Goal: Transaction & Acquisition: Register for event/course

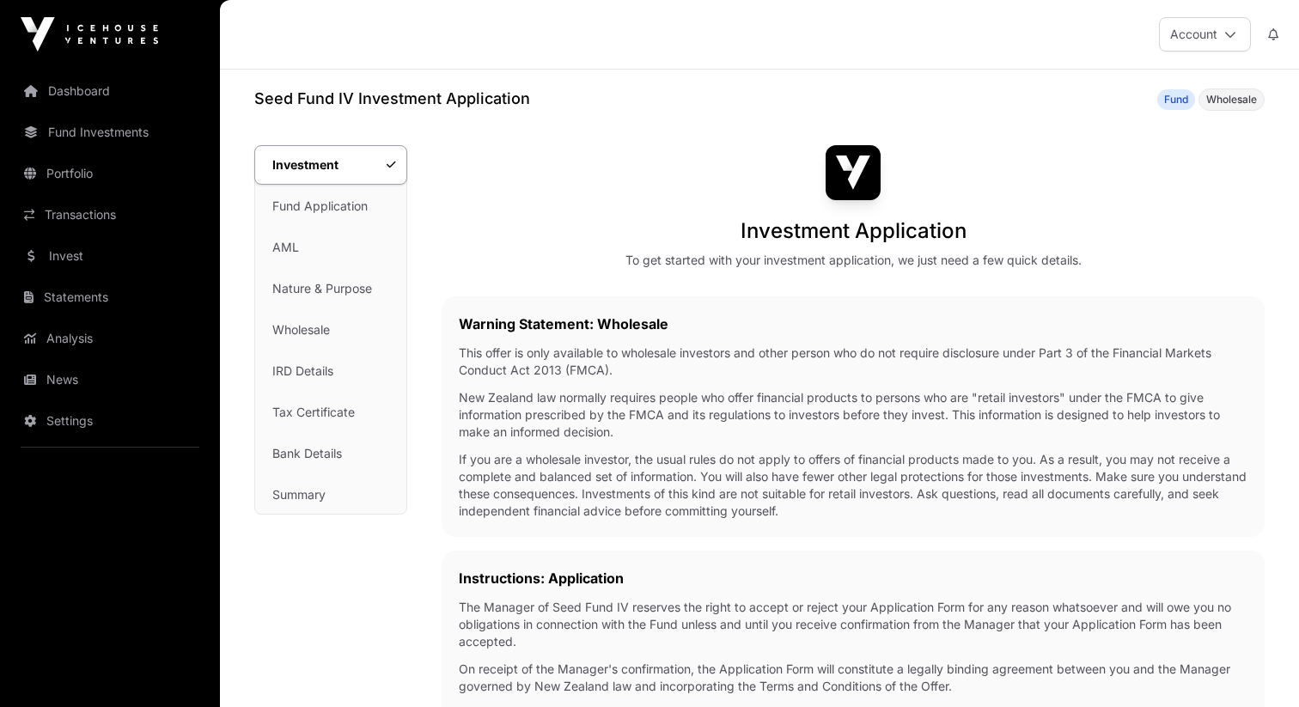
scroll to position [21, 0]
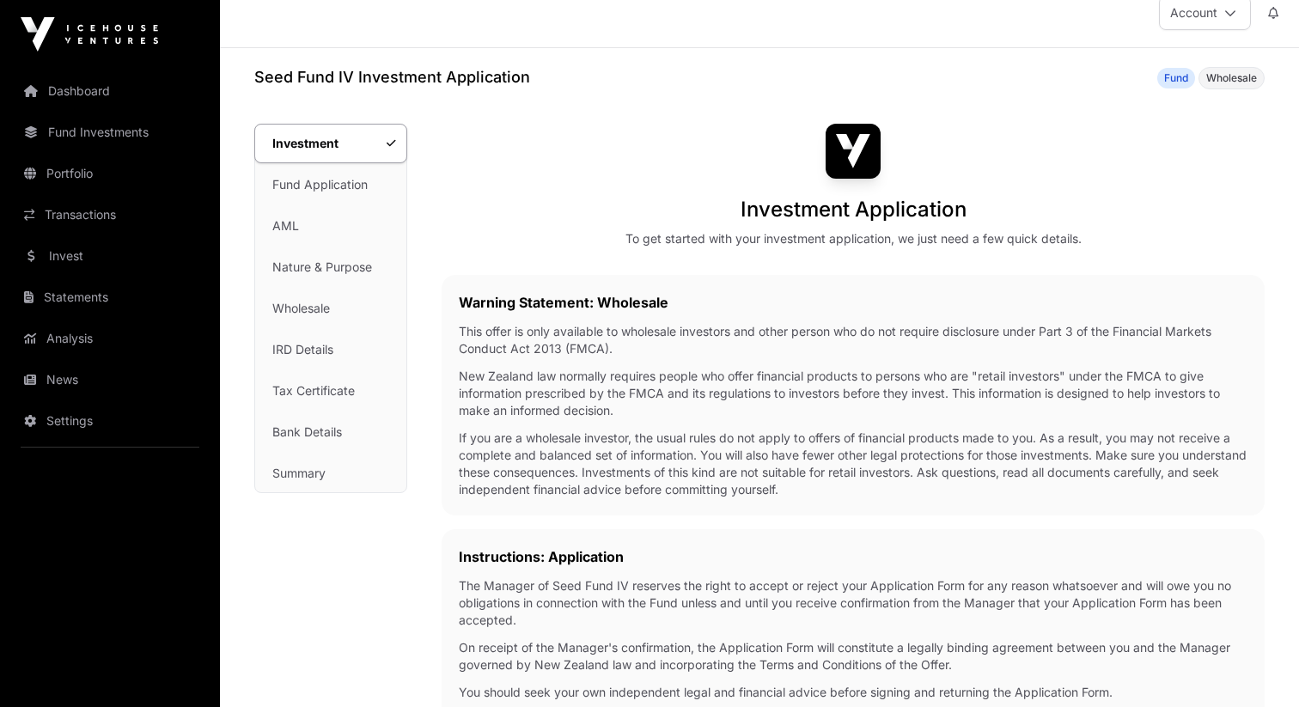
click at [613, 398] on p "New Zealand law normally requires people who offer financial products to person…" at bounding box center [853, 394] width 789 height 52
click at [315, 309] on link "Wholesale" at bounding box center [330, 309] width 151 height 38
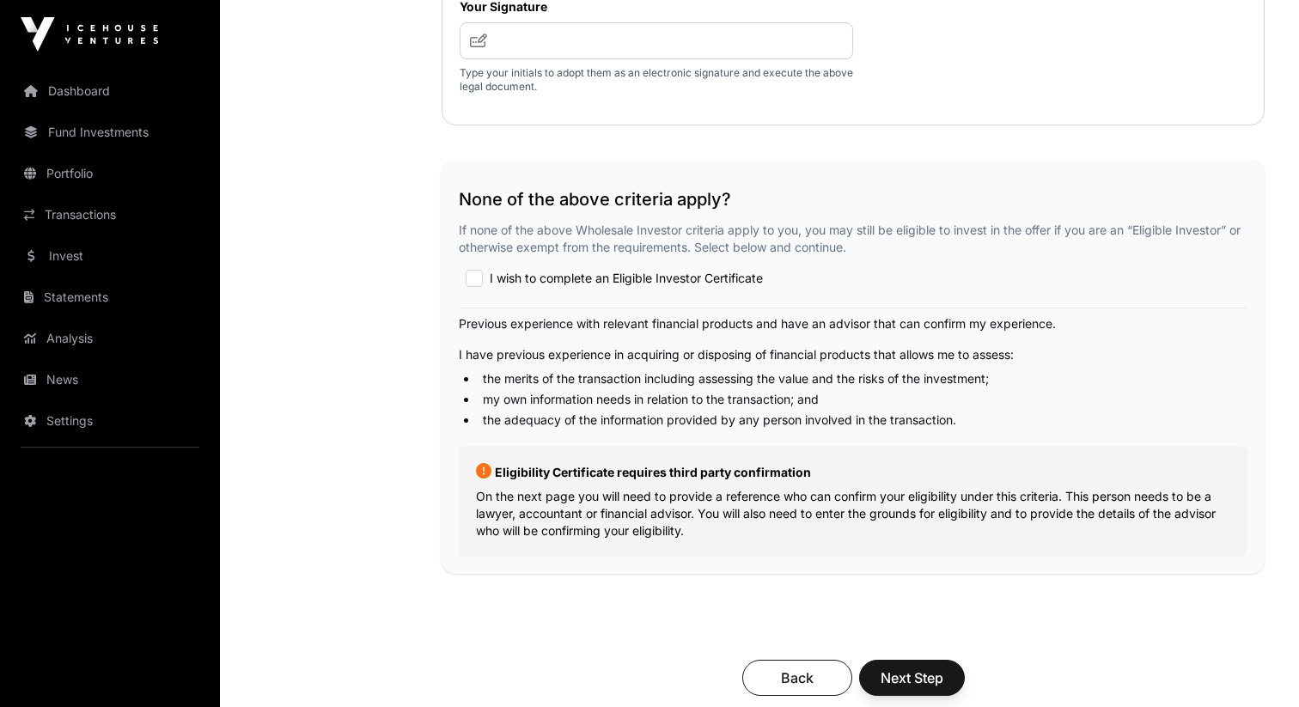
scroll to position [2914, 0]
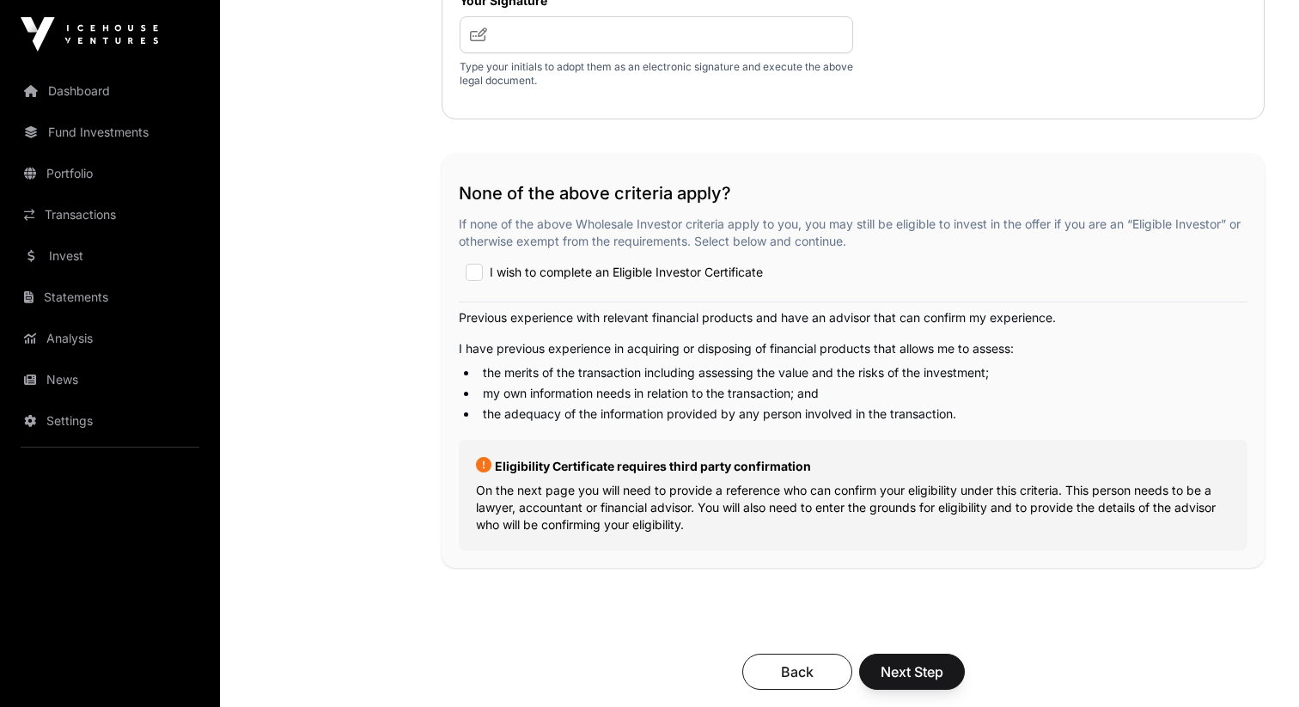
click at [674, 277] on span "I wish to complete an Eligible Investor Certificate" at bounding box center [626, 272] width 273 height 17
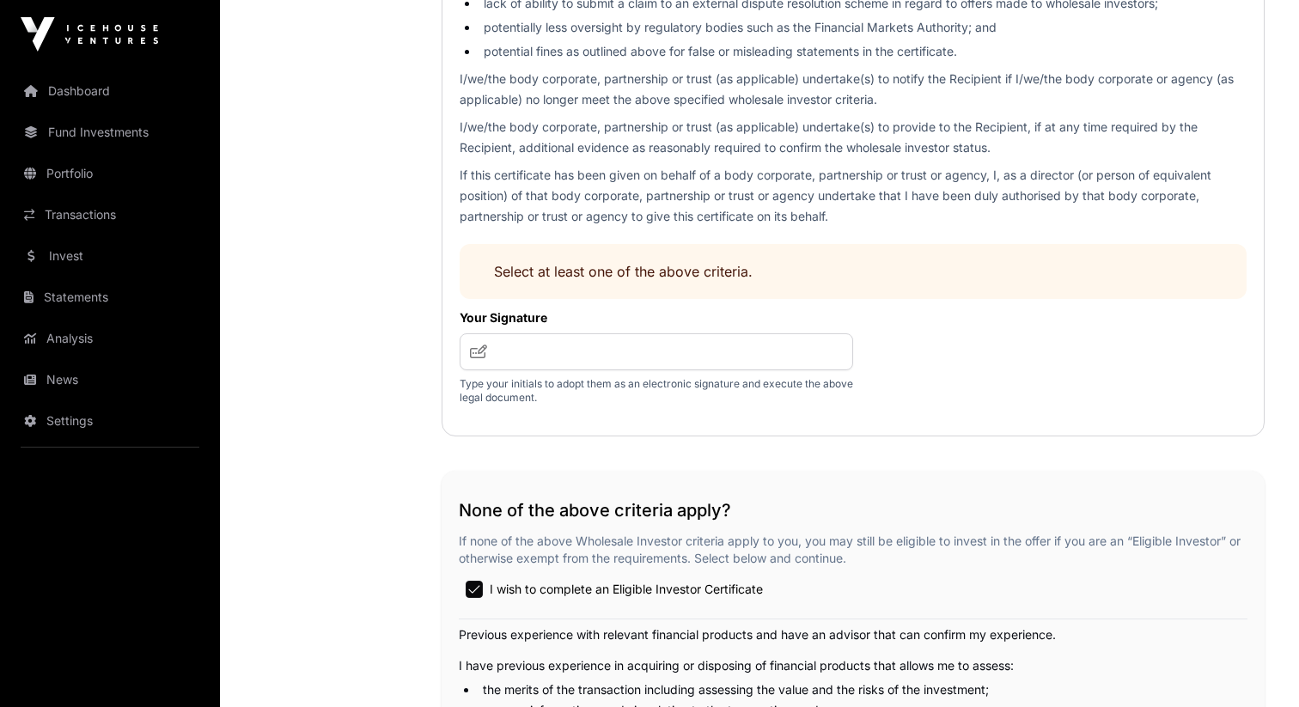
scroll to position [2973, 0]
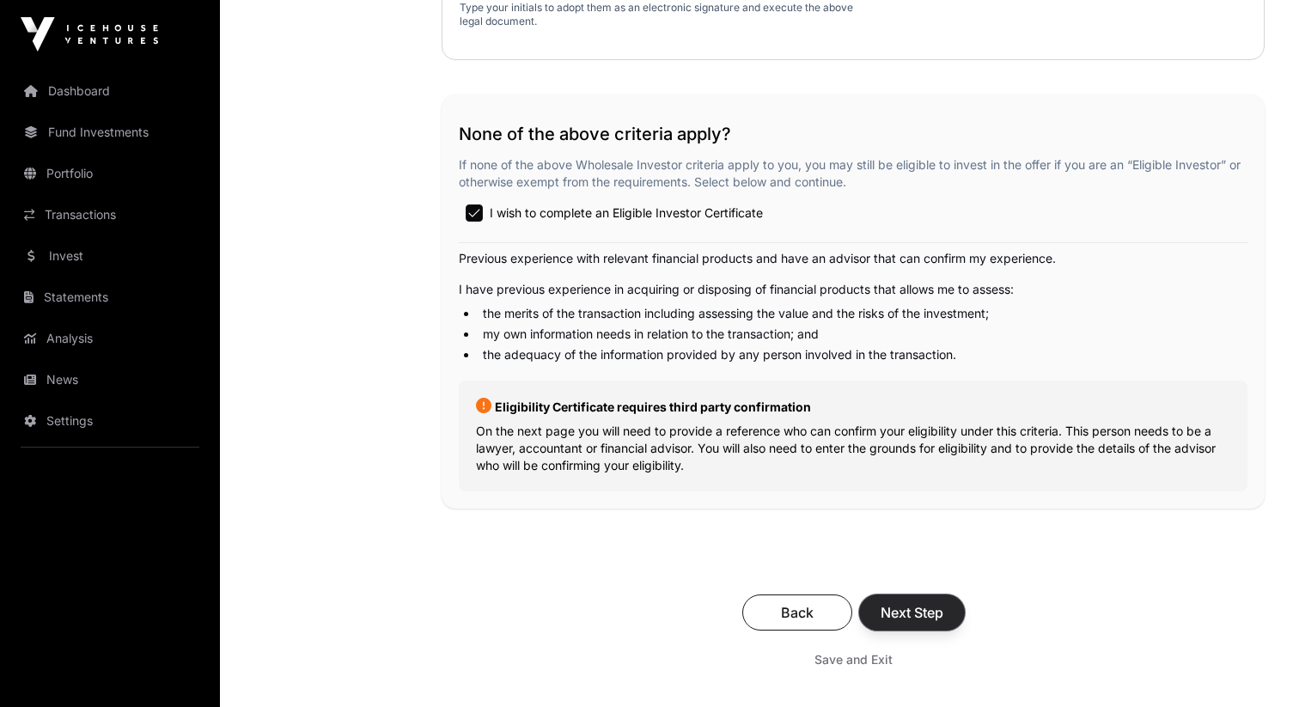
click at [927, 601] on button "Next Step" at bounding box center [912, 613] width 106 height 36
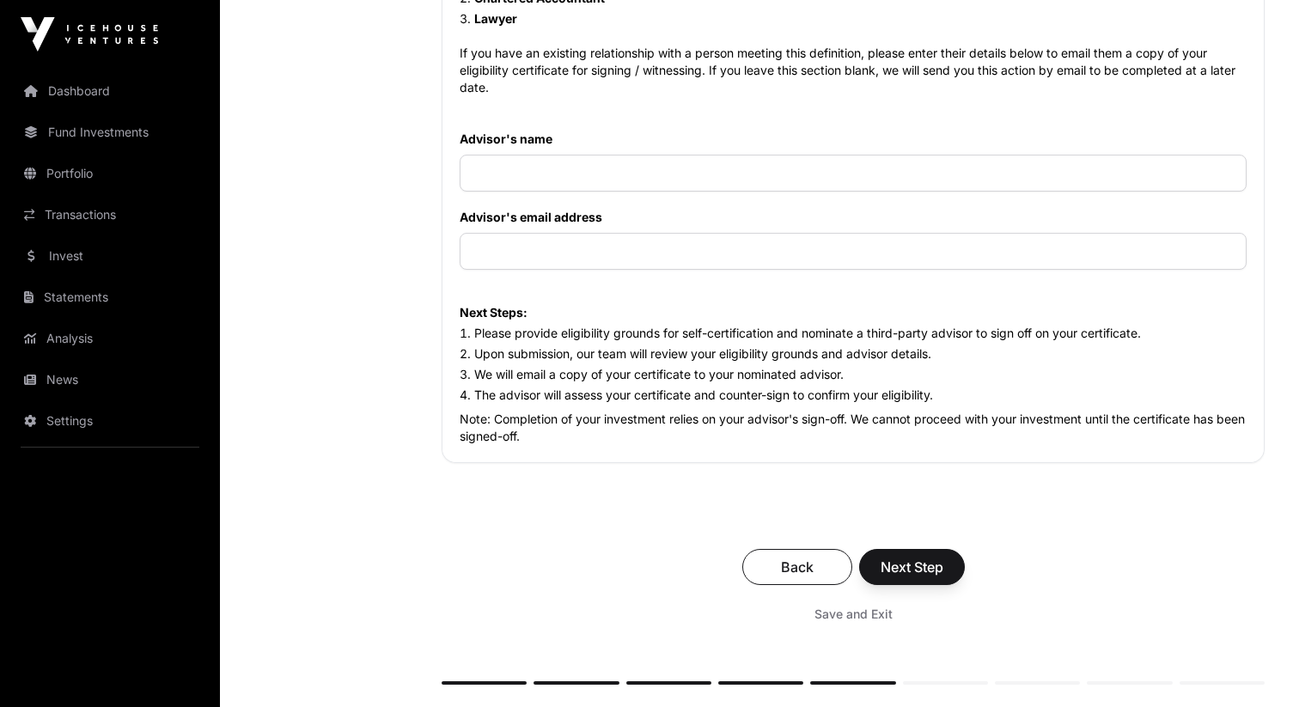
scroll to position [1844, 0]
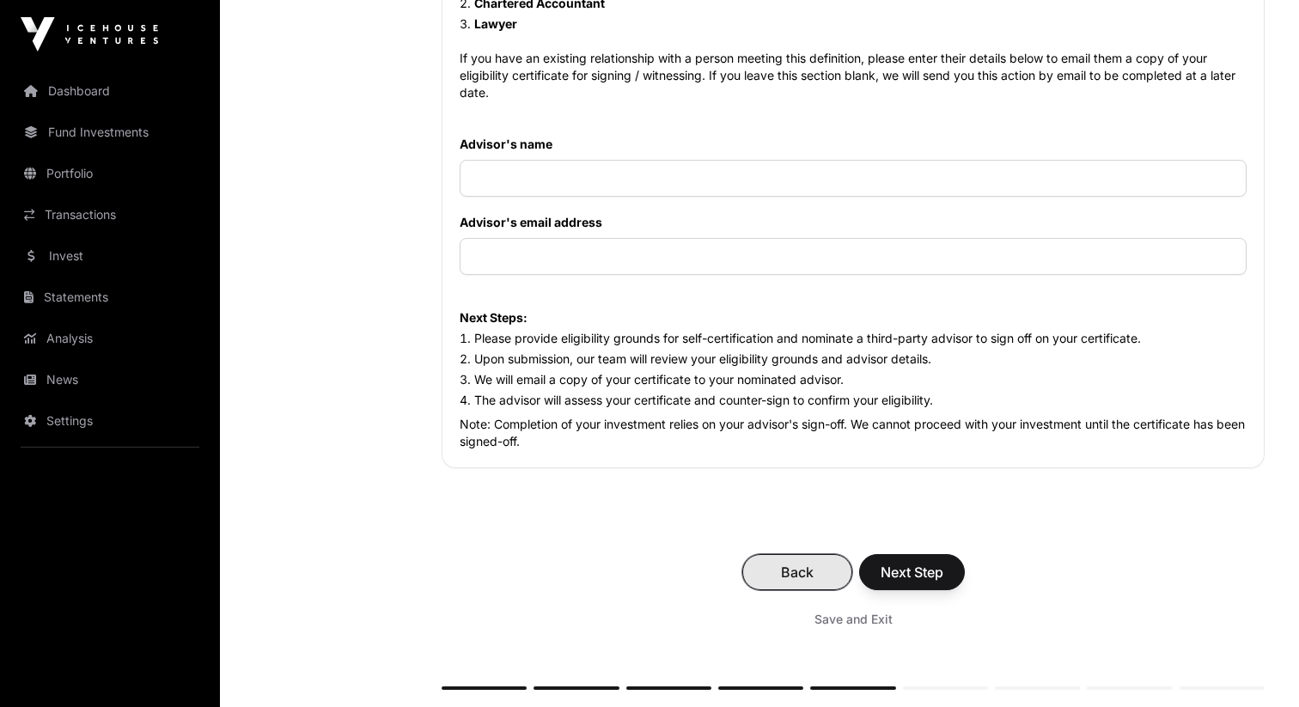
click at [816, 582] on span "Back" at bounding box center [797, 572] width 67 height 21
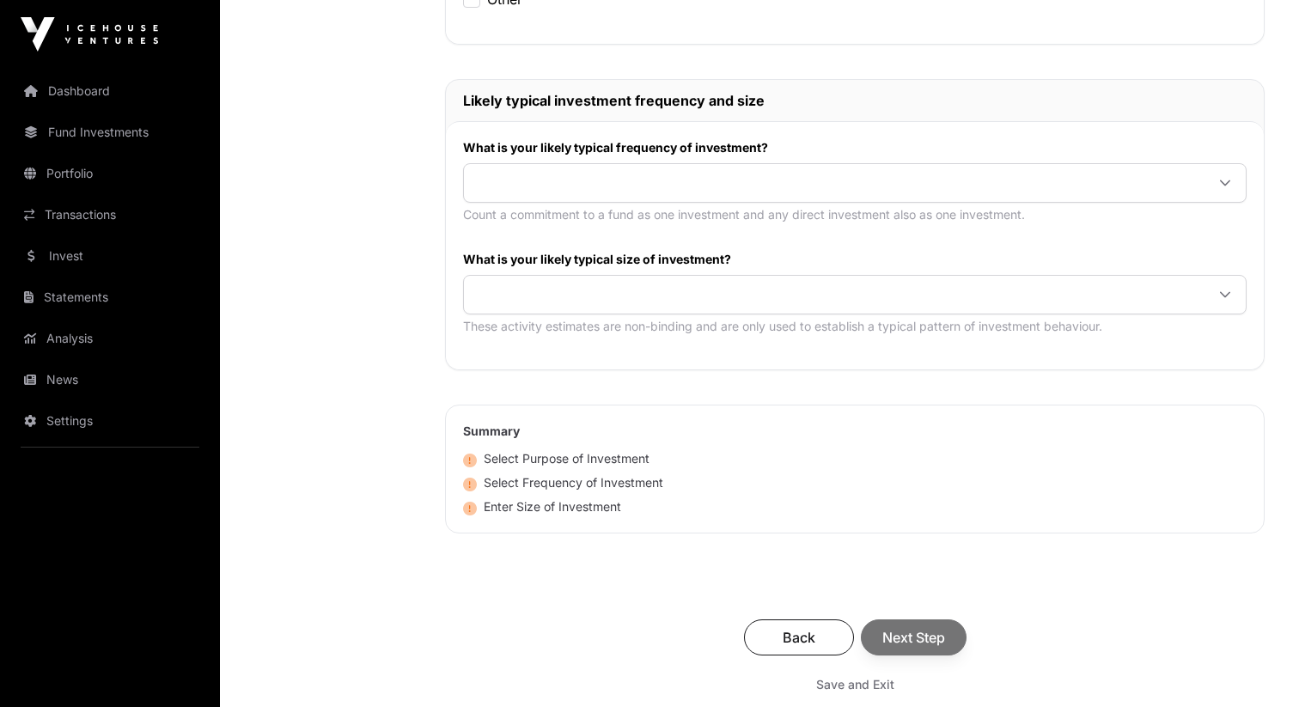
scroll to position [873, 0]
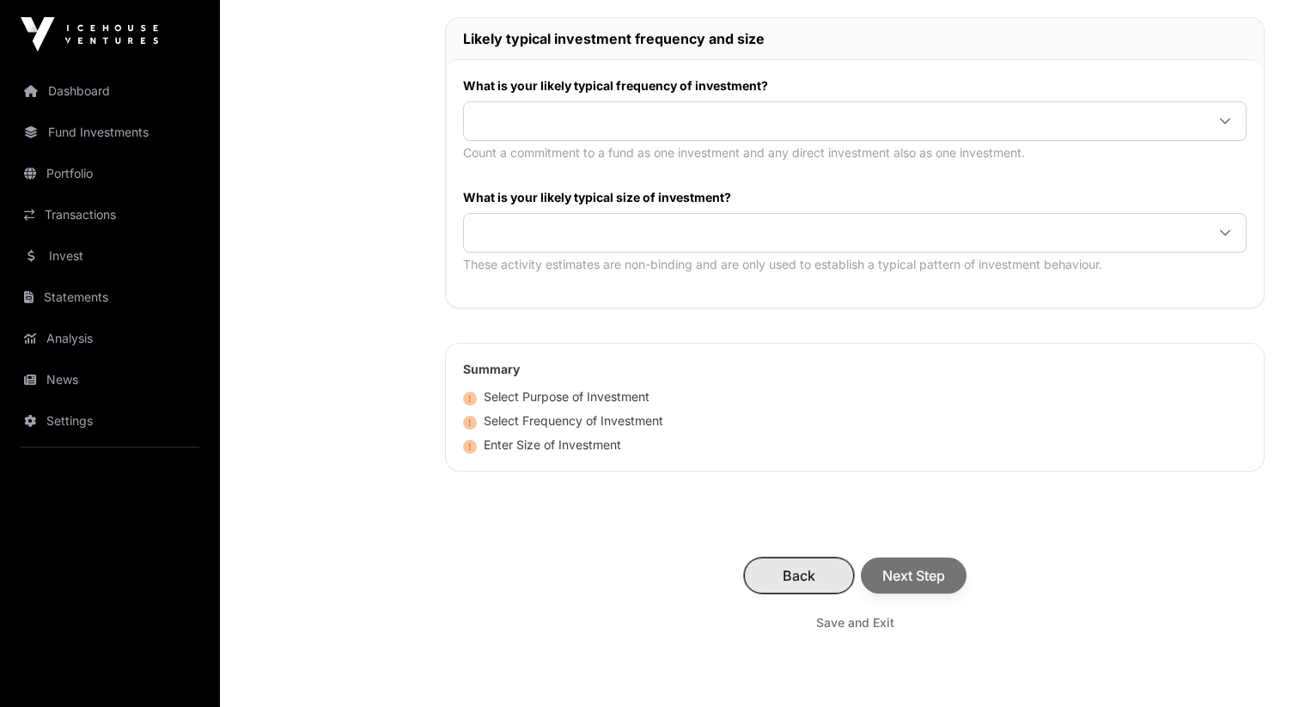
click at [786, 581] on span "Back" at bounding box center [798, 575] width 67 height 21
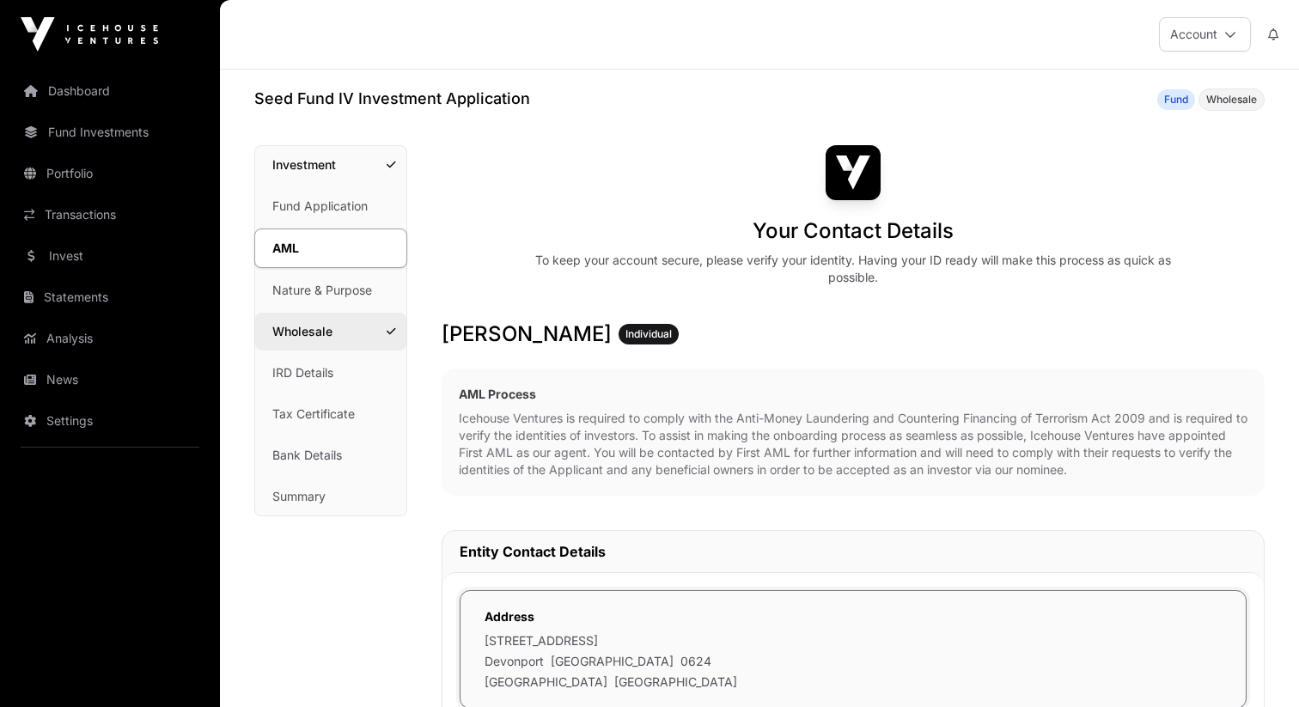
click at [307, 329] on link "Wholesale" at bounding box center [330, 332] width 151 height 38
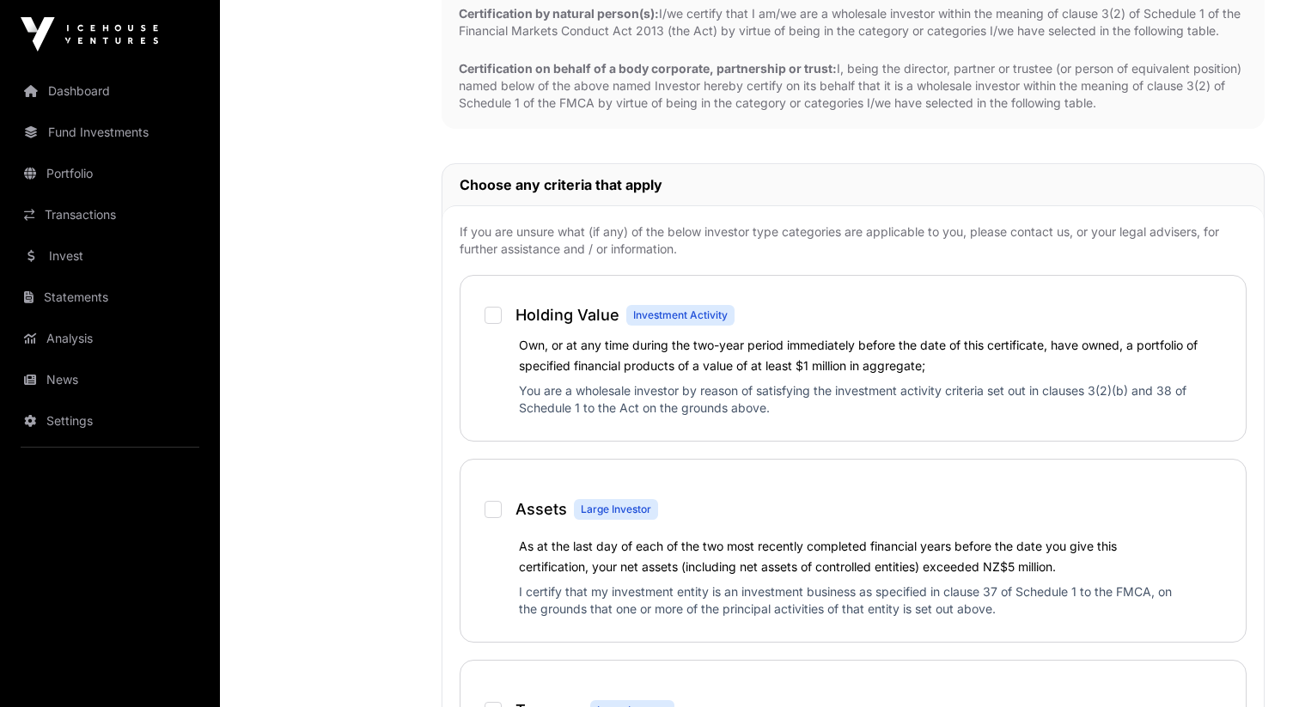
scroll to position [862, 0]
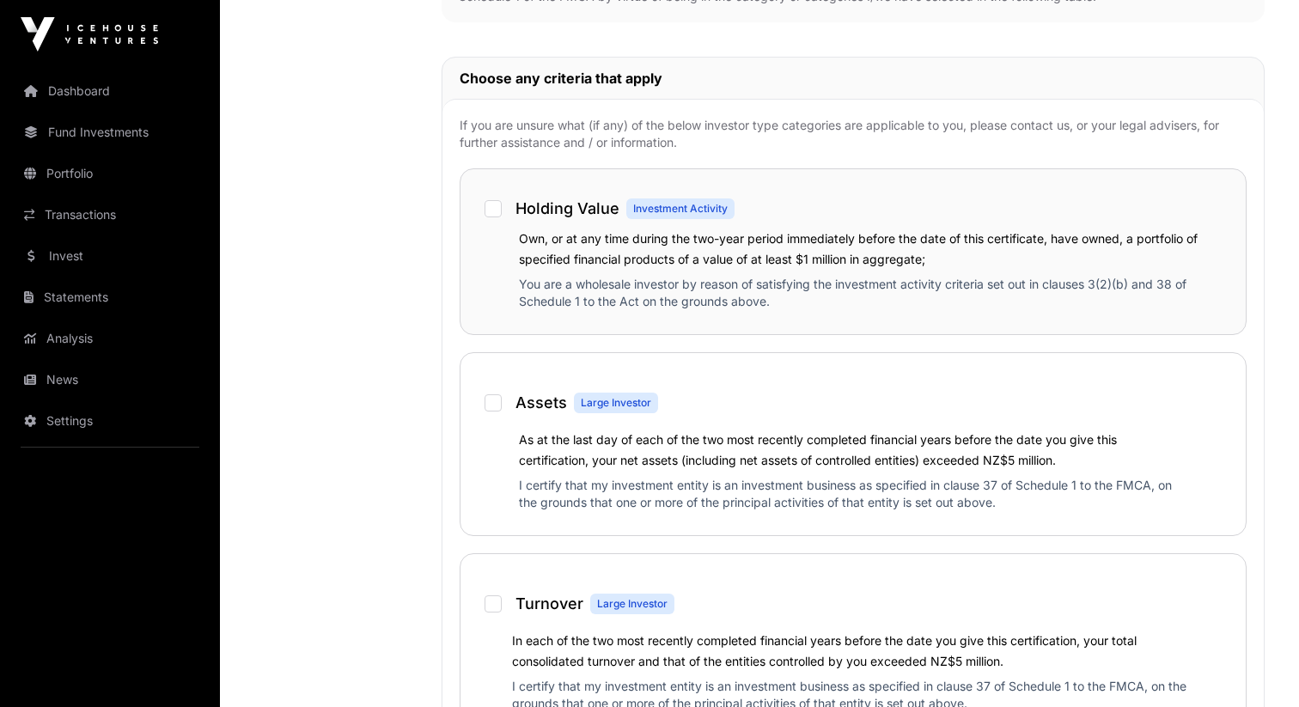
click at [612, 271] on div "Own, or at any time during the two-year period immediately before the date of t…" at bounding box center [853, 272] width 751 height 89
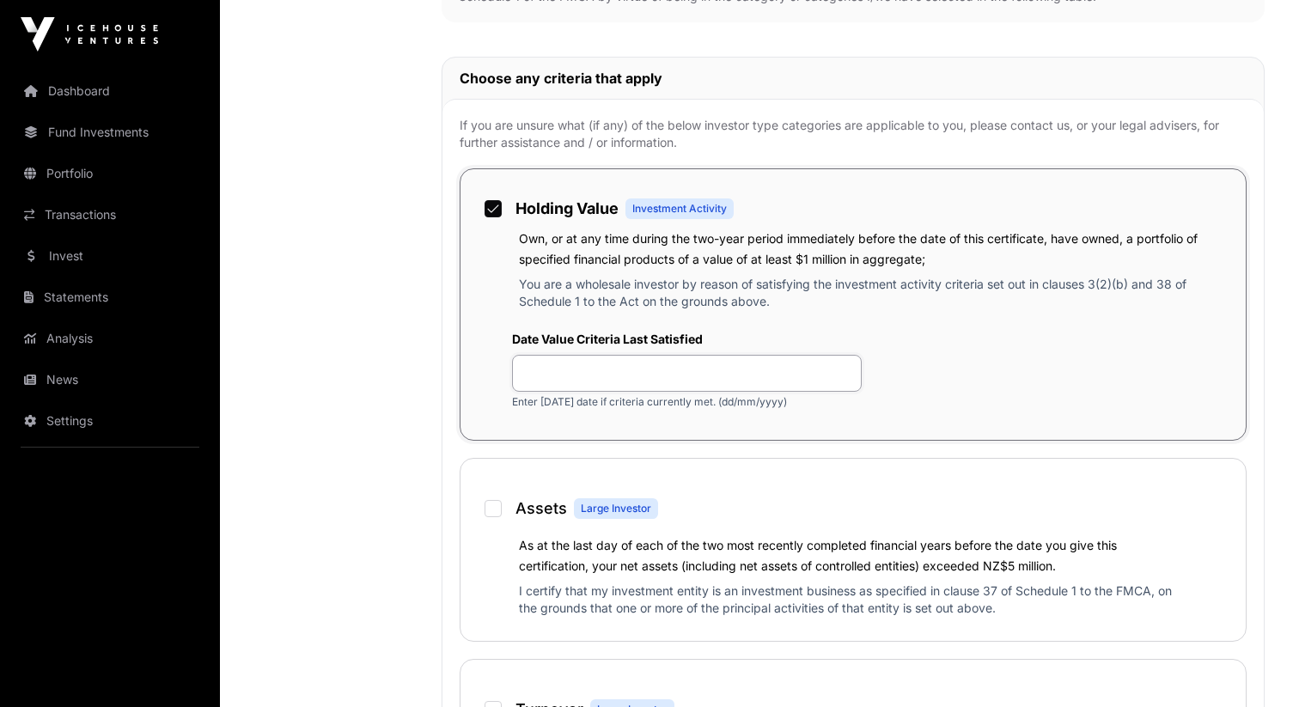
click at [629, 379] on input "text" at bounding box center [687, 373] width 350 height 37
click at [629, 332] on label "Date Value Criteria Last Satisfied" at bounding box center [687, 339] width 350 height 17
click at [618, 290] on p "You are a wholesale investor by reason of satisfying the investment activity cr…" at bounding box center [874, 296] width 710 height 41
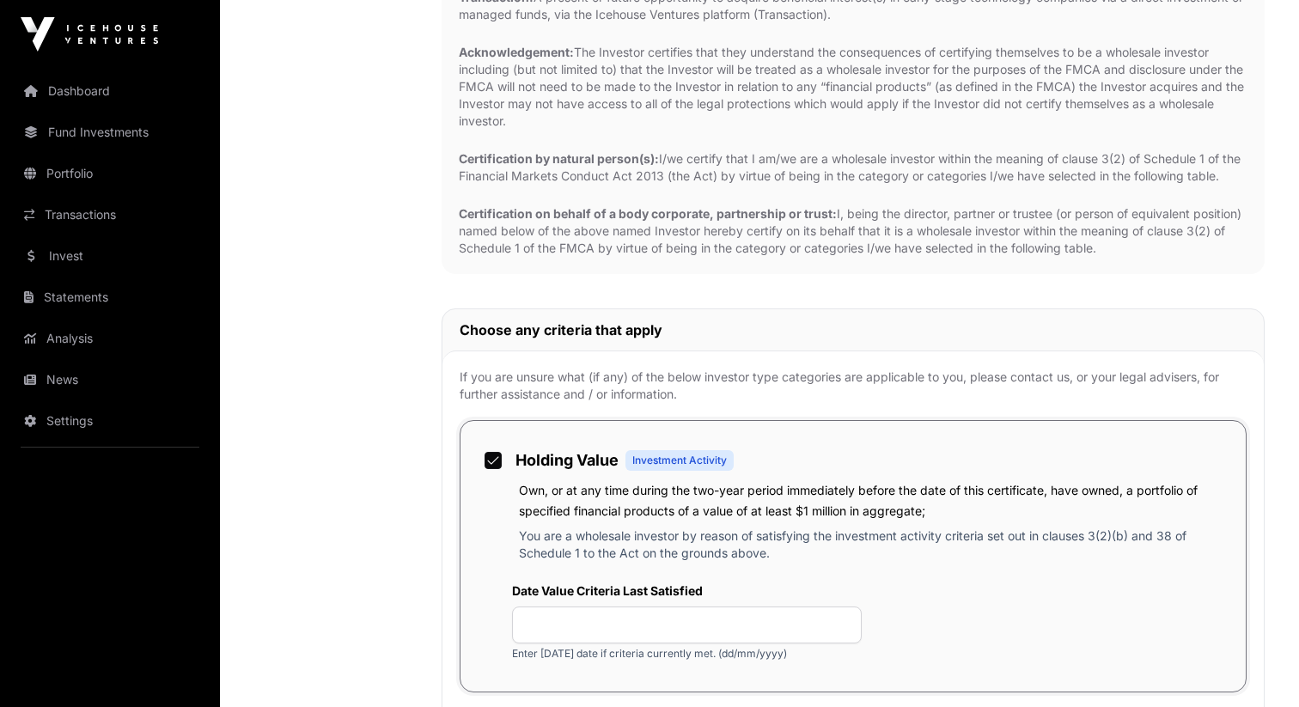
scroll to position [641, 0]
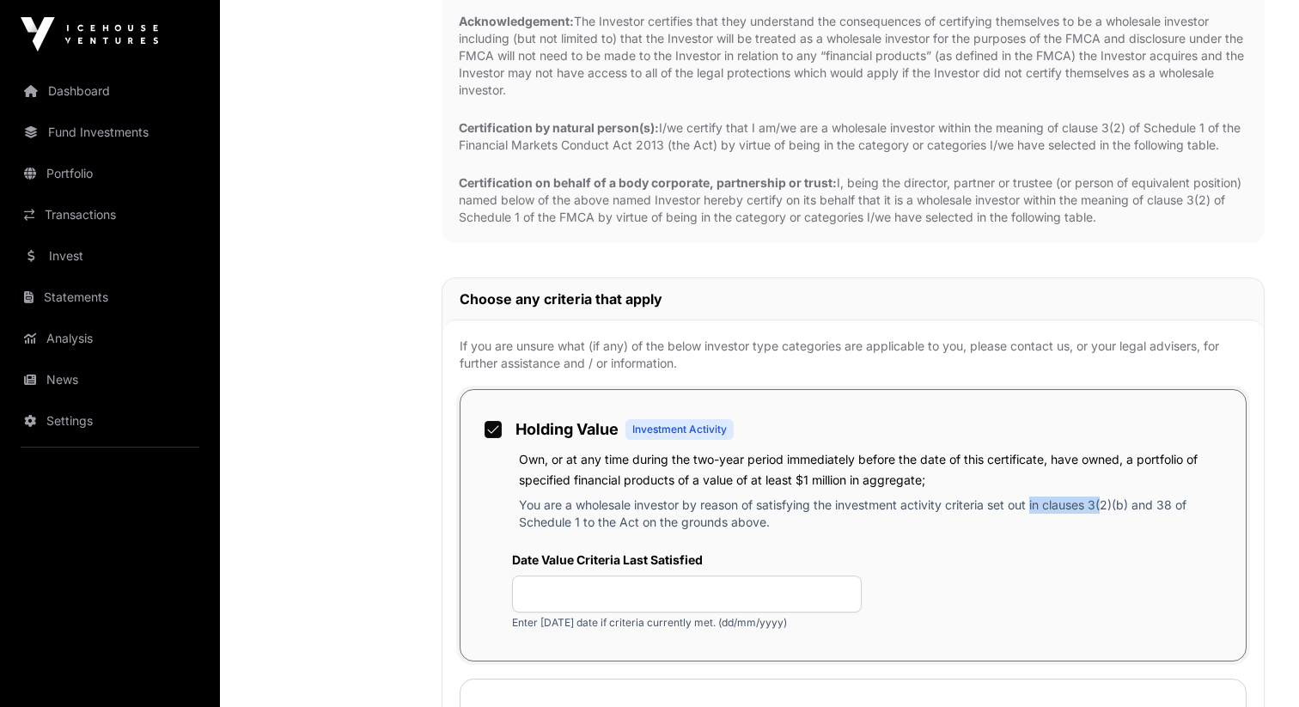
drag, startPoint x: 1099, startPoint y: 505, endPoint x: 1034, endPoint y: 507, distance: 64.5
click at [1034, 507] on p "You are a wholesale investor by reason of satisfying the investment activity cr…" at bounding box center [874, 517] width 710 height 41
click at [1050, 505] on p "You are a wholesale investor by reason of satisfying the investment activity cr…" at bounding box center [874, 517] width 710 height 41
drag, startPoint x: 1050, startPoint y: 503, endPoint x: 634, endPoint y: 522, distance: 416.2
click at [634, 522] on p "You are a wholesale investor by reason of satisfying the investment activity cr…" at bounding box center [874, 517] width 710 height 41
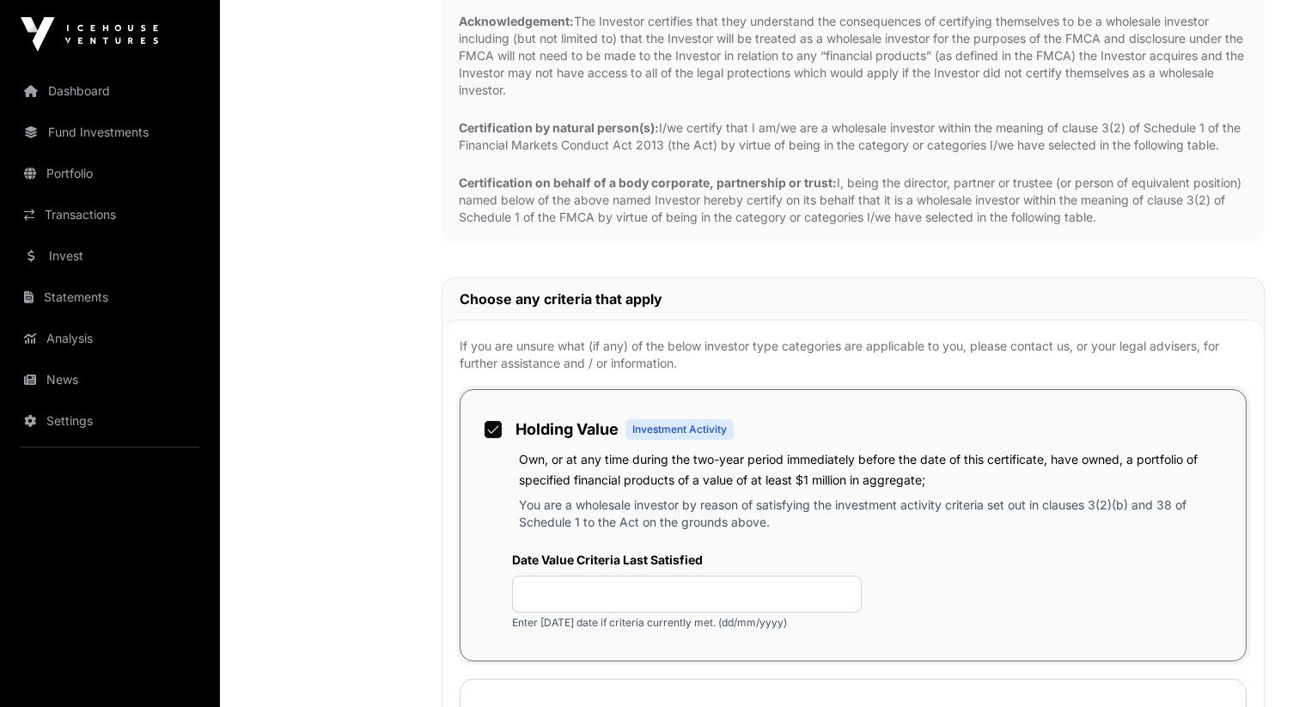
click at [754, 531] on p "You are a wholesale investor by reason of satisfying the investment activity cr…" at bounding box center [874, 517] width 710 height 41
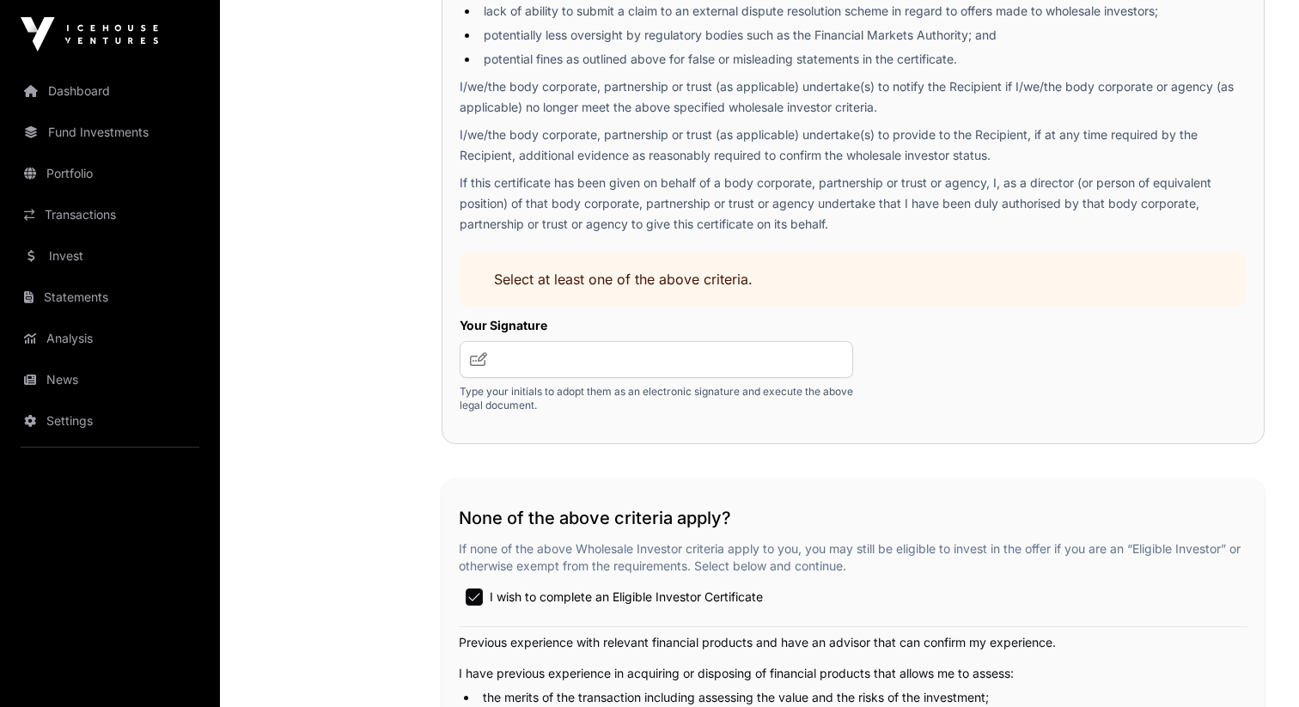
scroll to position [2975, 0]
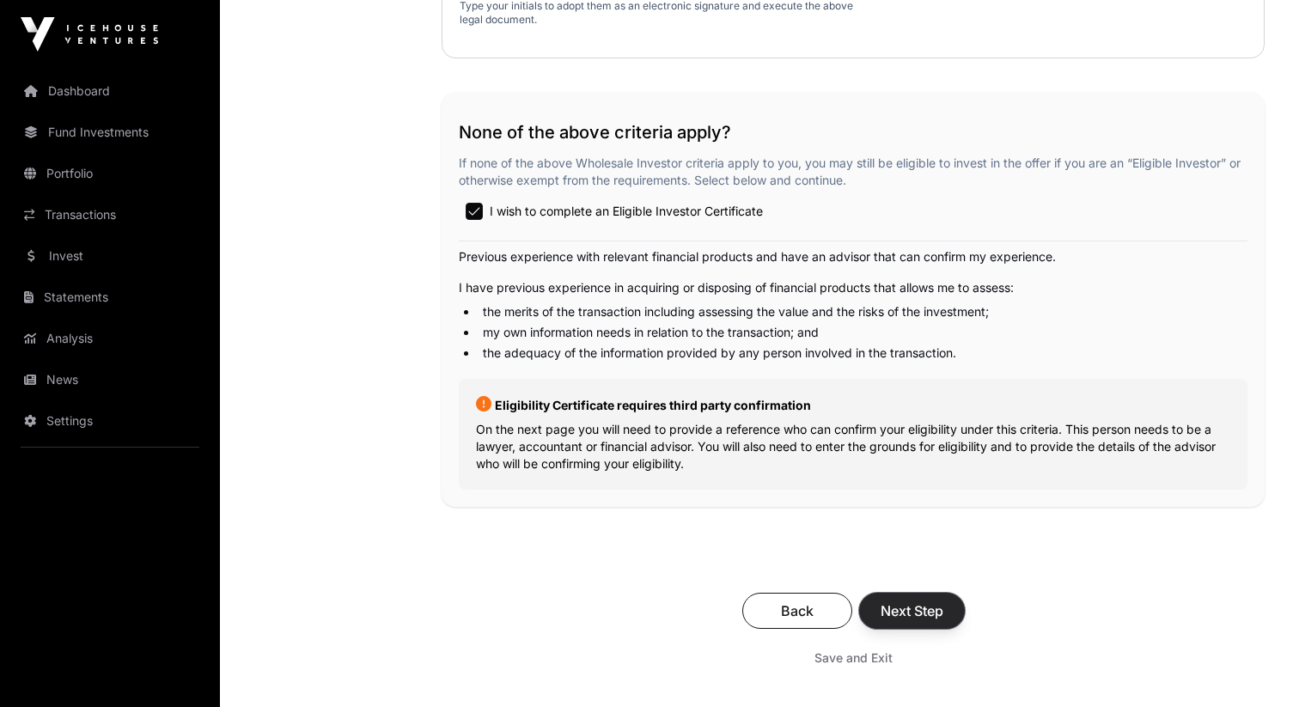
click at [884, 615] on span "Next Step" at bounding box center [912, 611] width 63 height 21
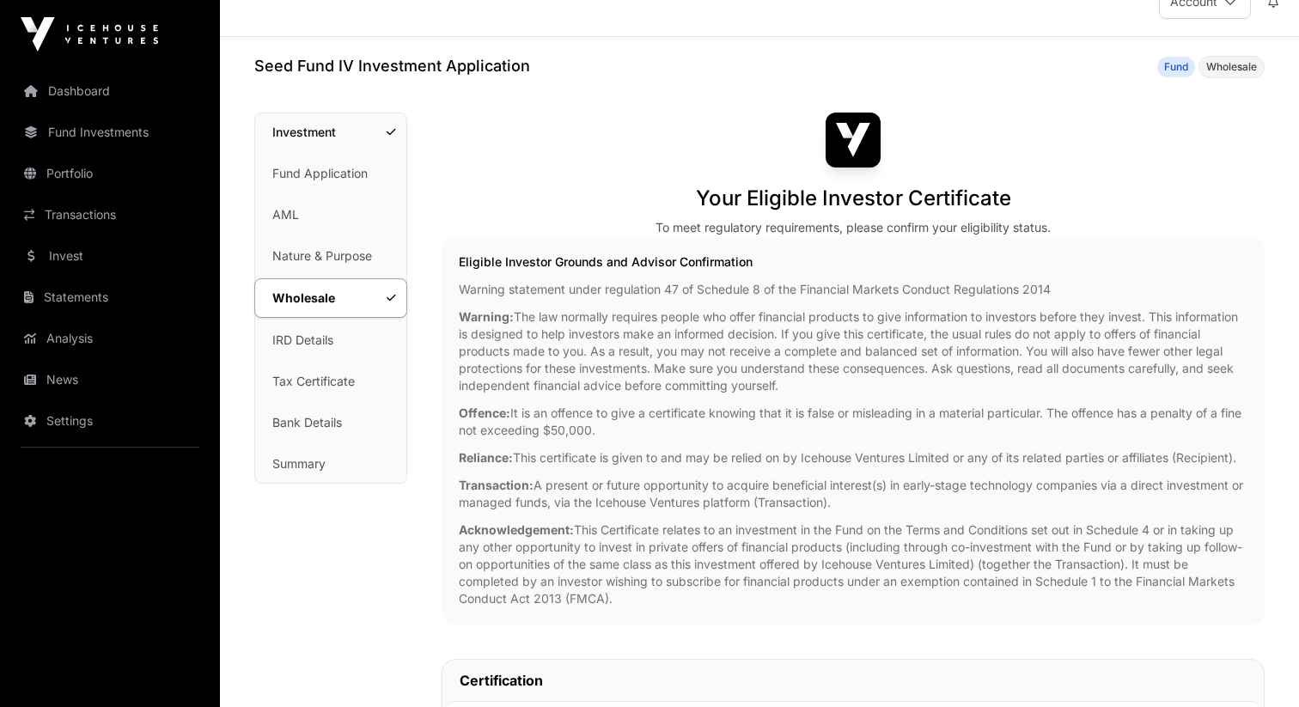
scroll to position [51, 0]
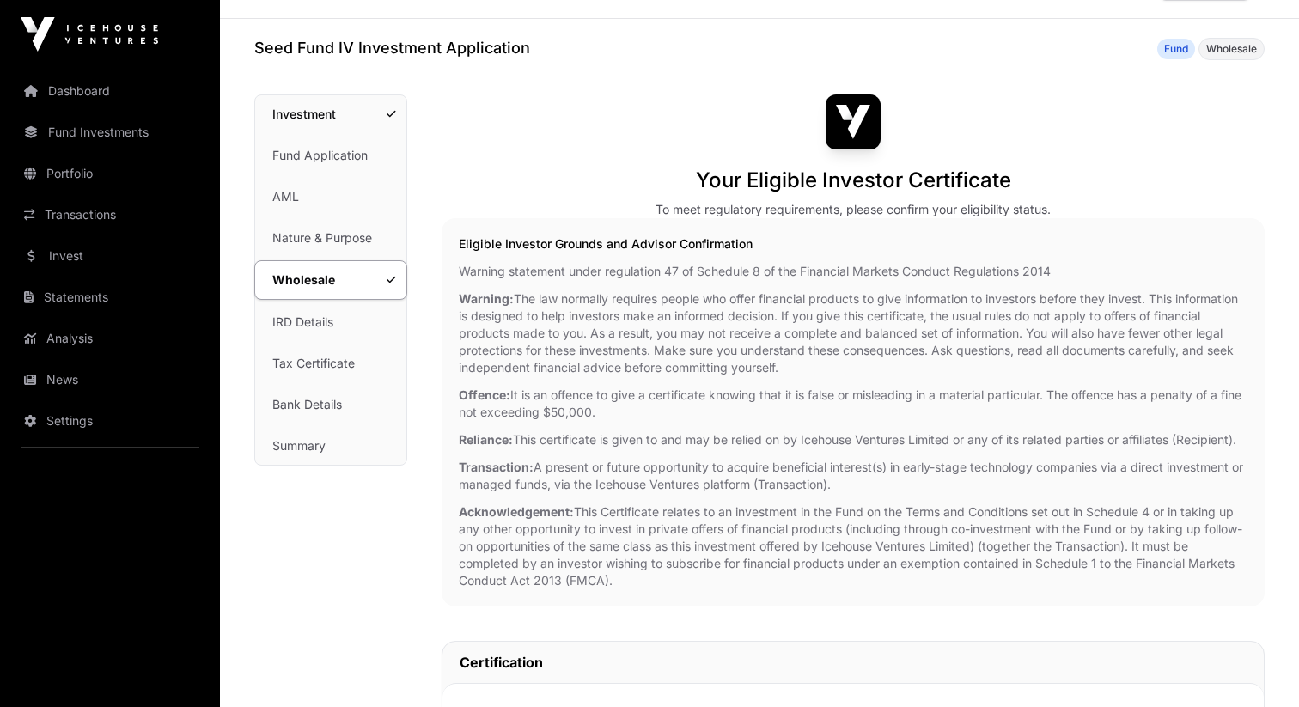
click at [788, 478] on p "Transaction: A present or future opportunity to acquire beneficial interest(s) …" at bounding box center [853, 476] width 789 height 34
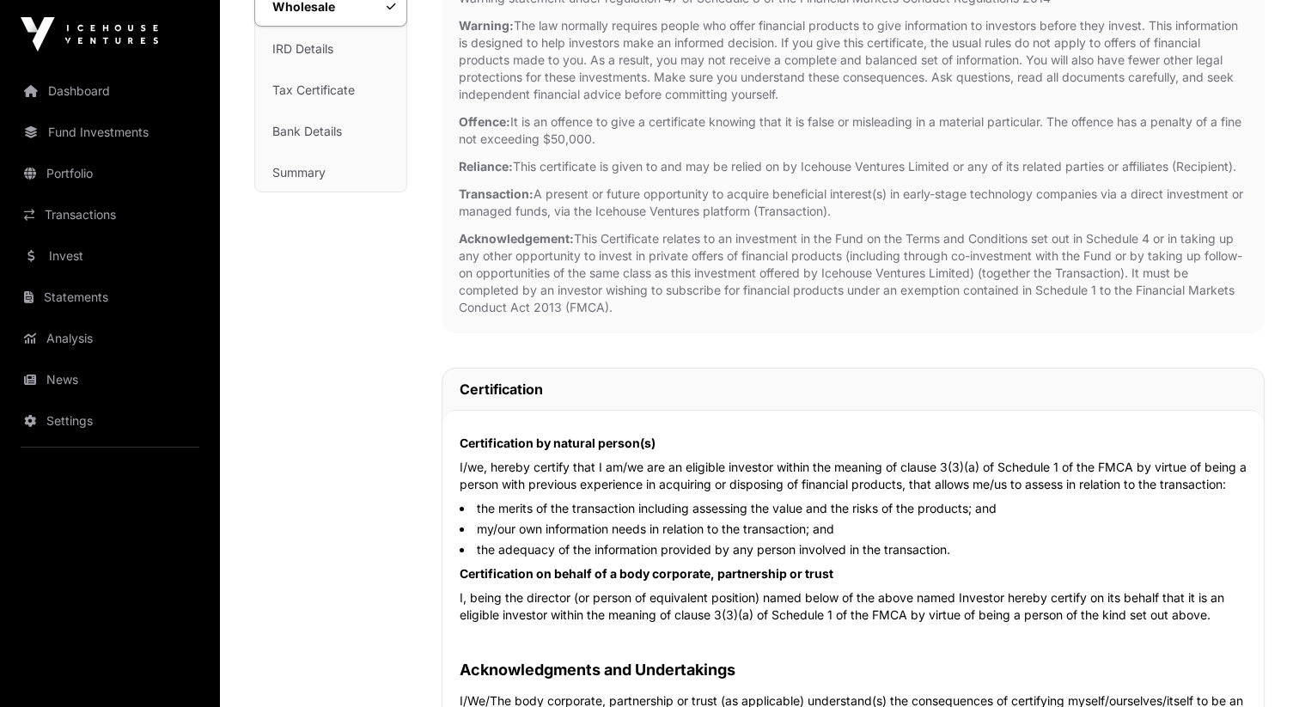
scroll to position [0, 0]
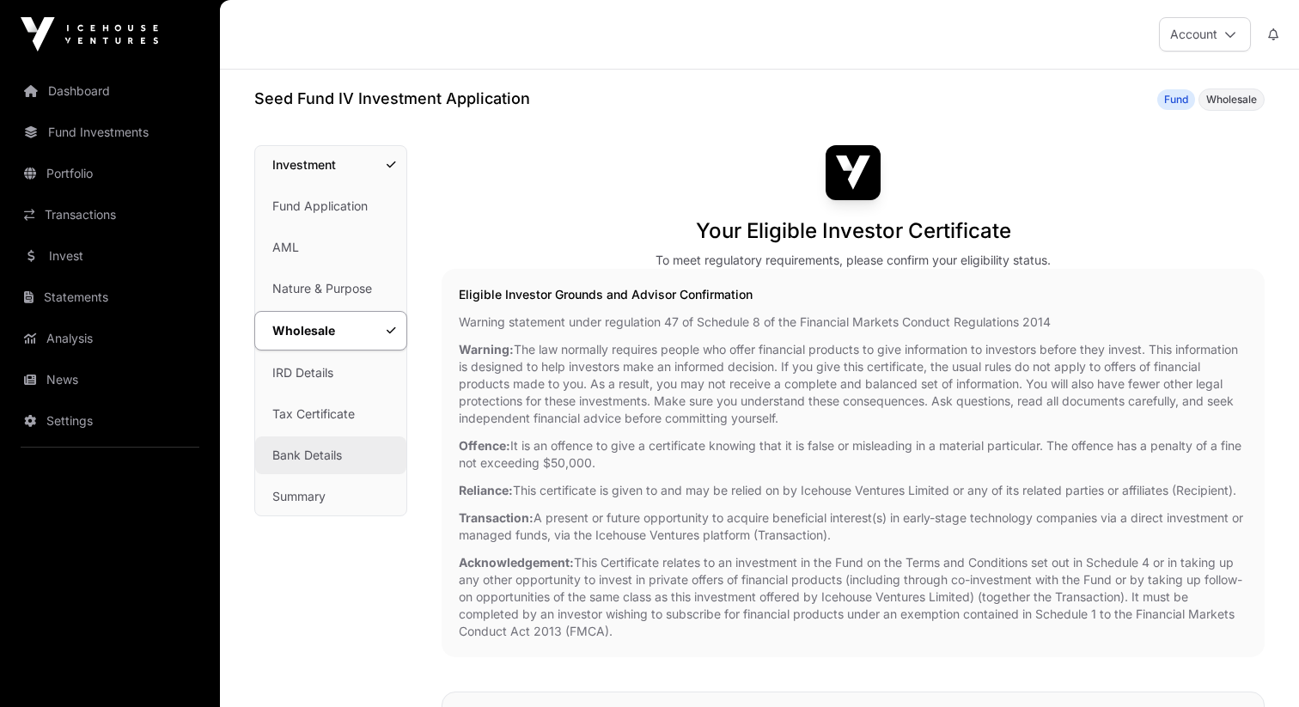
click at [324, 465] on link "Bank Details" at bounding box center [330, 455] width 151 height 38
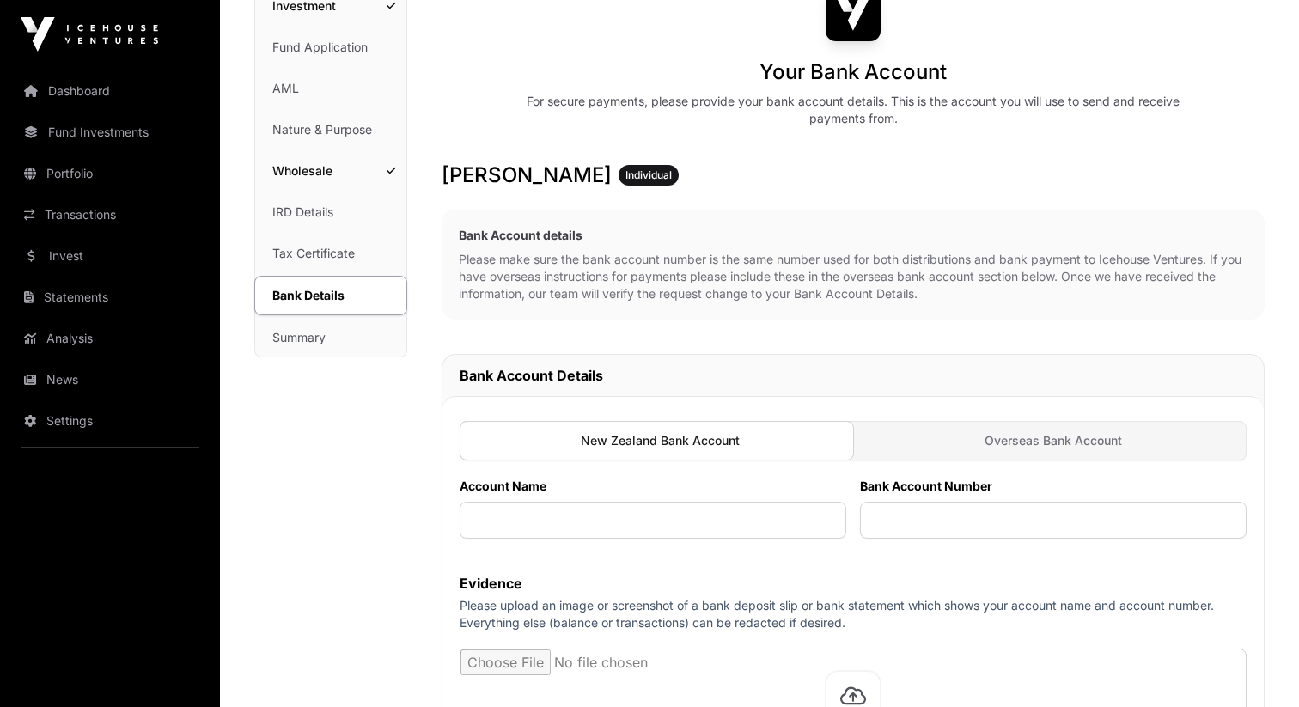
scroll to position [82, 0]
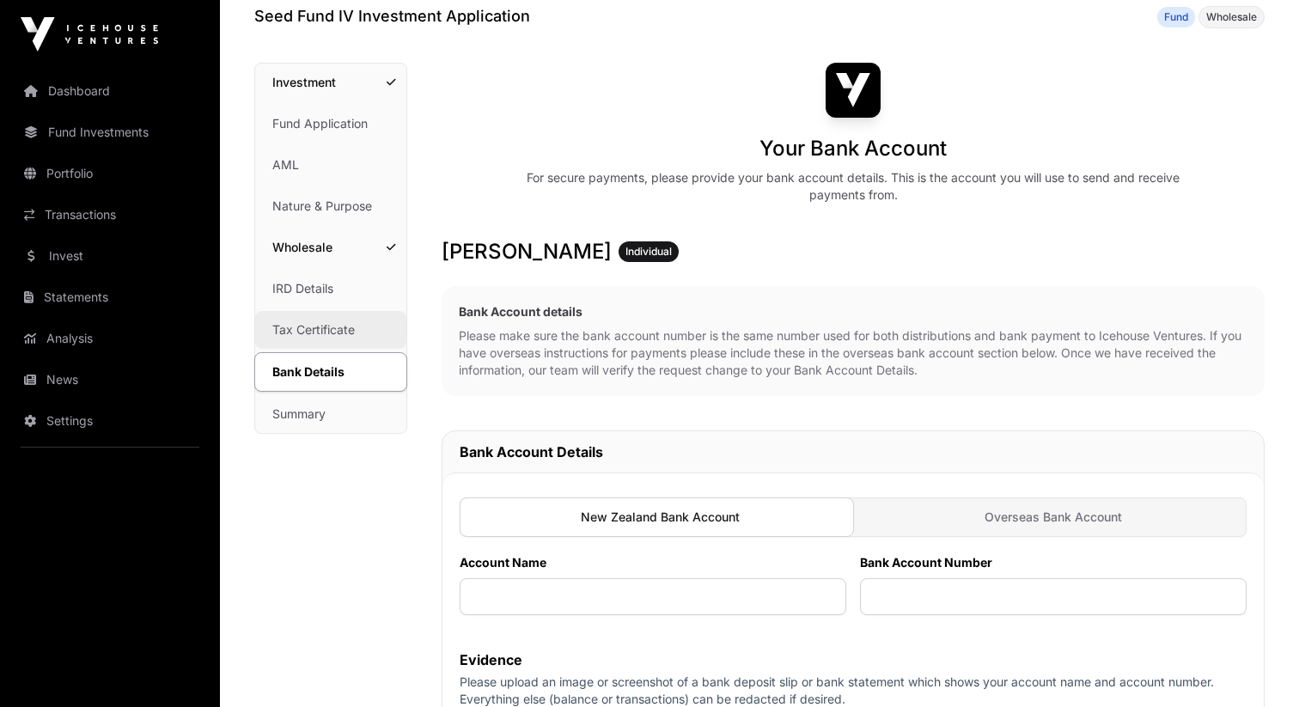
click at [326, 319] on link "Tax Certificate" at bounding box center [330, 330] width 151 height 38
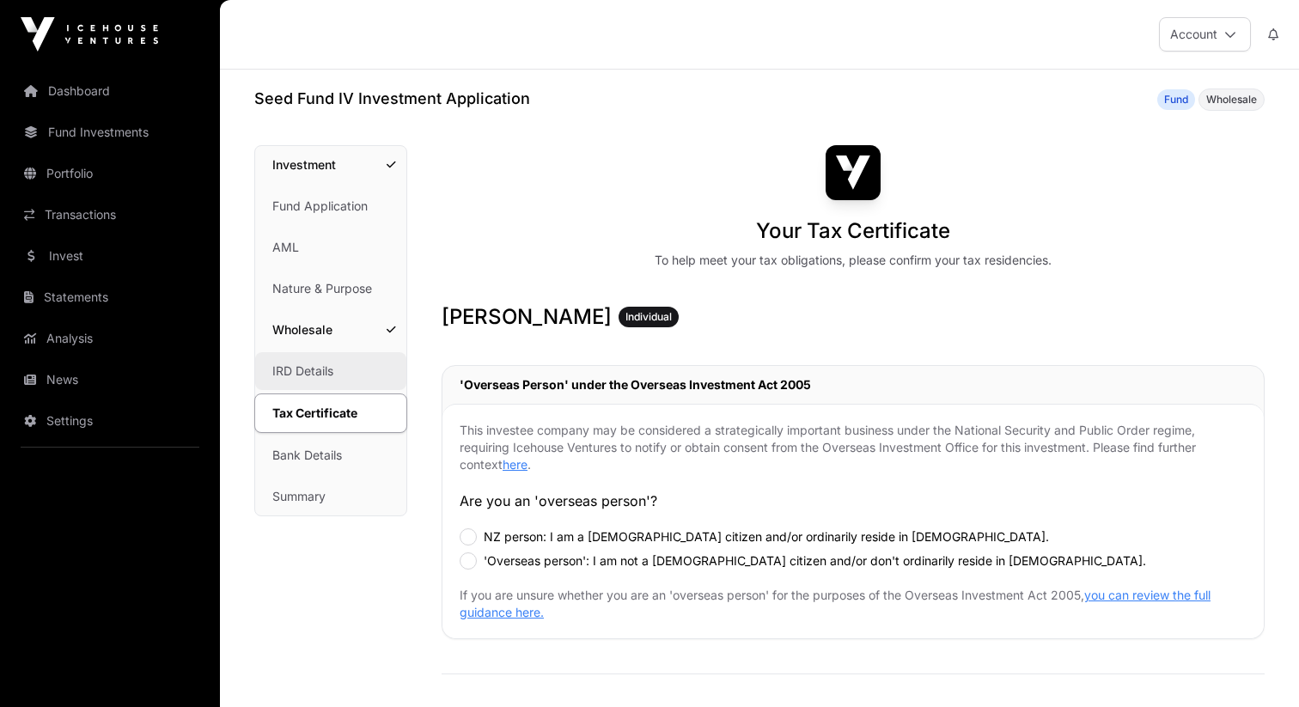
click at [321, 377] on link "IRD Details" at bounding box center [330, 371] width 151 height 38
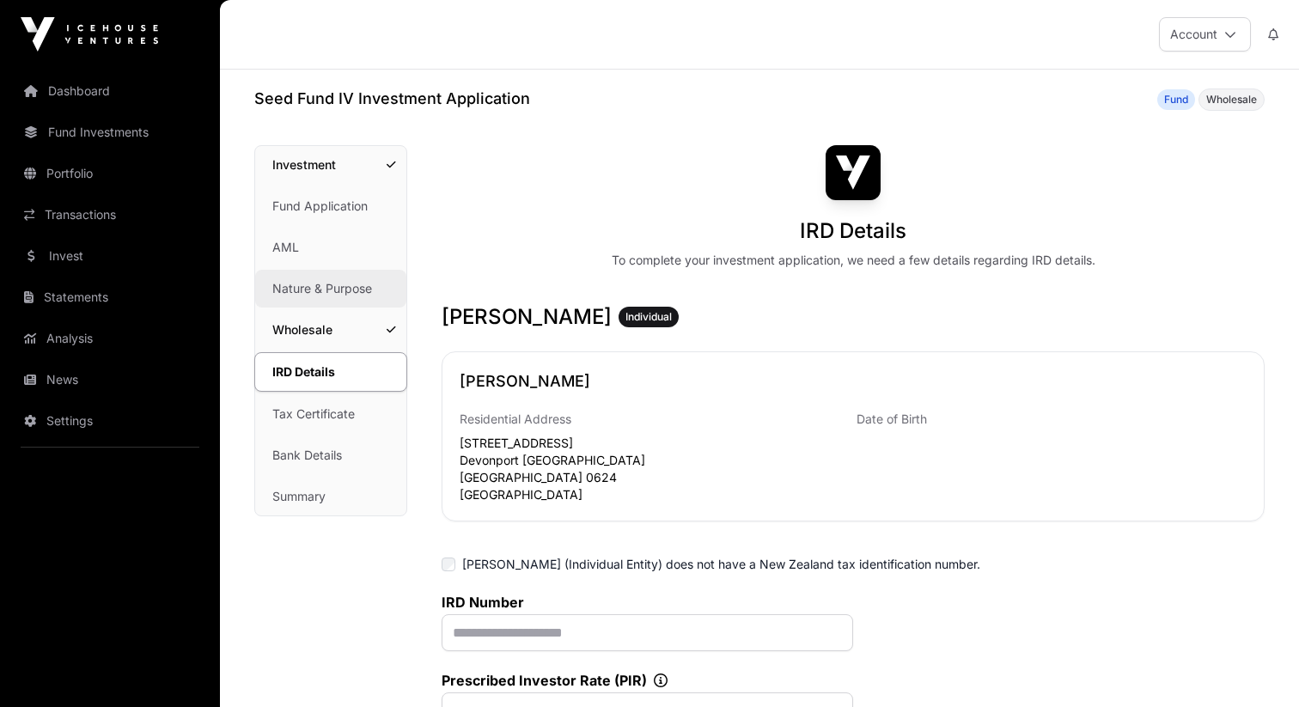
click at [320, 274] on link "Nature & Purpose" at bounding box center [330, 289] width 151 height 38
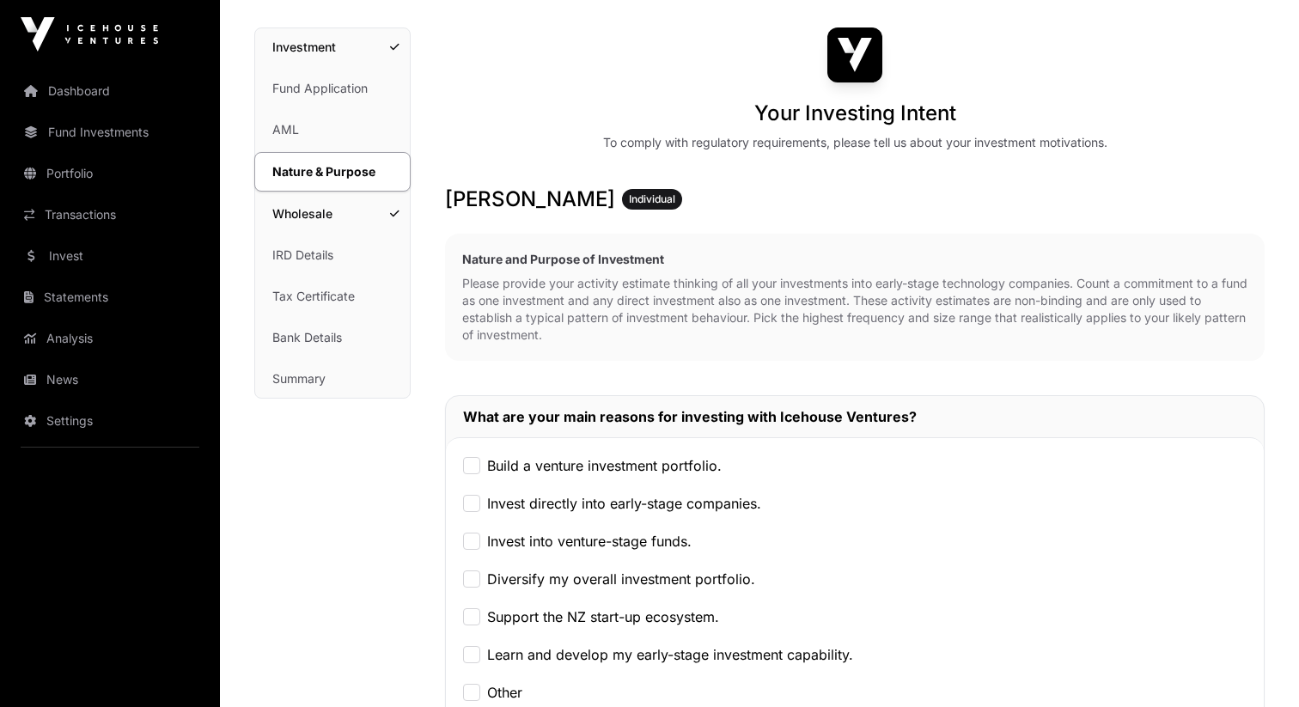
scroll to position [518, 0]
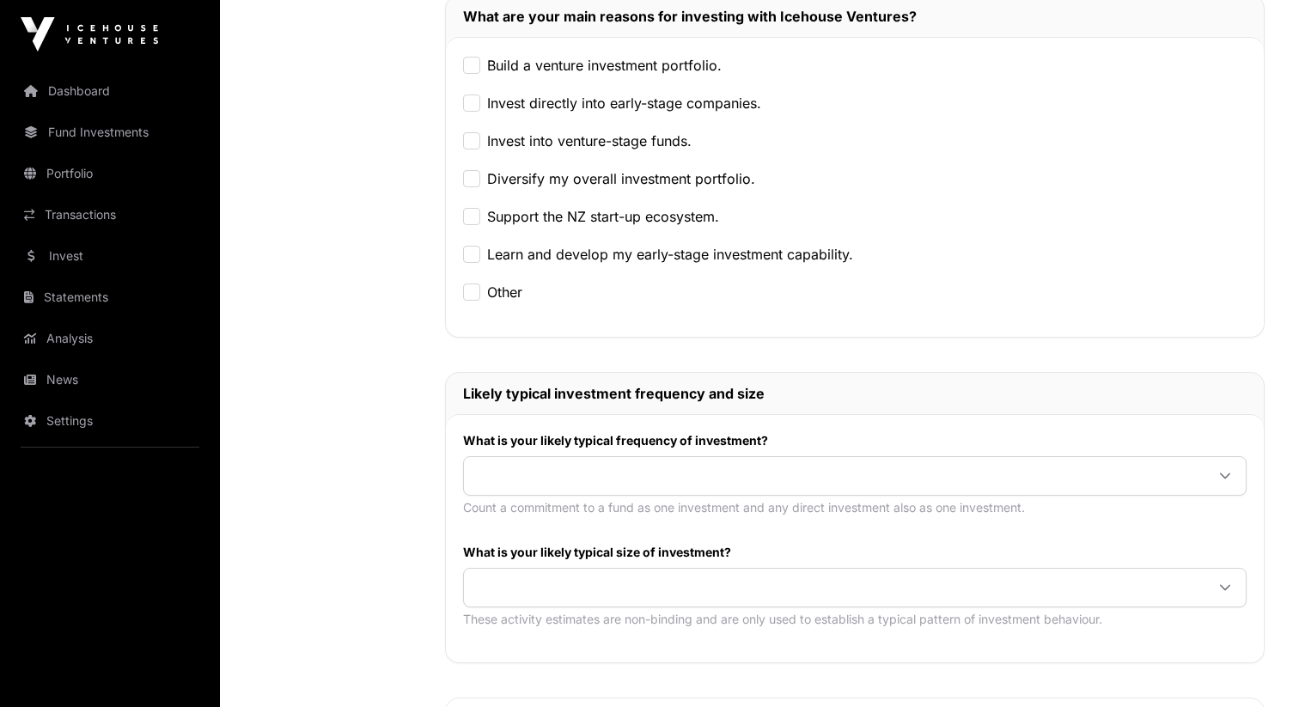
click at [582, 511] on p "Count a commitment to a fund as one investment and any direct investment also a…" at bounding box center [855, 507] width 784 height 17
click at [572, 480] on span at bounding box center [834, 475] width 741 height 31
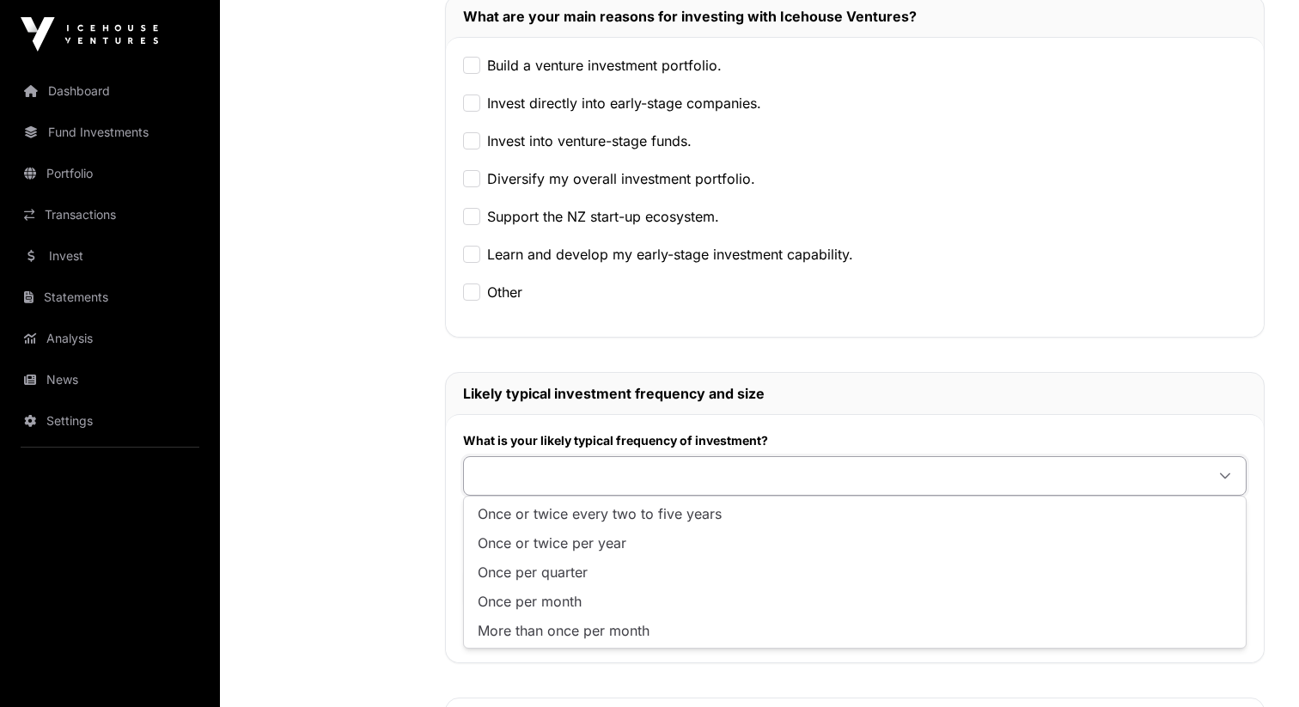
click at [570, 431] on div "What is your likely typical frequency of investment? Count a commitment to a fu…" at bounding box center [855, 538] width 818 height 248
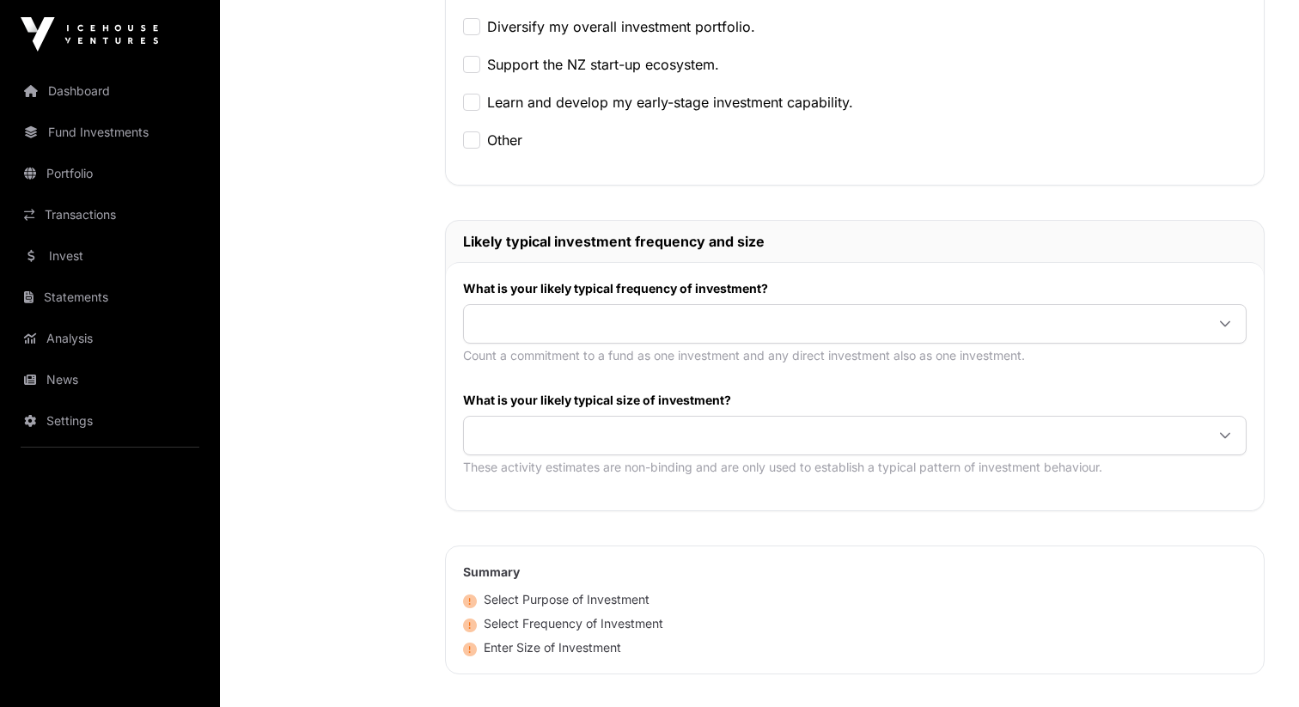
scroll to position [672, 0]
click at [570, 431] on span at bounding box center [834, 433] width 741 height 31
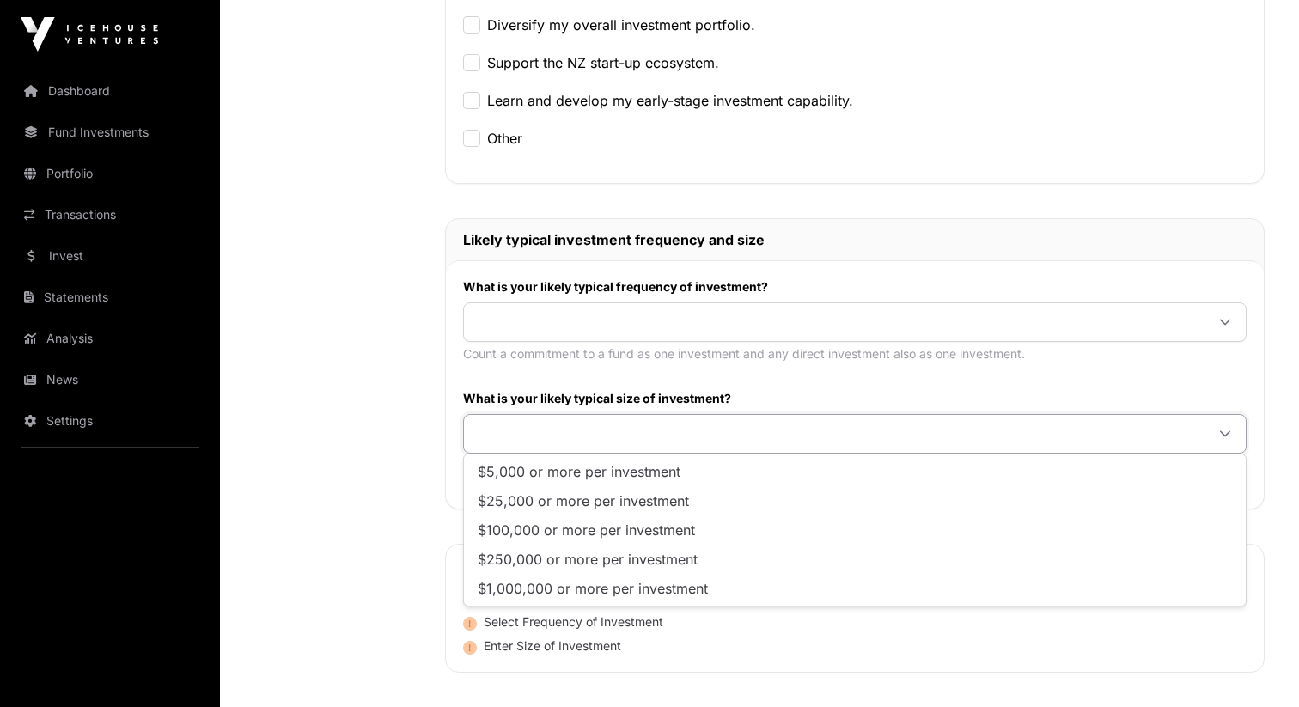
click at [553, 393] on label "What is your likely typical size of investment?" at bounding box center [855, 398] width 784 height 17
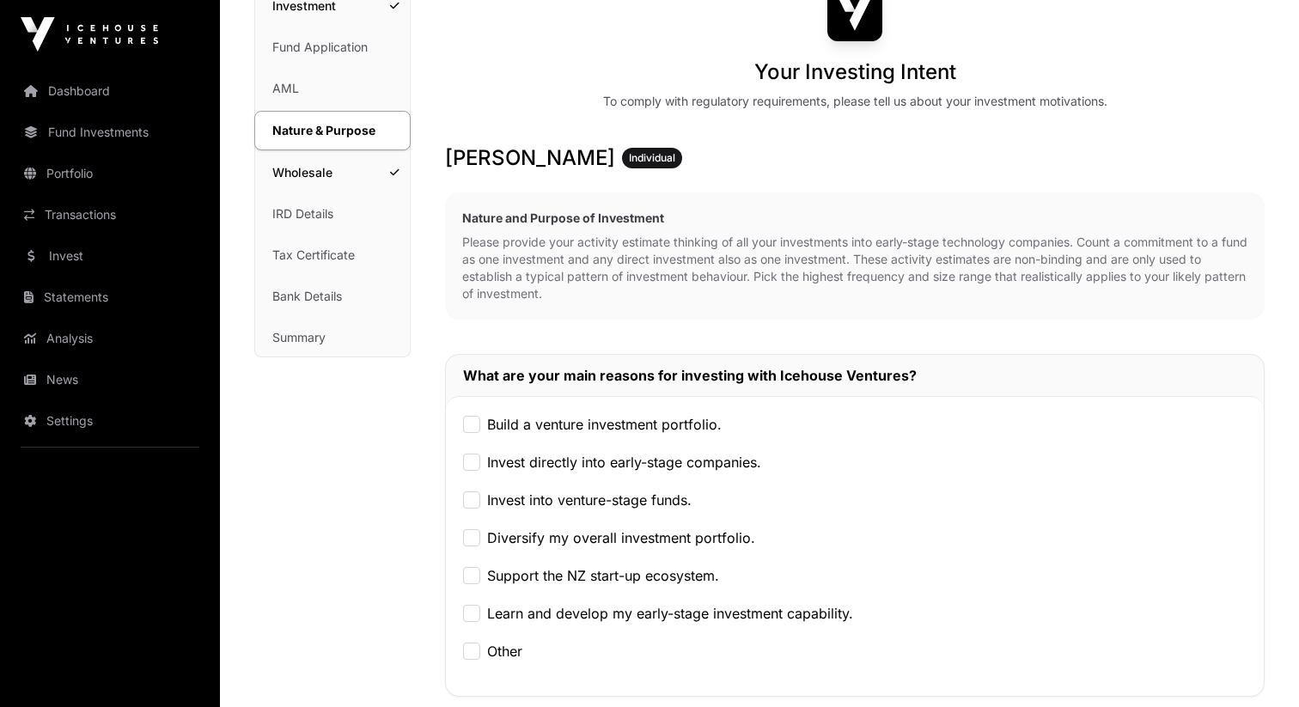
scroll to position [188, 0]
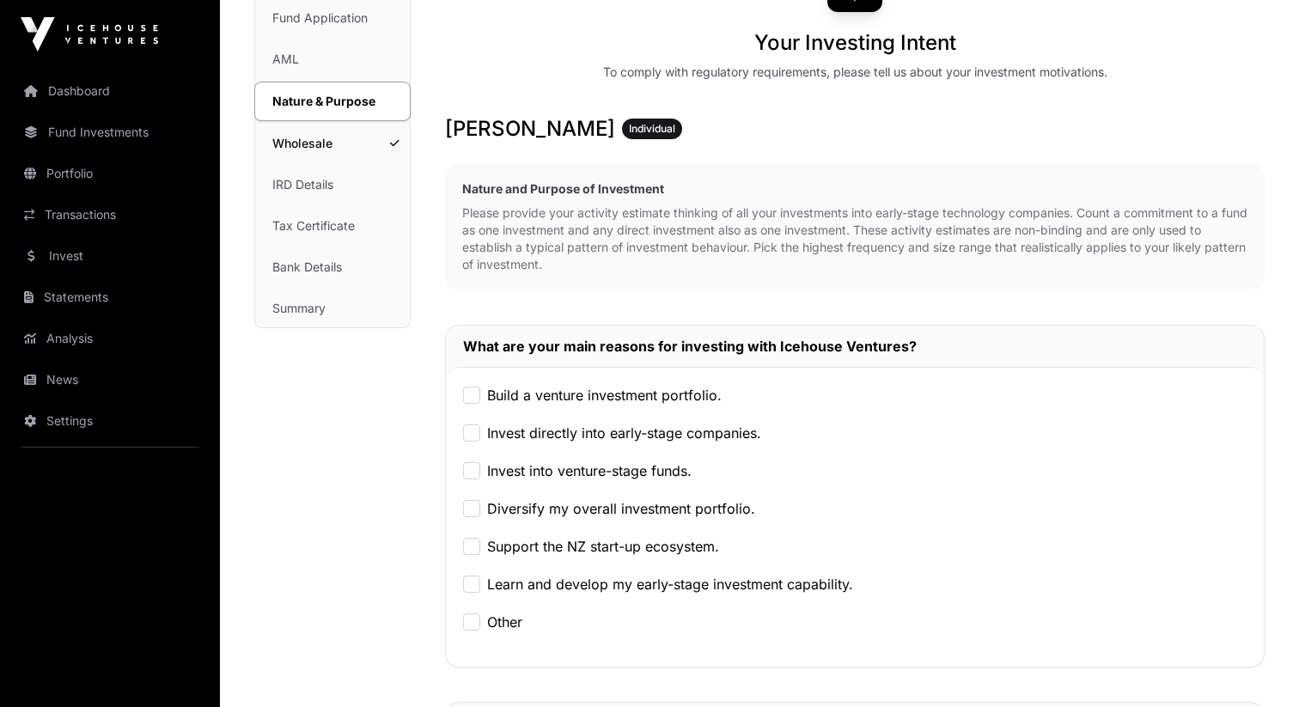
click at [537, 401] on label "Build a venture investment portfolio." at bounding box center [604, 395] width 235 height 21
click at [537, 448] on div "Build a venture investment portfolio. Invest directly into early-stage companie…" at bounding box center [855, 517] width 818 height 300
click at [537, 470] on label "Invest into venture-stage funds." at bounding box center [589, 470] width 204 height 21
click at [537, 426] on label "Invest directly into early-stage companies." at bounding box center [624, 433] width 274 height 21
click at [537, 507] on label "Diversify my overall investment portfolio." at bounding box center [621, 508] width 268 height 21
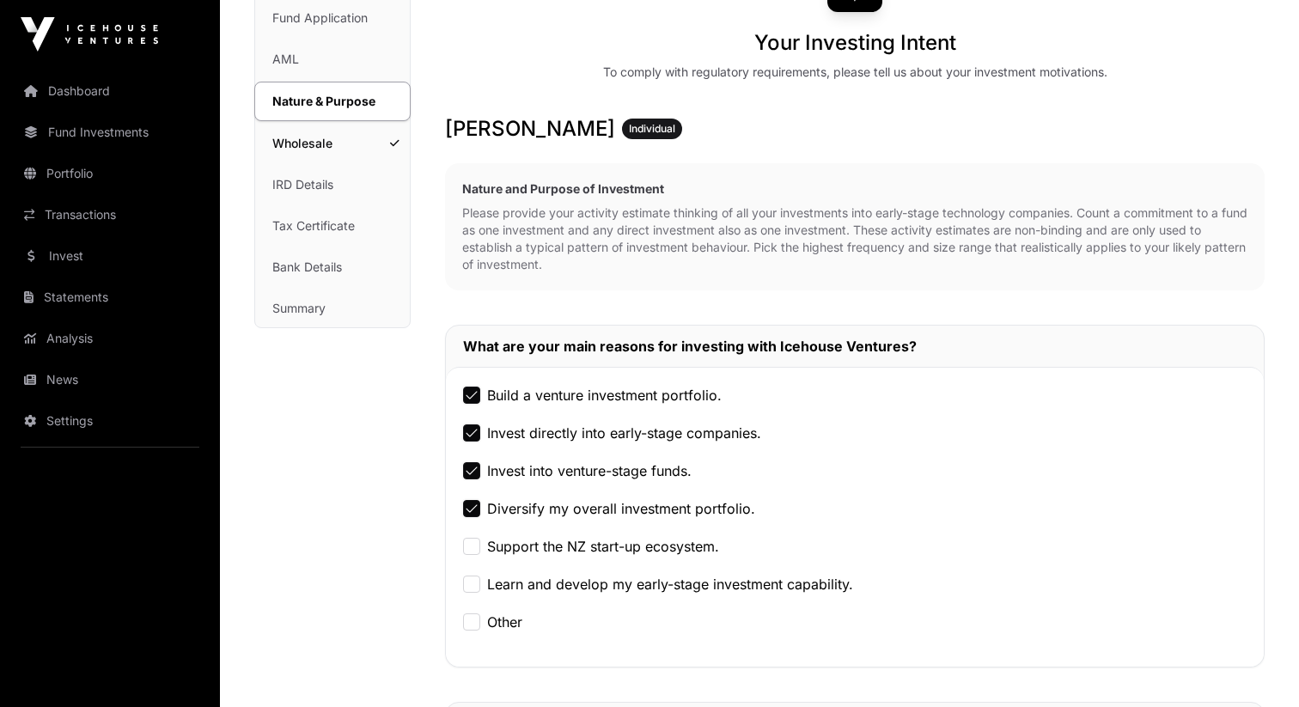
click at [539, 555] on label "Support the NZ start-up ecosystem." at bounding box center [603, 546] width 232 height 21
click at [564, 594] on label "Learn and develop my early-stage investment capability." at bounding box center [670, 584] width 366 height 21
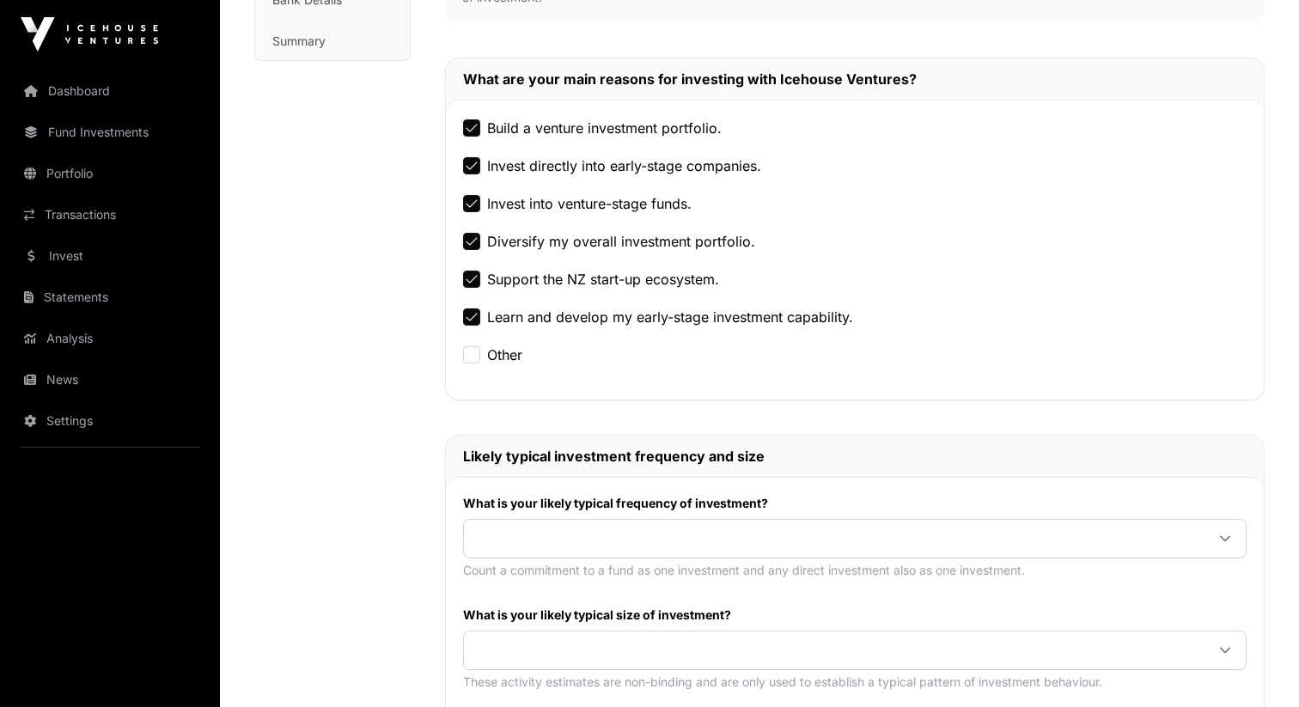
scroll to position [531, 0]
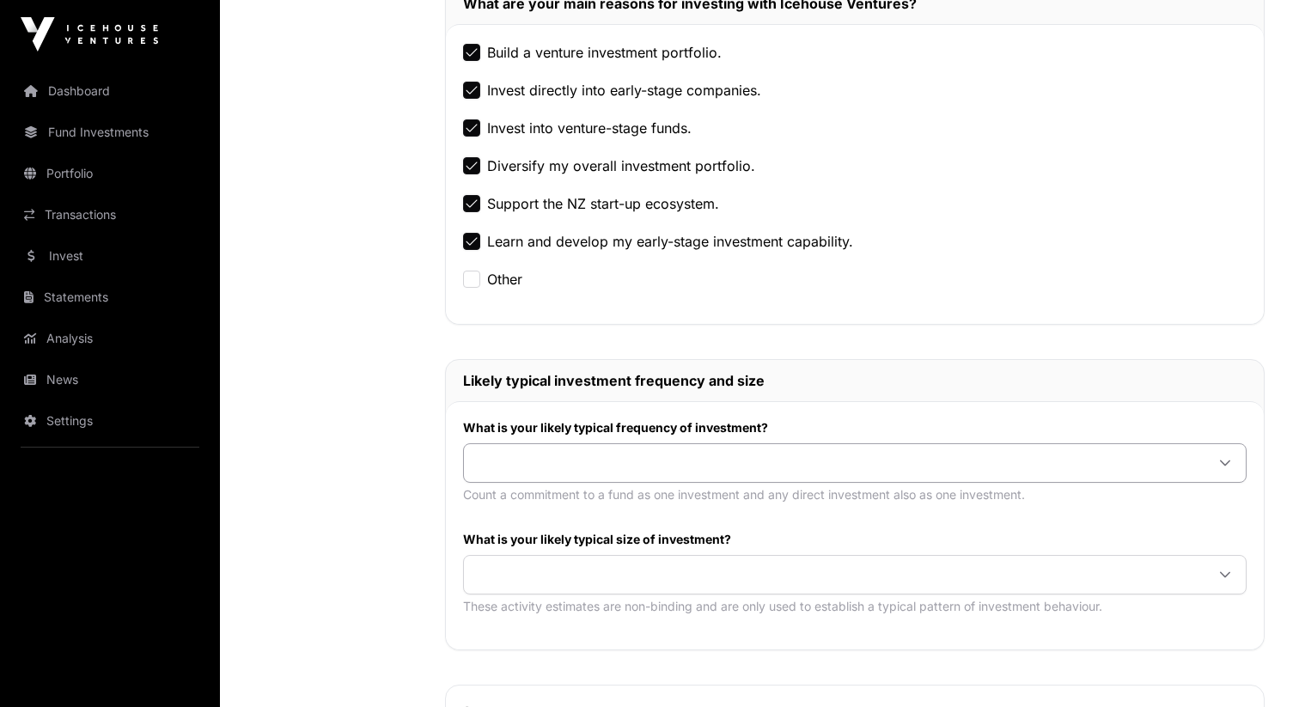
click at [565, 455] on span at bounding box center [834, 463] width 741 height 31
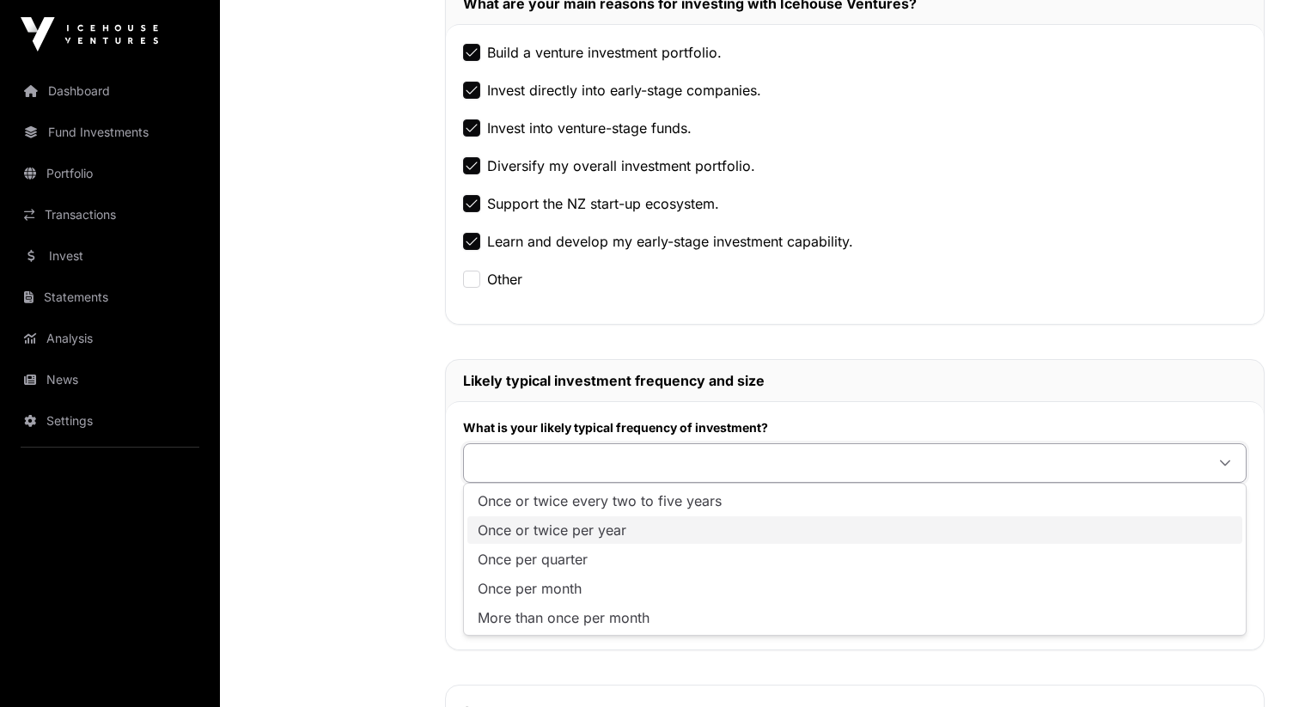
click at [543, 536] on span "Once or twice per year" at bounding box center [552, 530] width 149 height 14
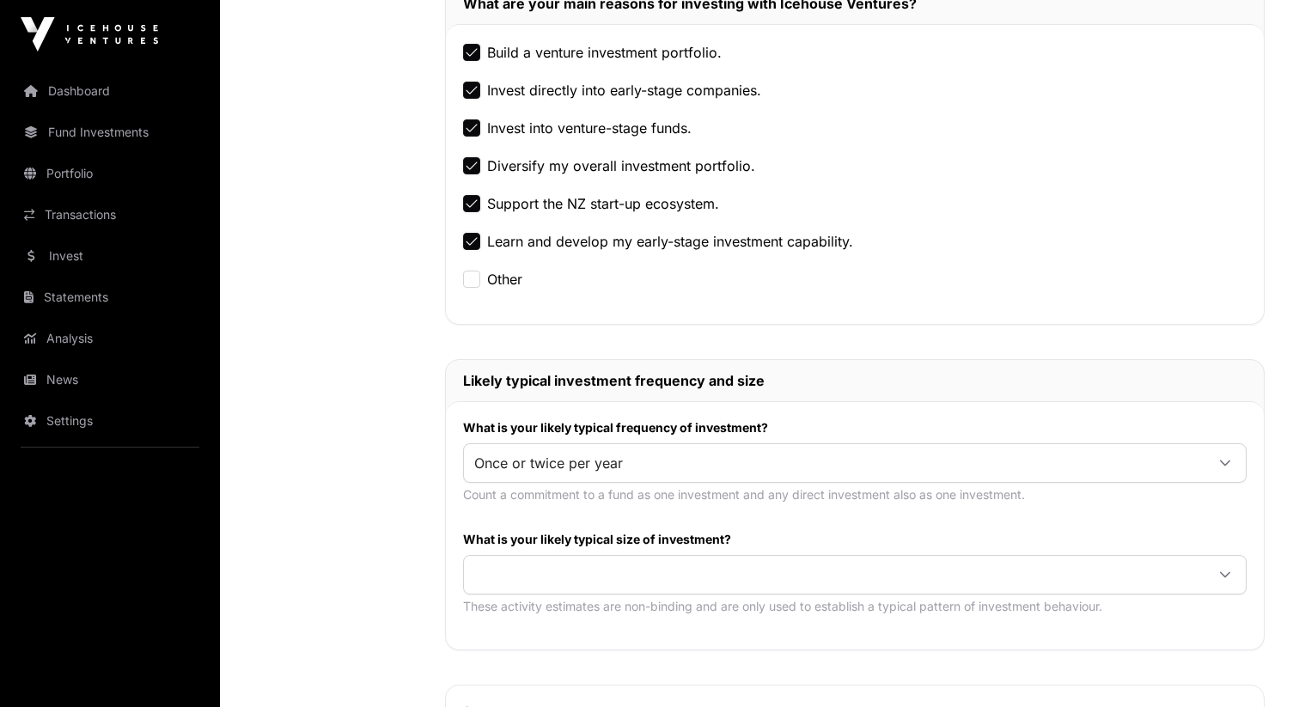
click at [531, 511] on div "What is your likely typical frequency of investment? Once or twice per year Cou…" at bounding box center [855, 466] width 784 height 95
click at [546, 576] on span at bounding box center [834, 574] width 741 height 31
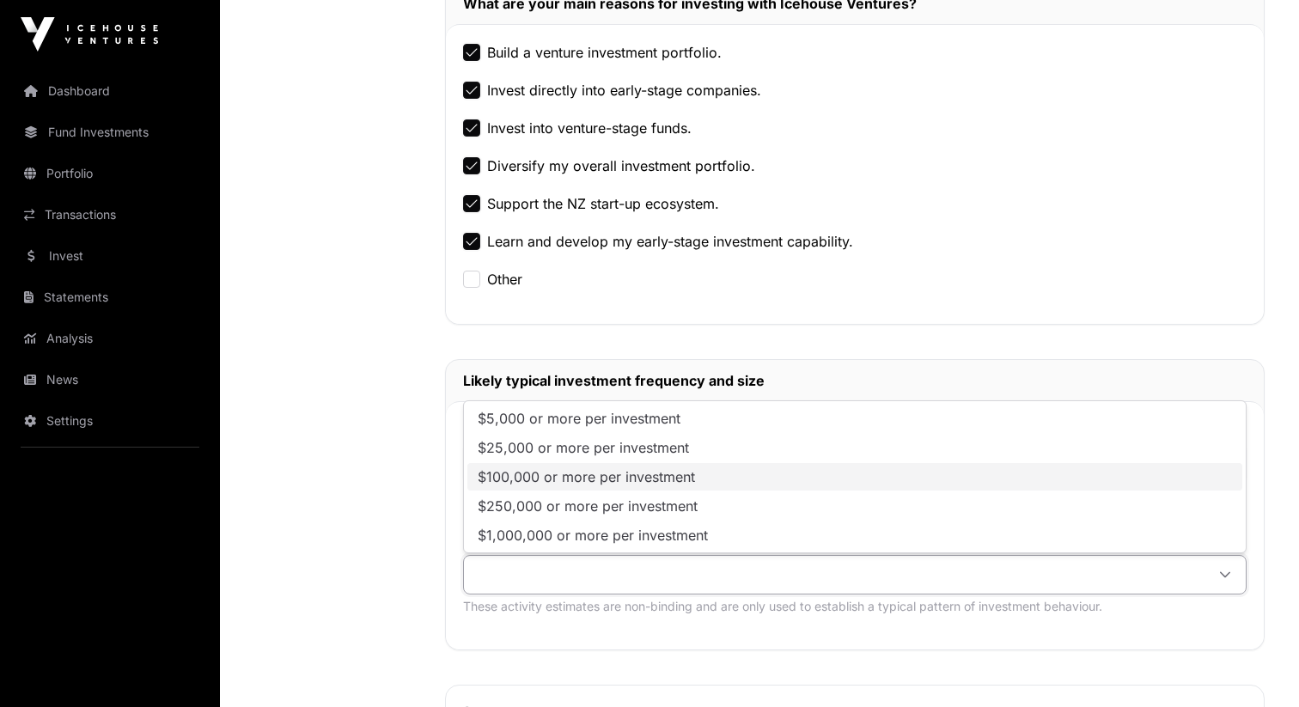
click at [540, 478] on span "$100,000 or more per investment" at bounding box center [586, 477] width 217 height 14
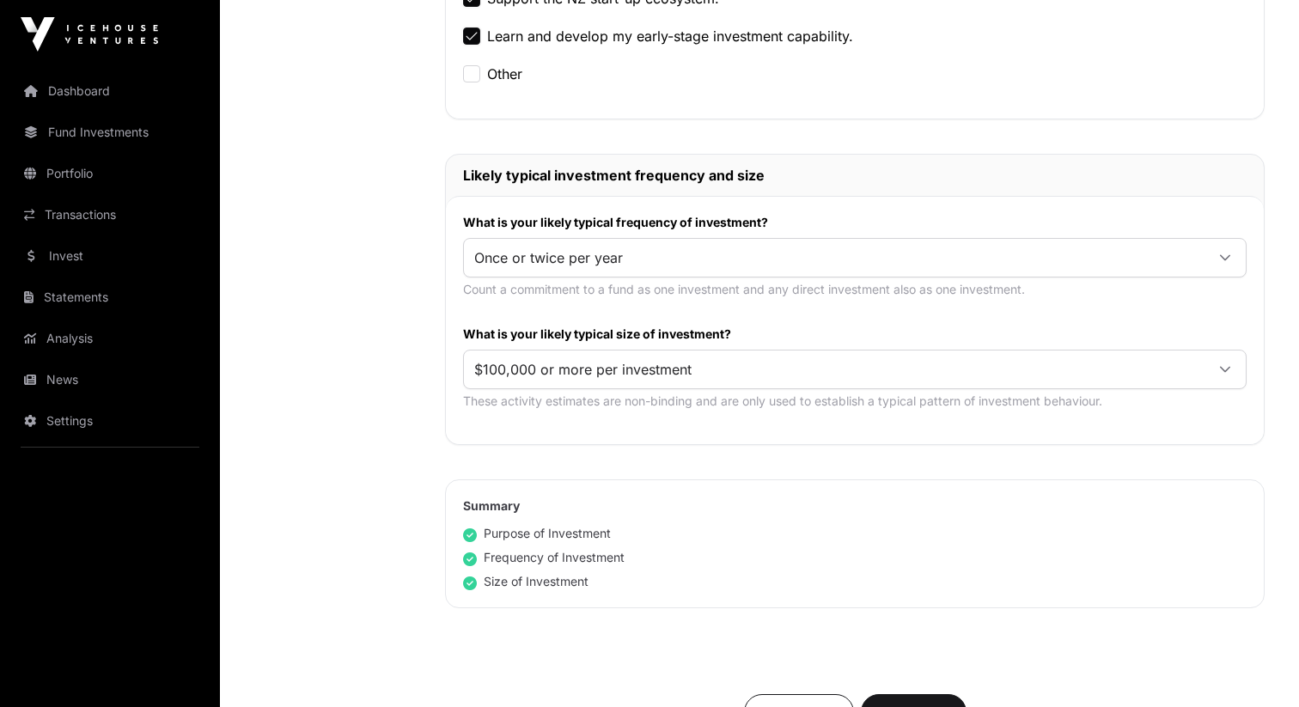
scroll to position [744, 0]
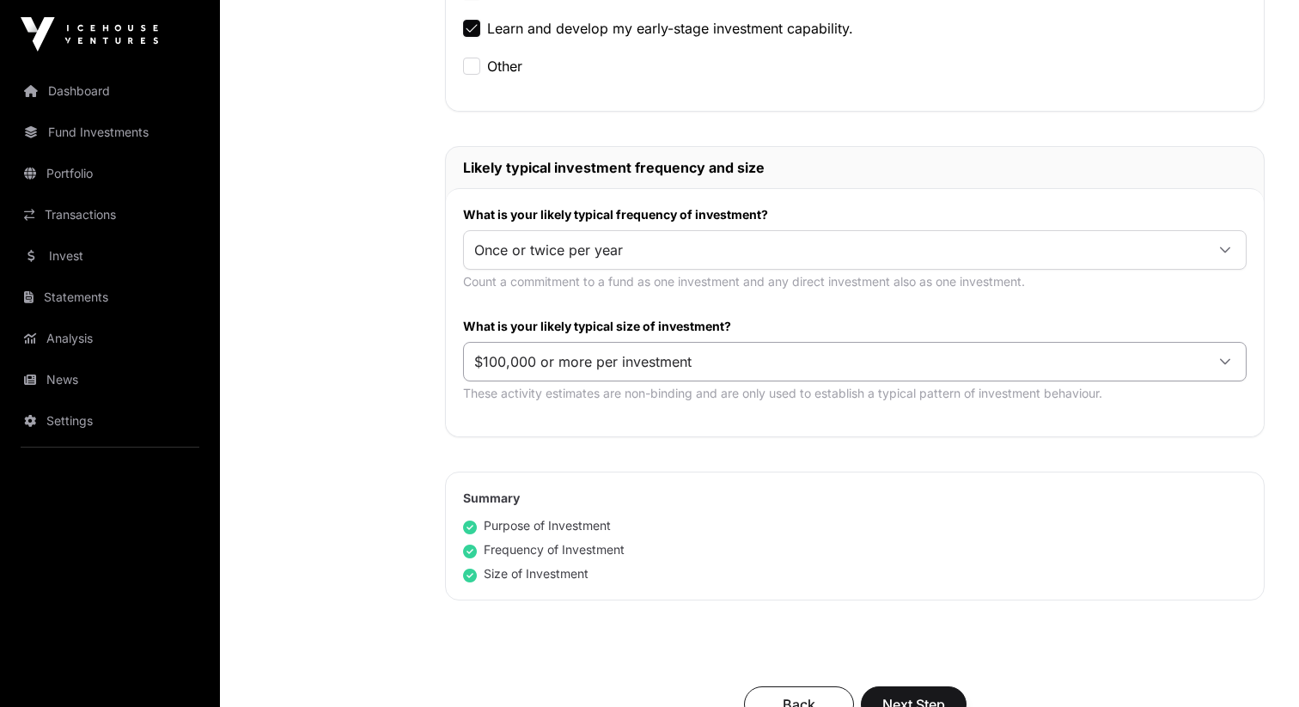
click at [554, 371] on span "$100,000 or more per investment" at bounding box center [834, 361] width 741 height 31
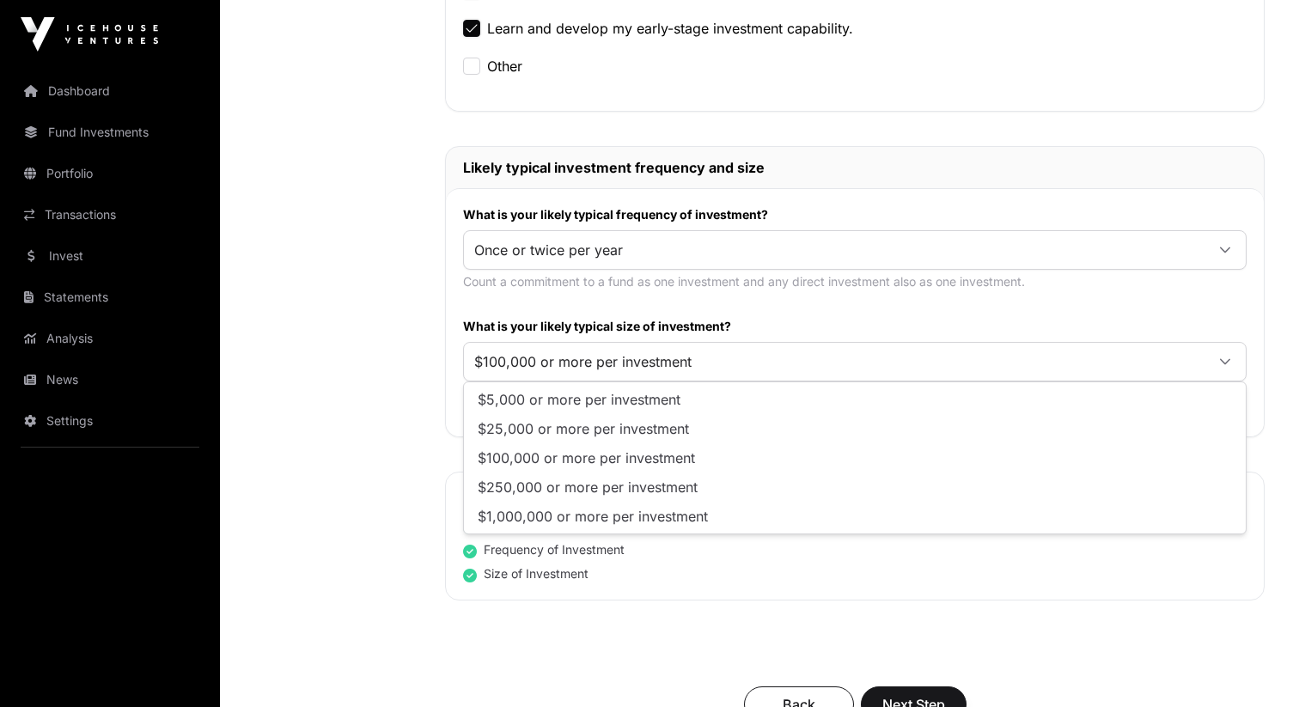
click at [554, 454] on span "$100,000 or more per investment" at bounding box center [586, 458] width 217 height 14
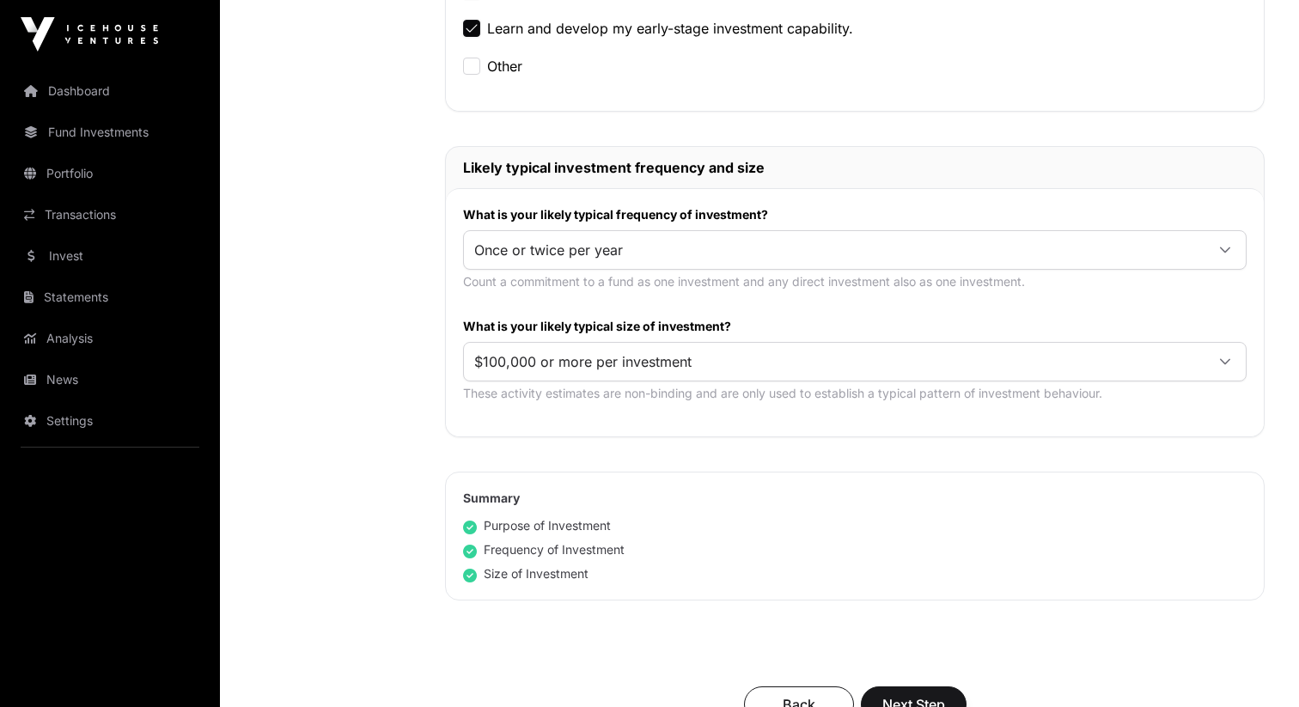
click at [558, 437] on div "Nature and Purpose of Investment Please provide your activity estimate thinking…" at bounding box center [855, 103] width 820 height 993
click at [553, 359] on span "$100,000 or more per investment" at bounding box center [834, 361] width 741 height 31
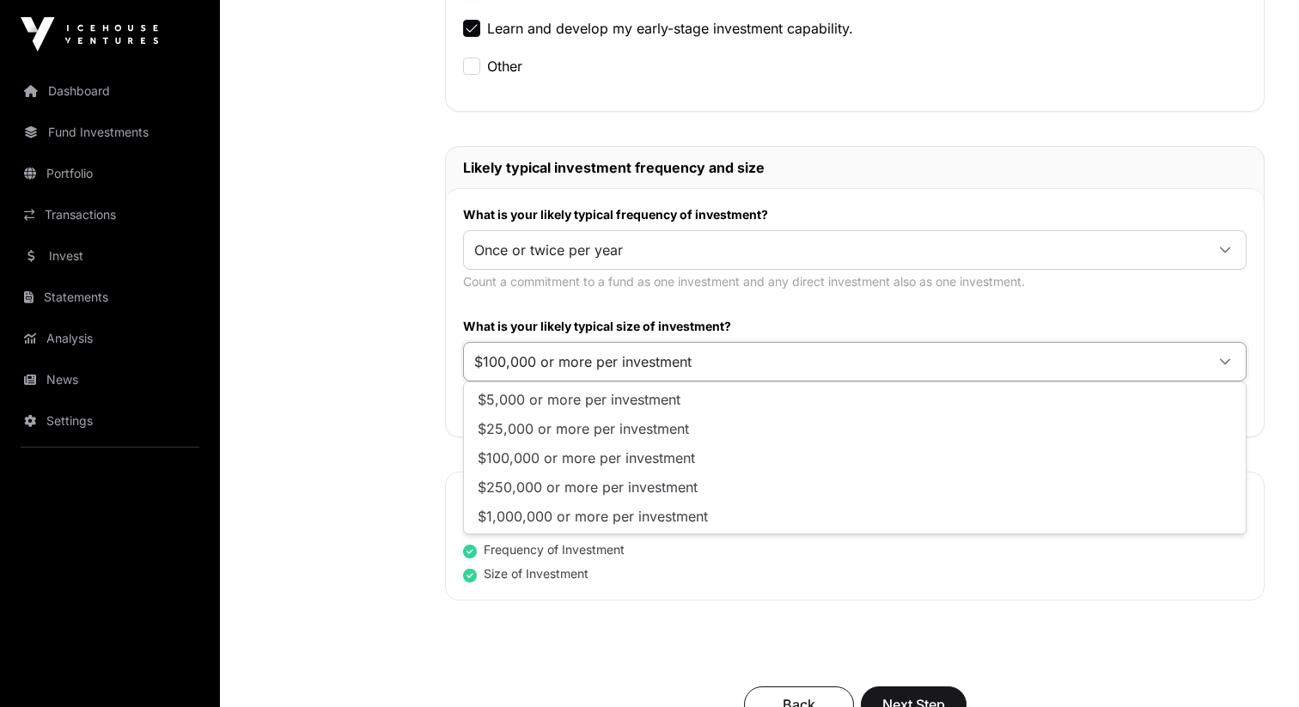
click at [553, 359] on span "$100,000 or more per investment" at bounding box center [834, 361] width 741 height 31
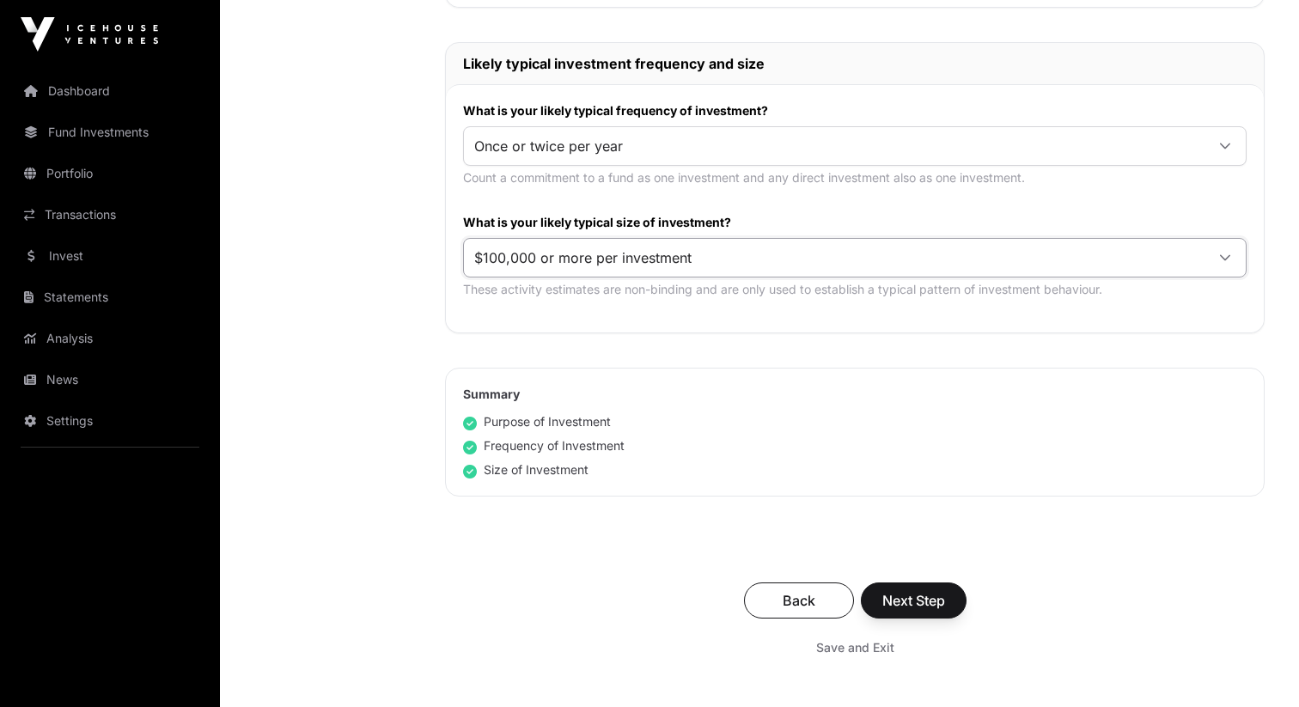
scroll to position [882, 0]
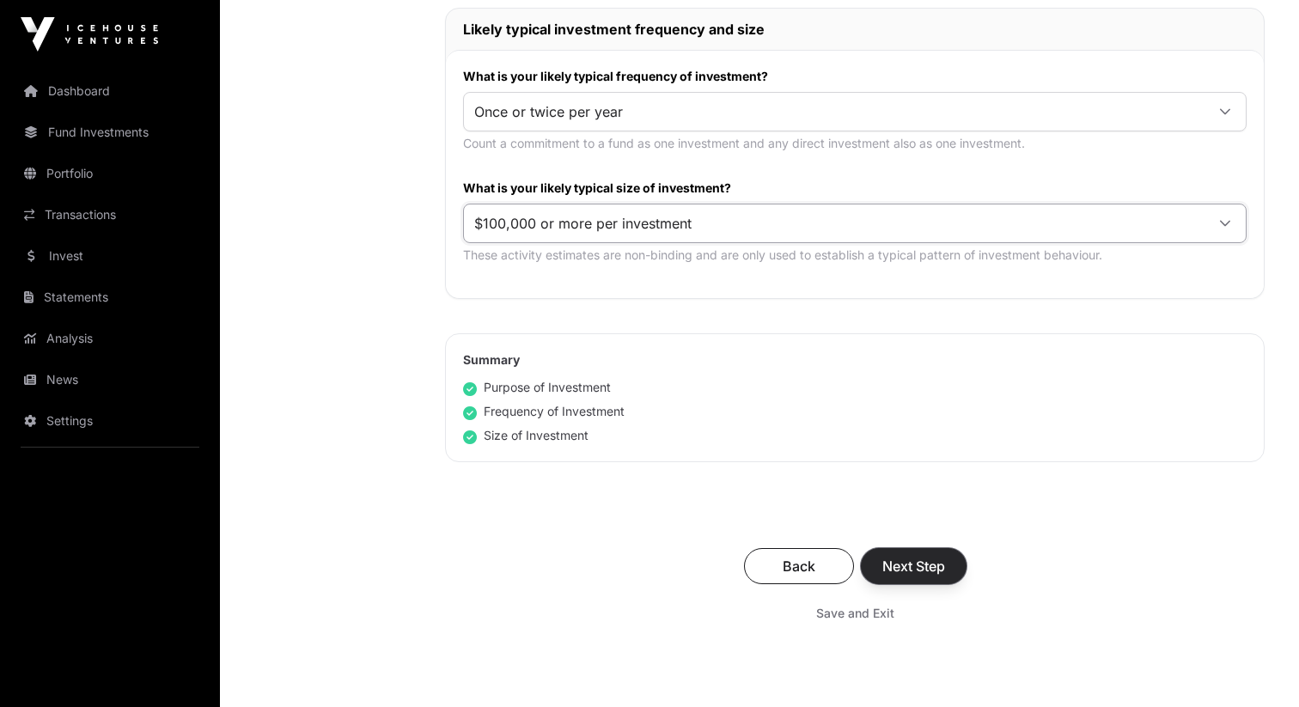
click at [915, 566] on span "Next Step" at bounding box center [913, 566] width 63 height 21
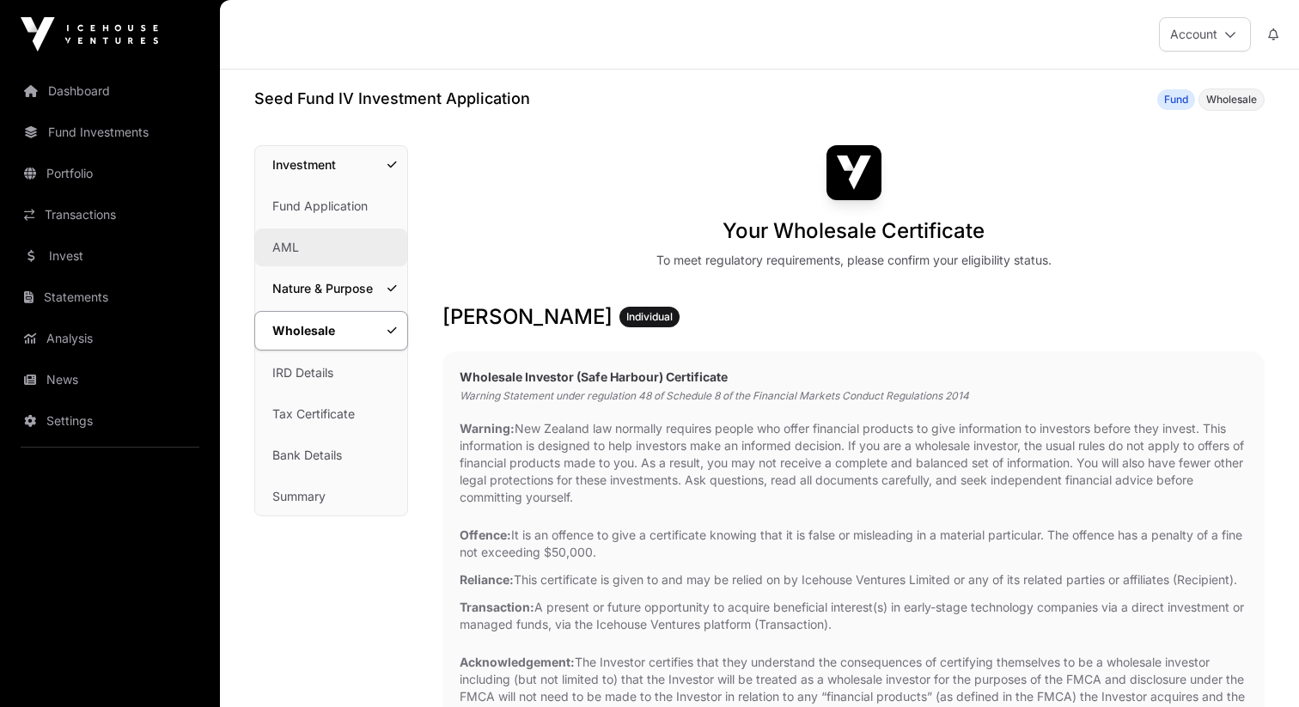
click at [328, 259] on link "AML" at bounding box center [331, 248] width 152 height 38
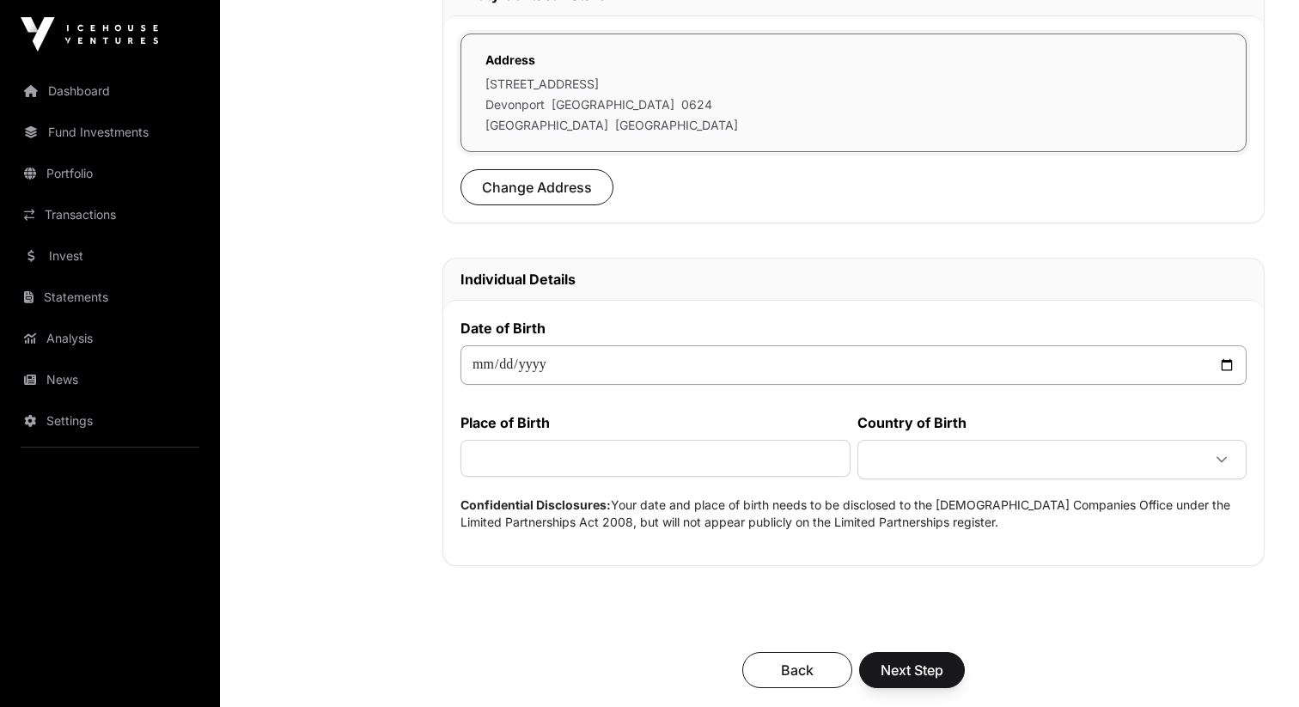
scroll to position [558, 0]
click at [509, 362] on input "date" at bounding box center [853, 364] width 786 height 40
click at [487, 364] on input "date" at bounding box center [853, 364] width 786 height 40
type input "**********"
click at [561, 465] on input "text" at bounding box center [655, 456] width 390 height 37
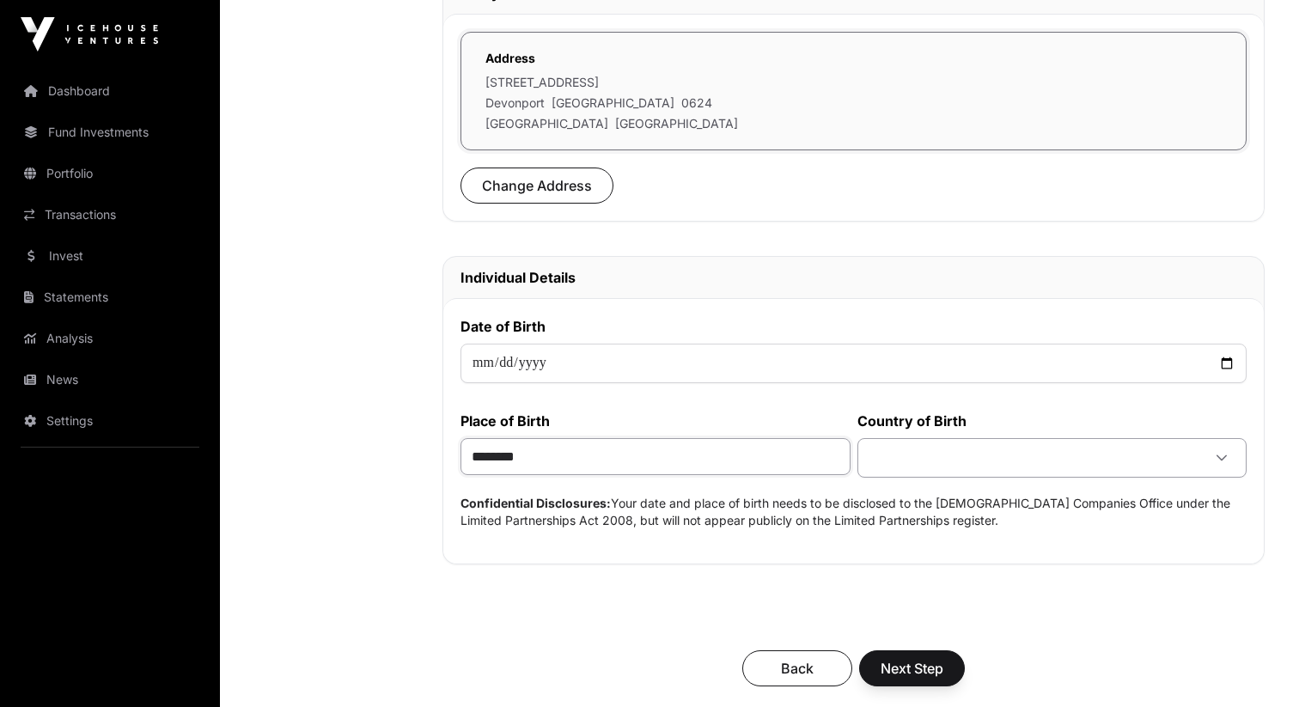
type input "********"
click at [915, 451] on span at bounding box center [1032, 457] width 340 height 31
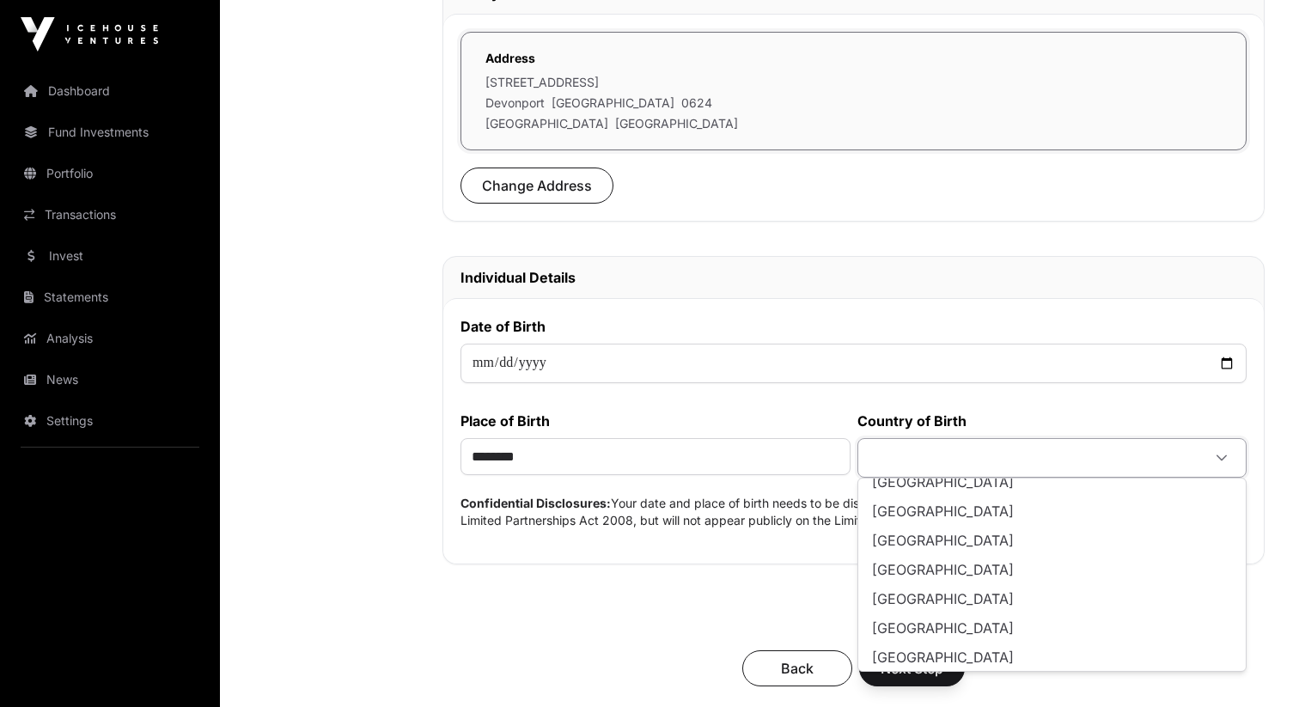
scroll to position [3665, 0]
click at [949, 648] on li "[GEOGRAPHIC_DATA]" at bounding box center [1052, 656] width 381 height 27
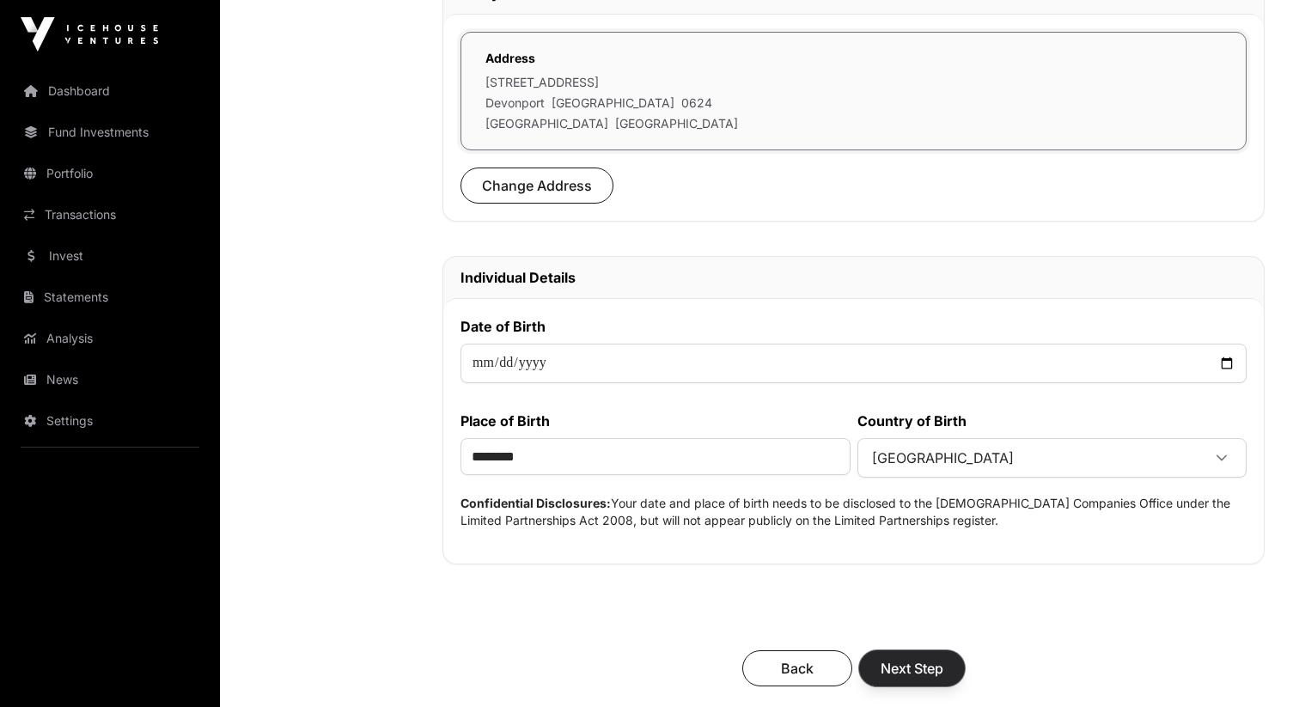
click at [926, 658] on span "Next Step" at bounding box center [912, 668] width 63 height 21
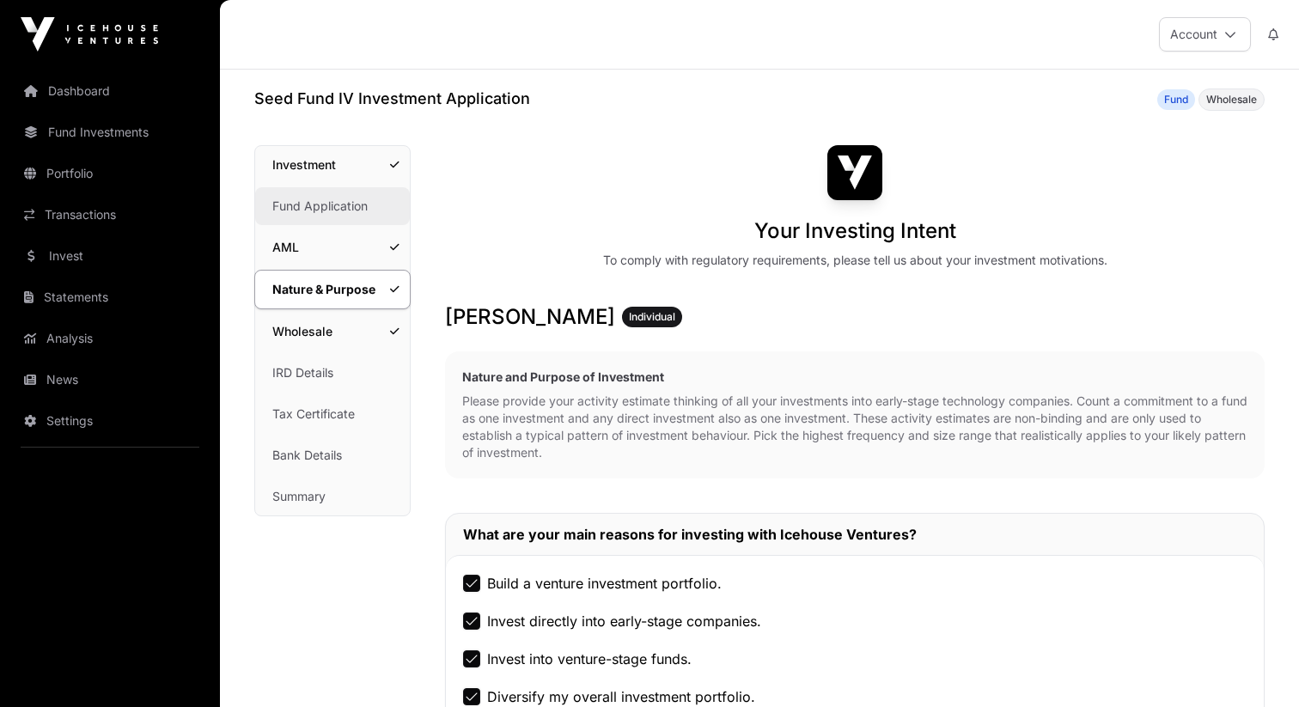
click at [308, 201] on link "Fund Application" at bounding box center [332, 206] width 155 height 38
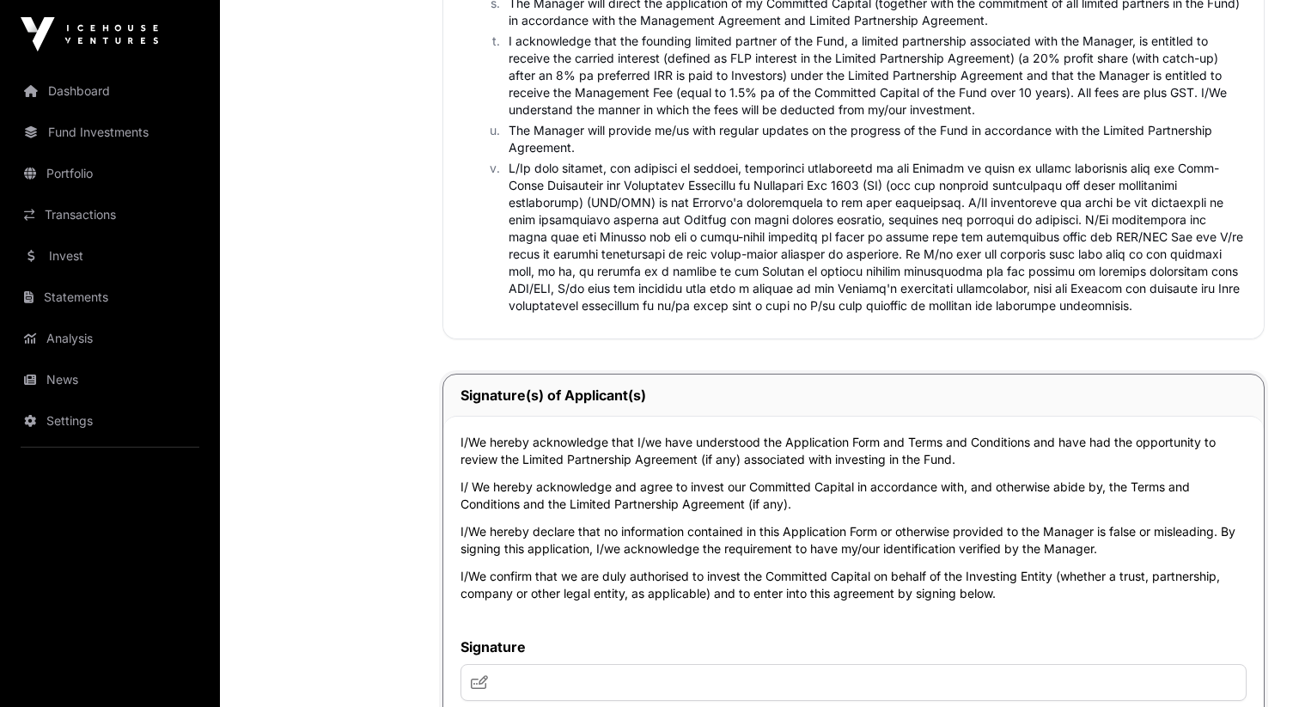
scroll to position [4030, 0]
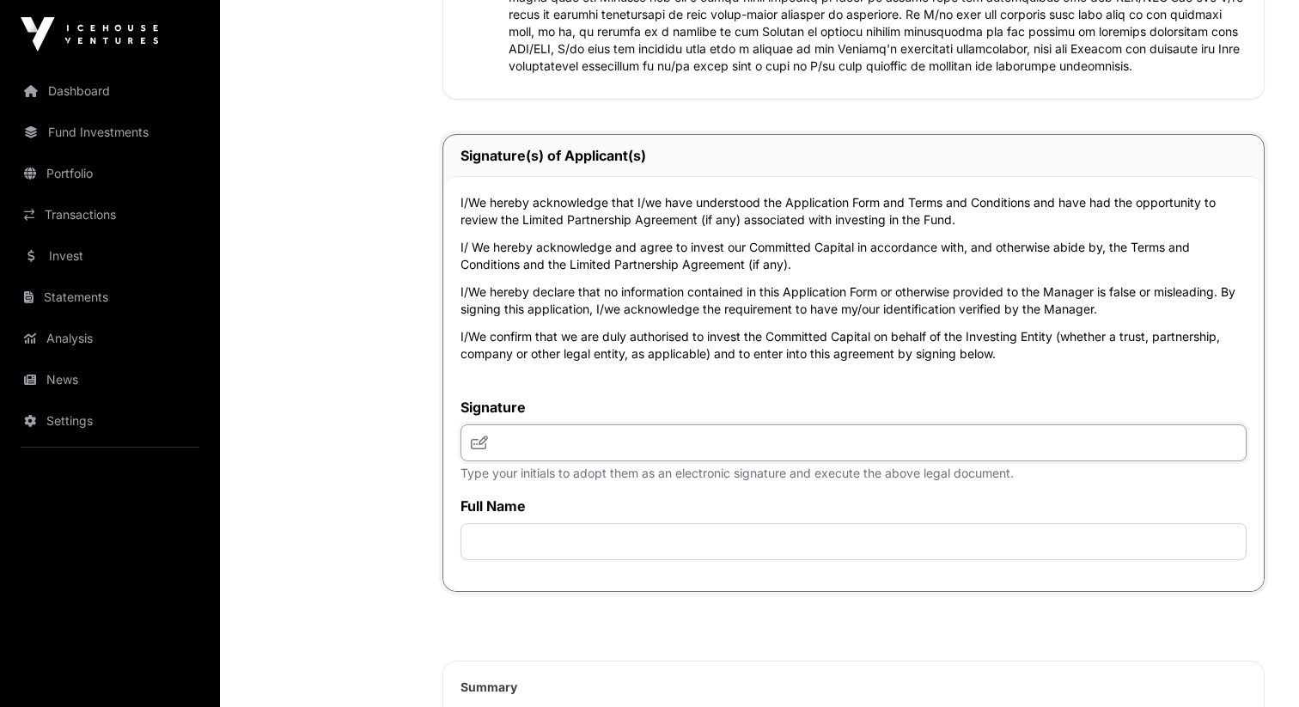
click at [547, 457] on input "text" at bounding box center [853, 442] width 786 height 37
type input "*"
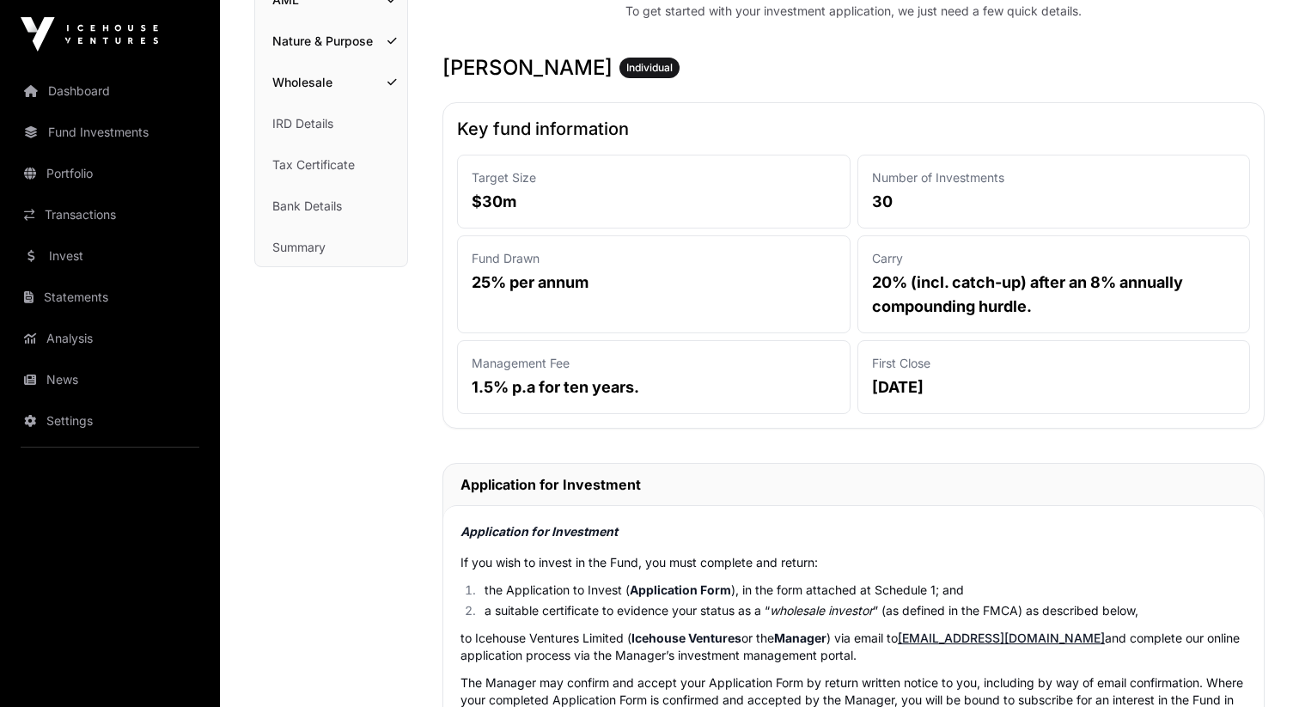
scroll to position [0, 0]
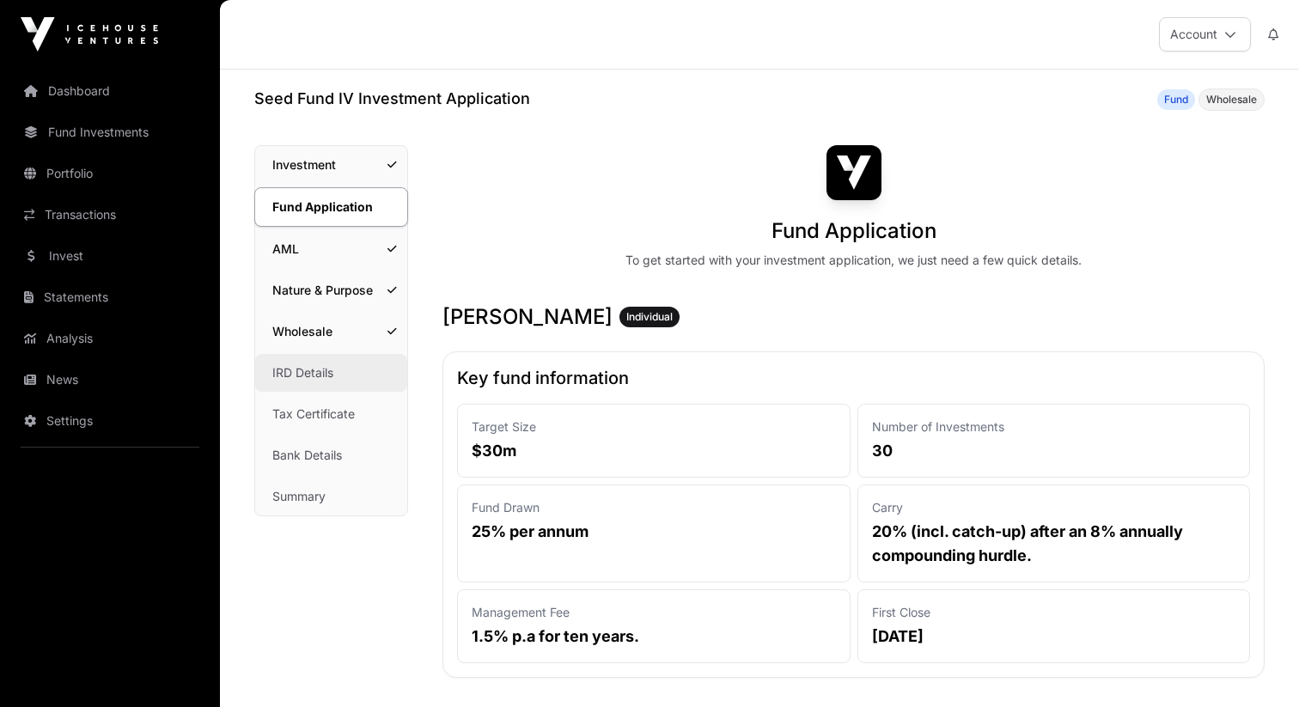
click at [308, 385] on link "IRD Details" at bounding box center [331, 373] width 152 height 38
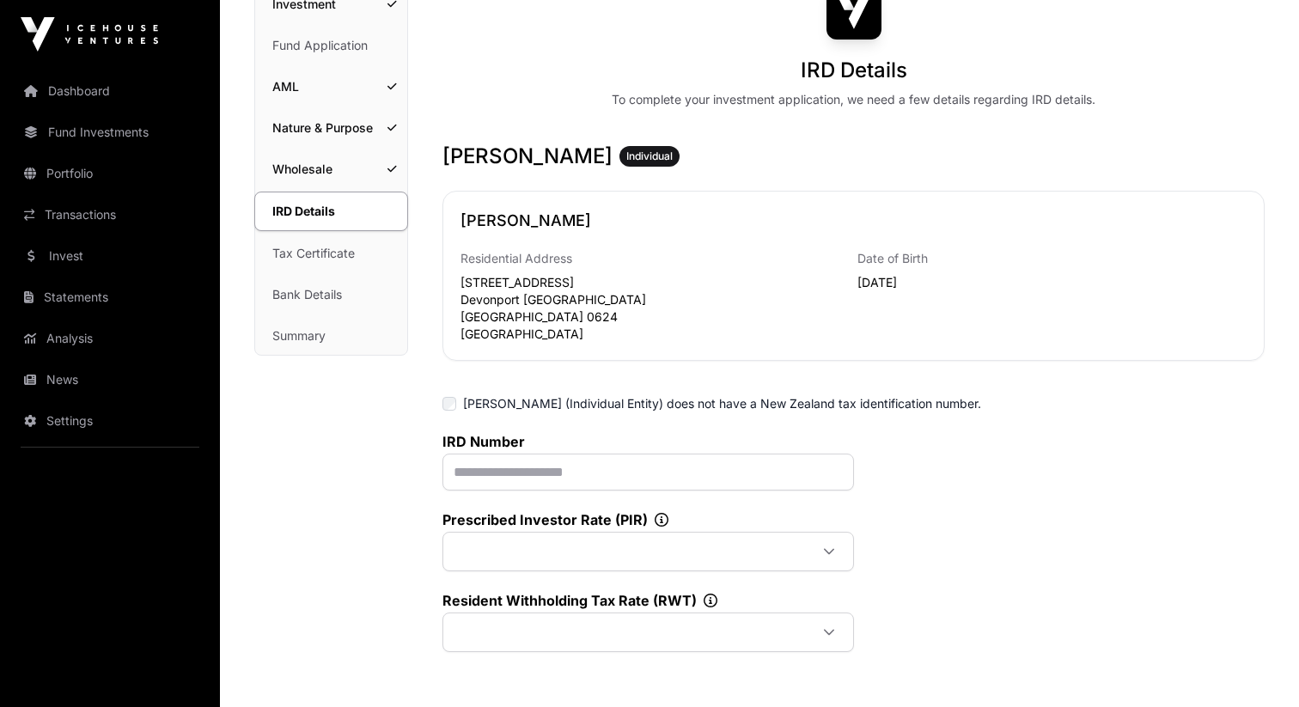
scroll to position [183, 0]
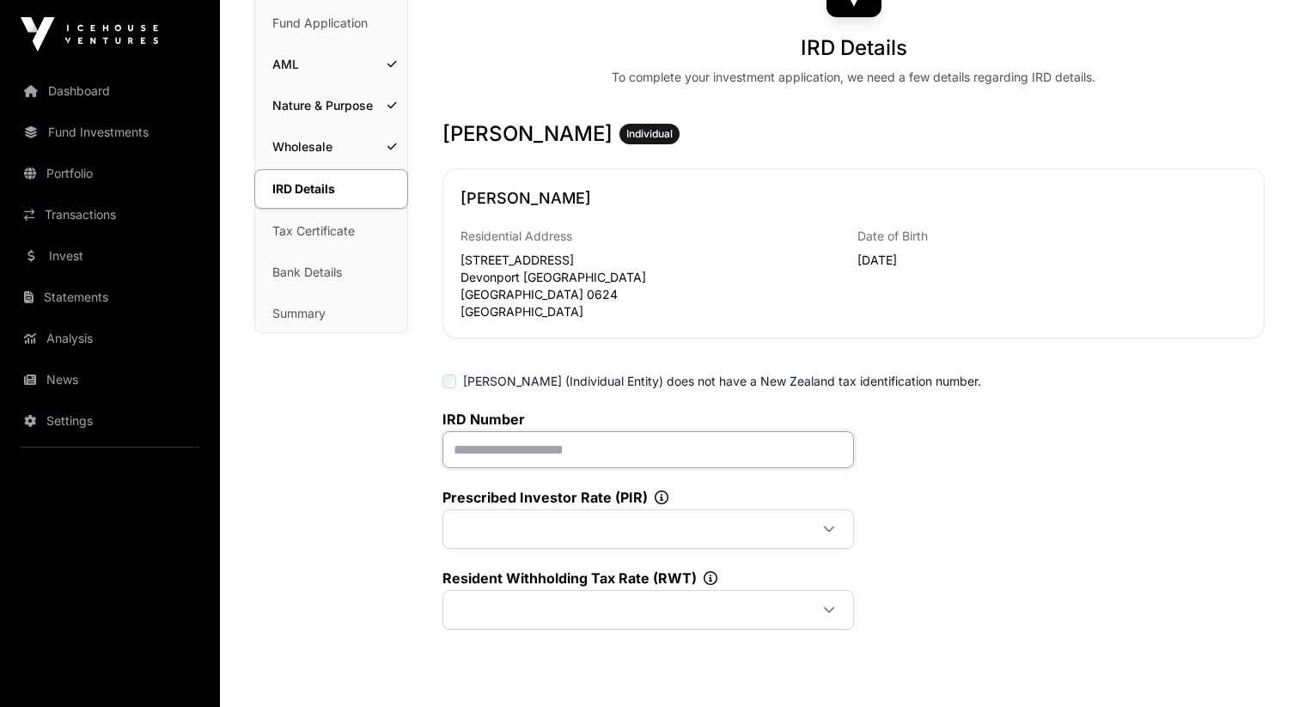
click at [519, 446] on input "text" at bounding box center [648, 449] width 412 height 37
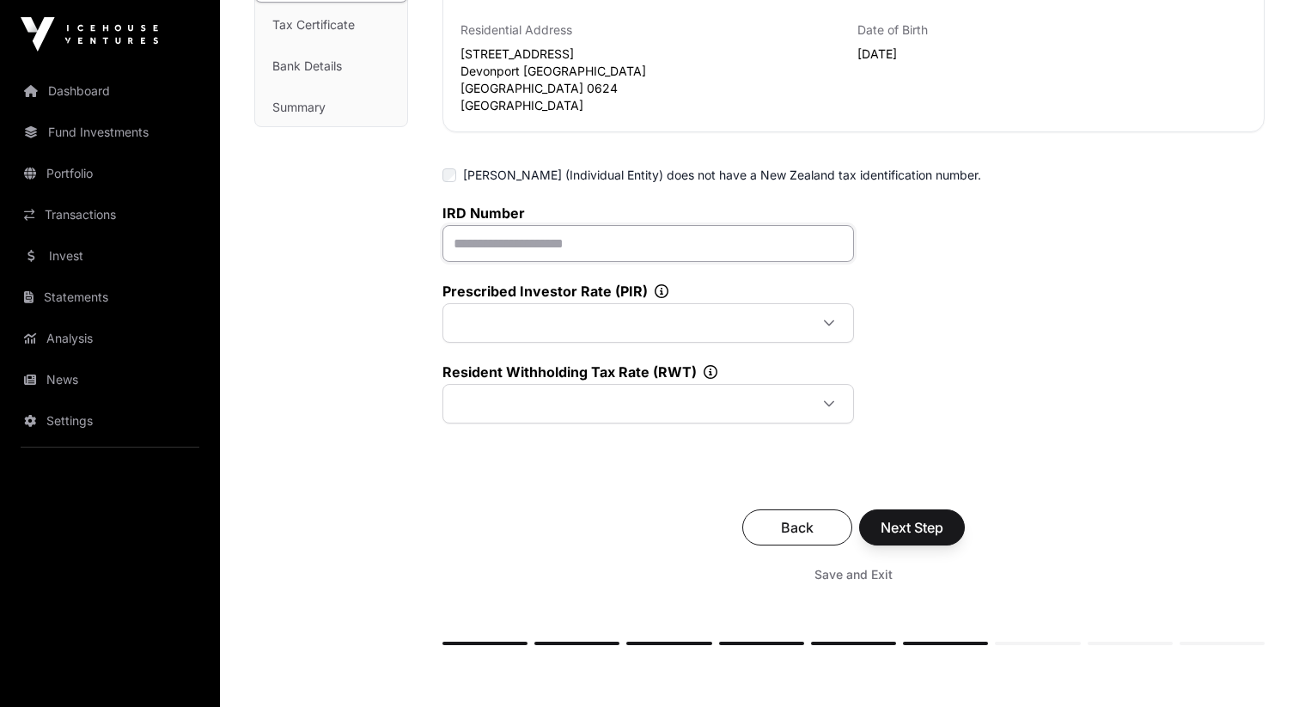
scroll to position [249, 0]
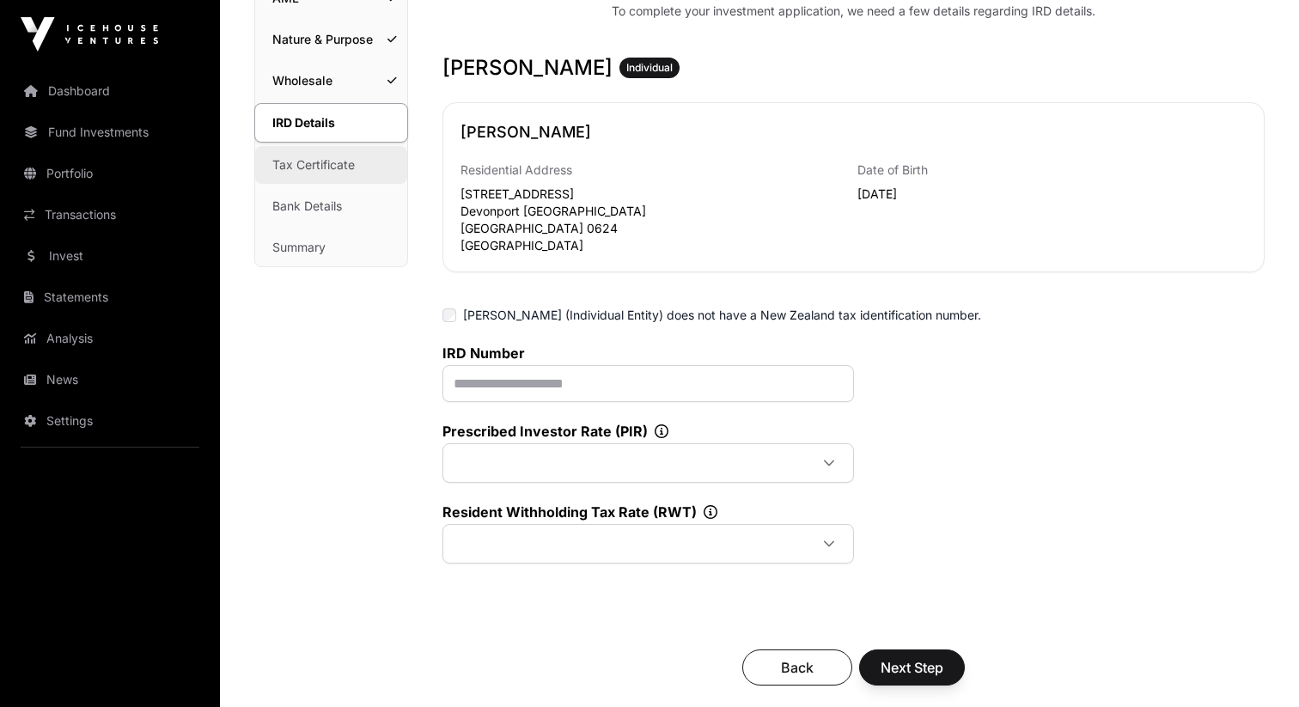
click at [311, 166] on link "Tax Certificate" at bounding box center [331, 165] width 152 height 38
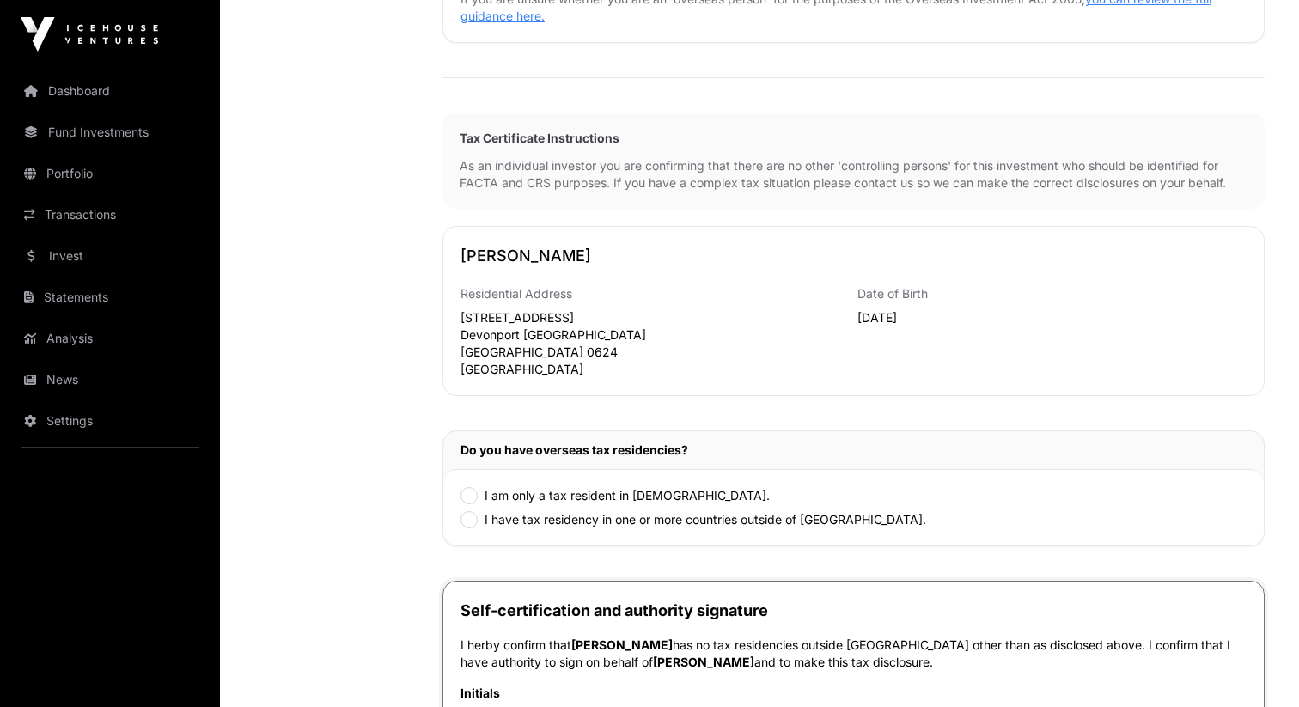
scroll to position [622, 0]
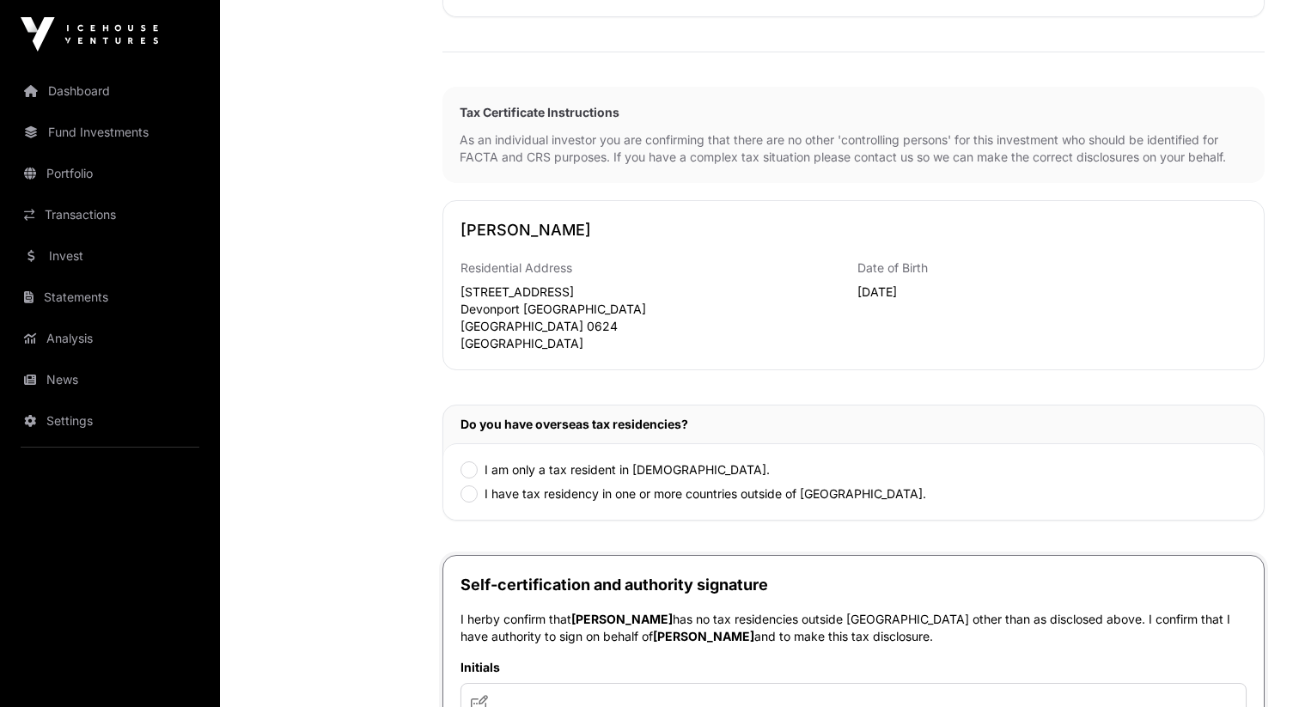
click at [471, 467] on div "I am only a tax resident in [DEMOGRAPHIC_DATA]. I have tax residency in one or …" at bounding box center [853, 481] width 820 height 76
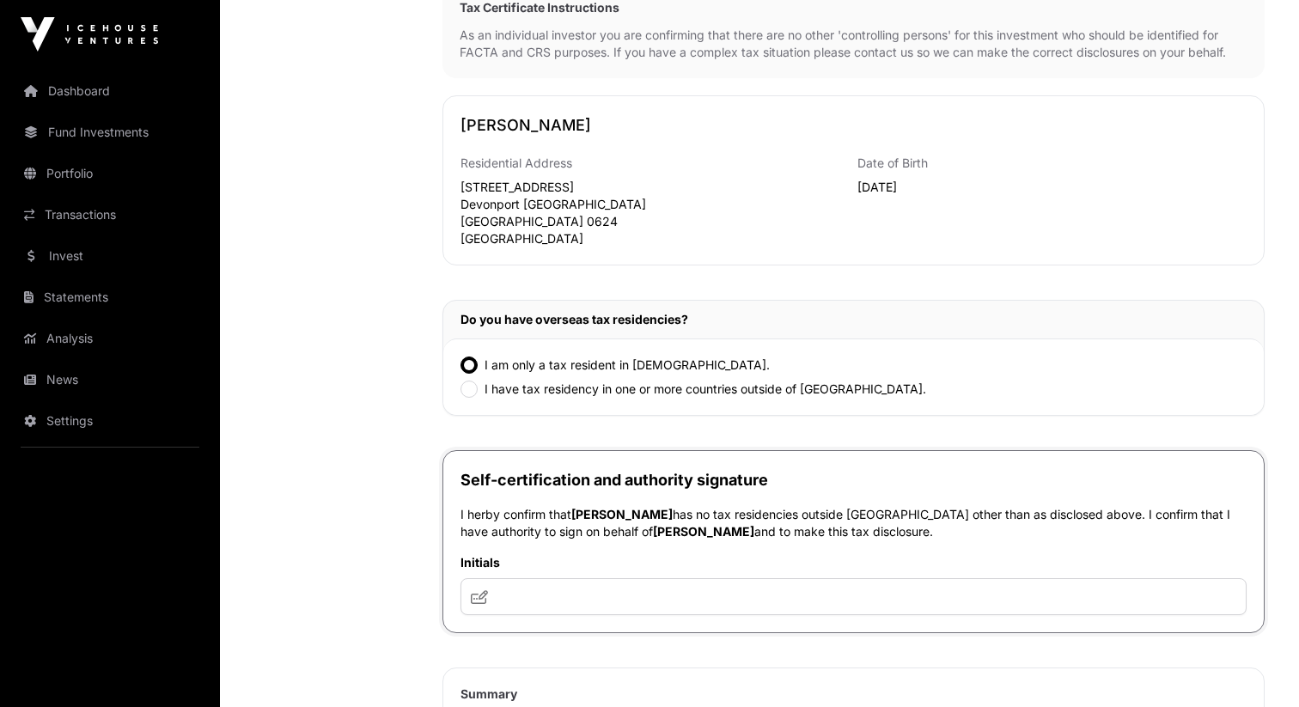
scroll to position [836, 0]
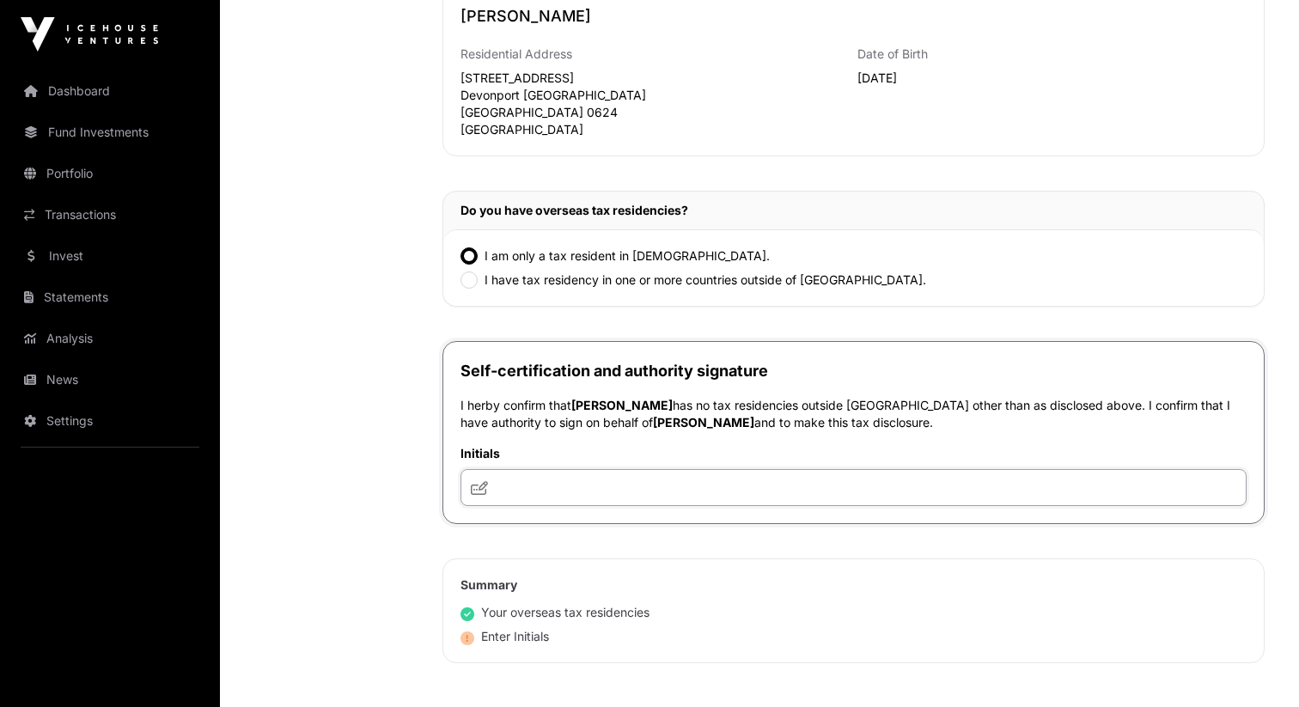
click at [557, 483] on input "text" at bounding box center [853, 487] width 786 height 37
click at [589, 491] on input "**********" at bounding box center [853, 487] width 786 height 37
type input "***"
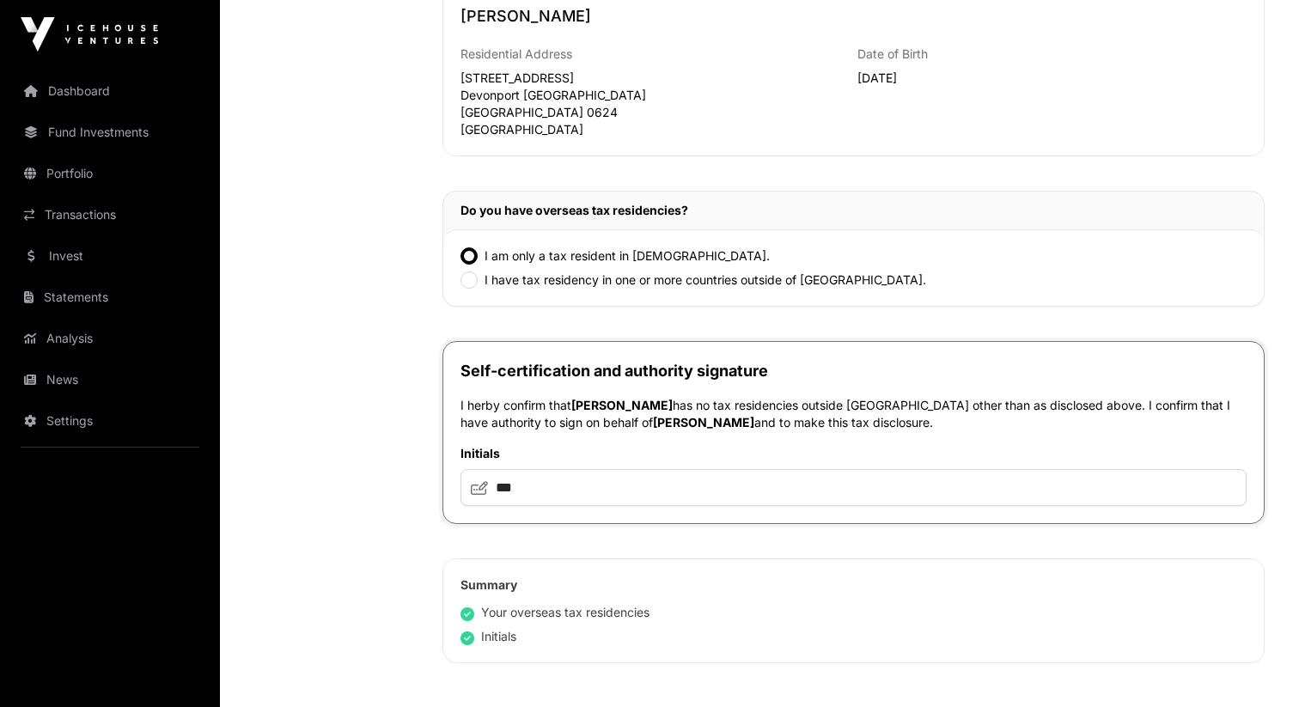
click at [370, 447] on div "Tax Certificate Investment Fund Application AML Nature & Purpose Wholesale IRD …" at bounding box center [331, 148] width 154 height 1679
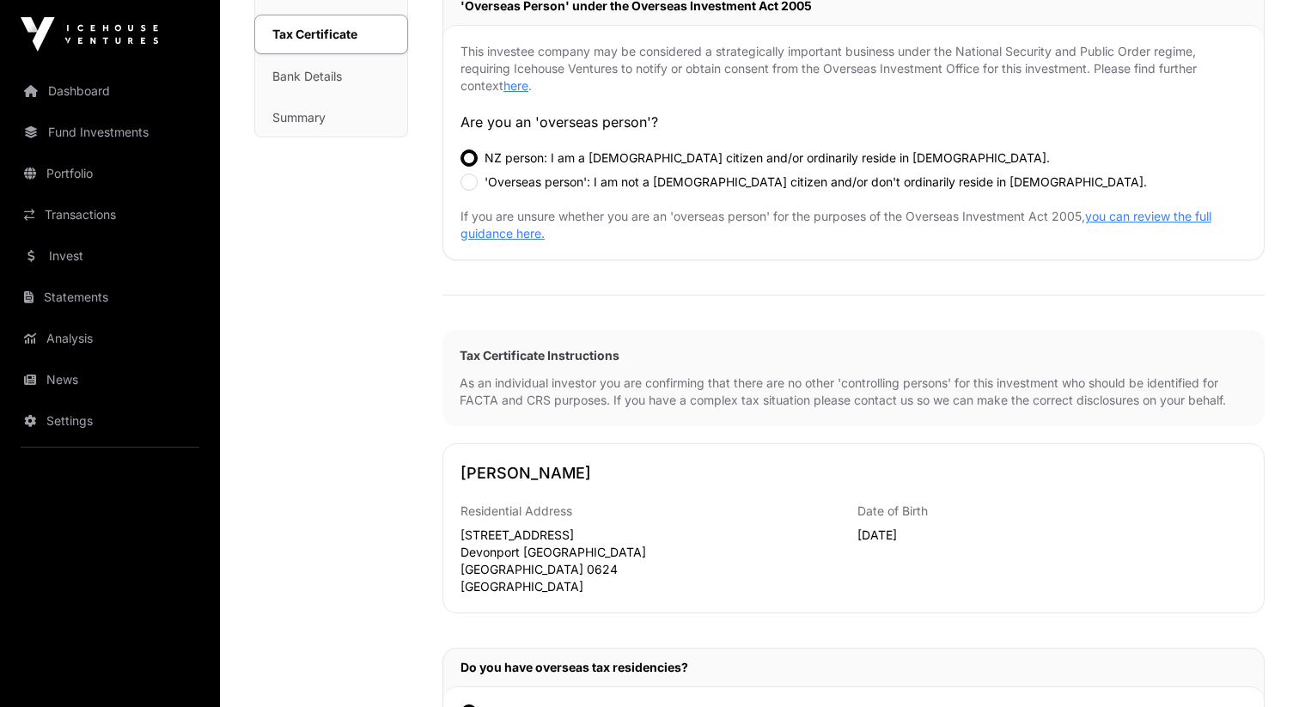
scroll to position [369, 0]
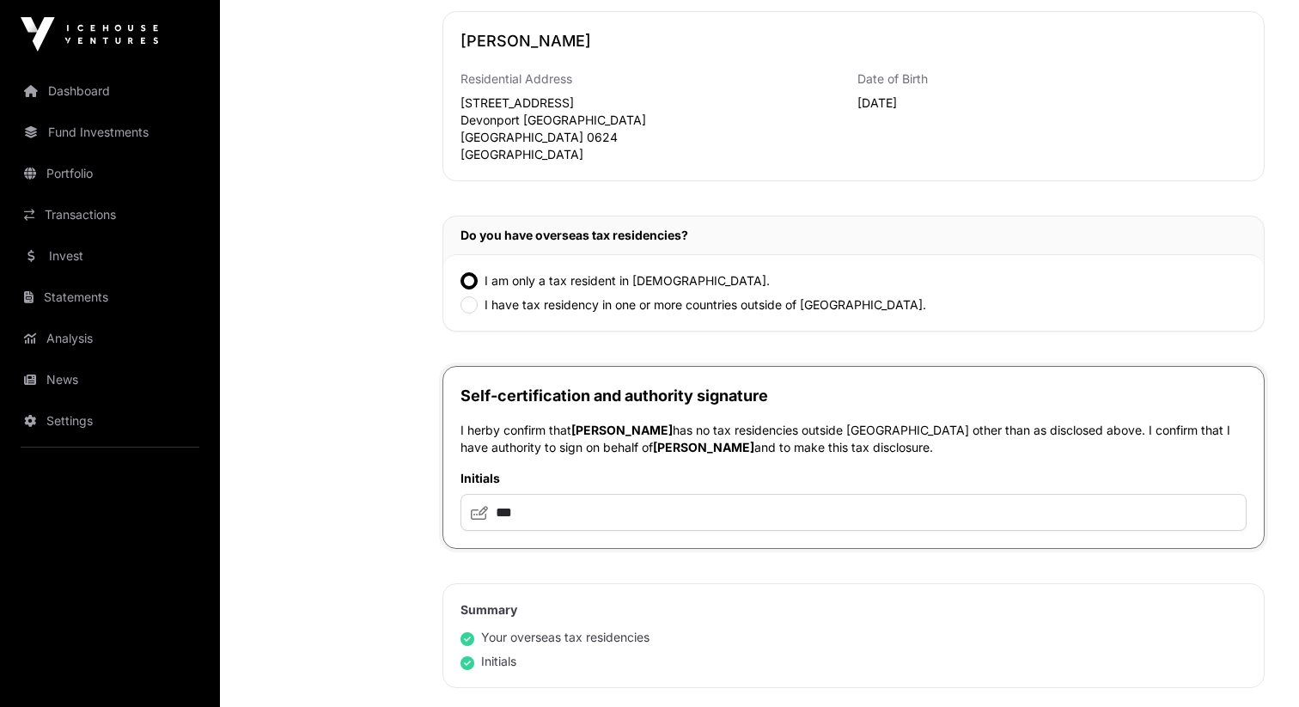
click at [357, 449] on div "Tax Certificate Investment Fund Application AML Nature & Purpose Wholesale IRD …" at bounding box center [331, 173] width 154 height 1679
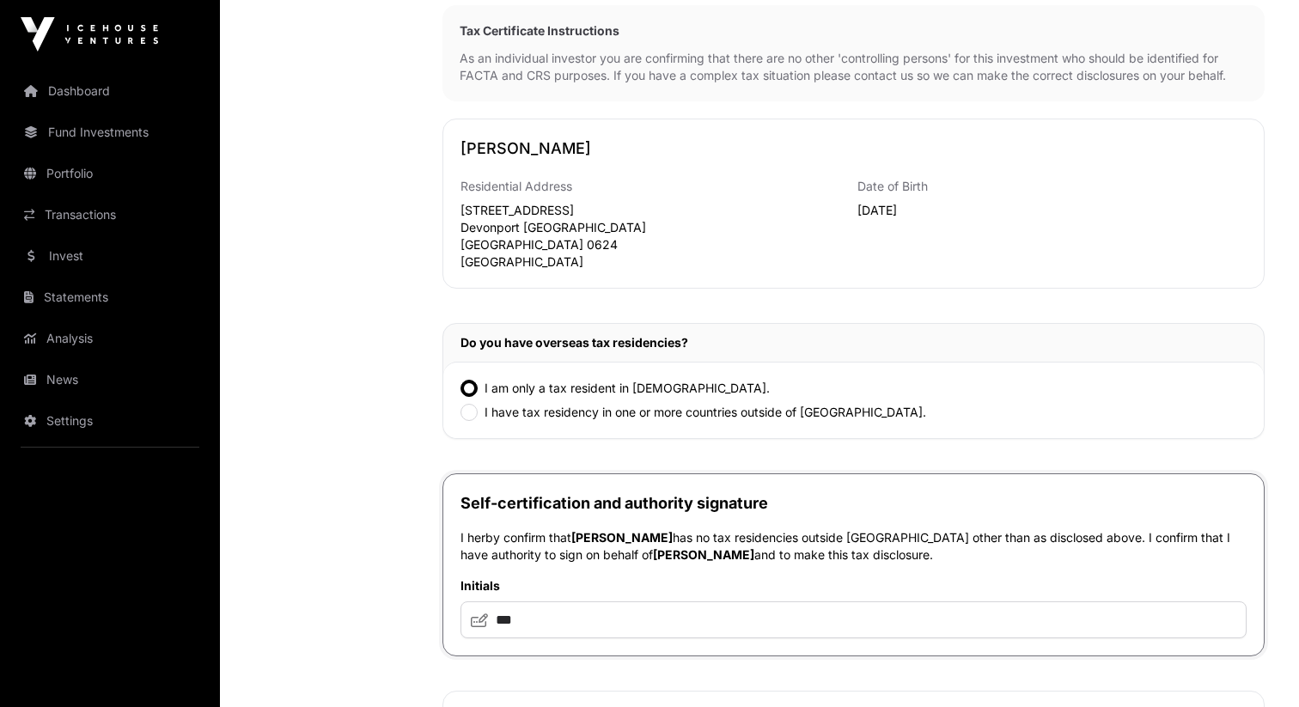
scroll to position [1040, 0]
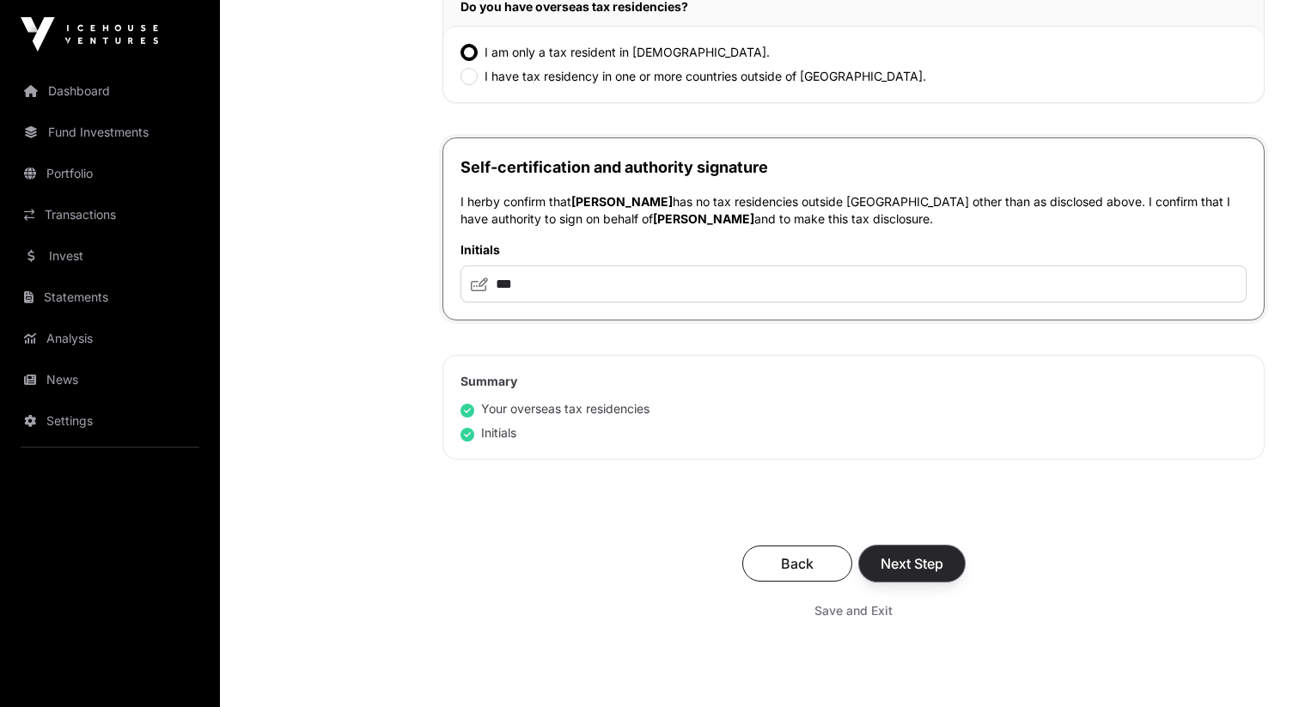
click at [898, 560] on span "Next Step" at bounding box center [912, 563] width 63 height 21
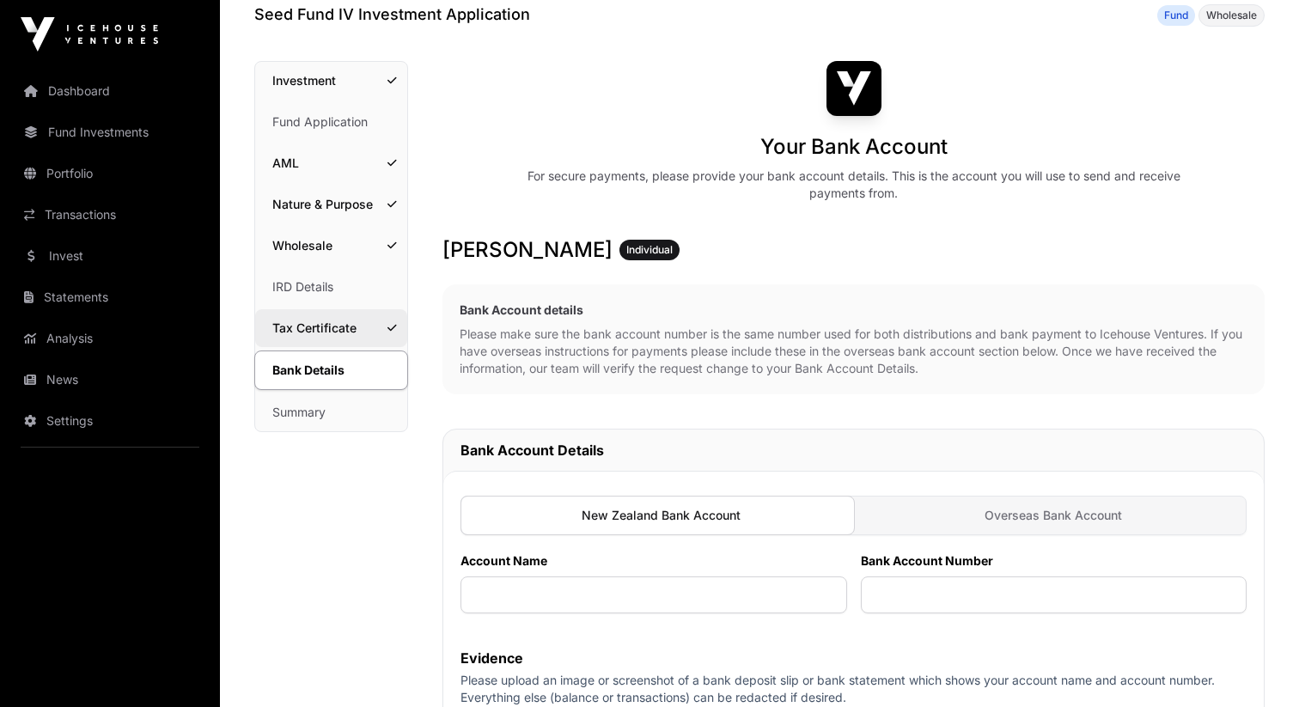
scroll to position [56, 0]
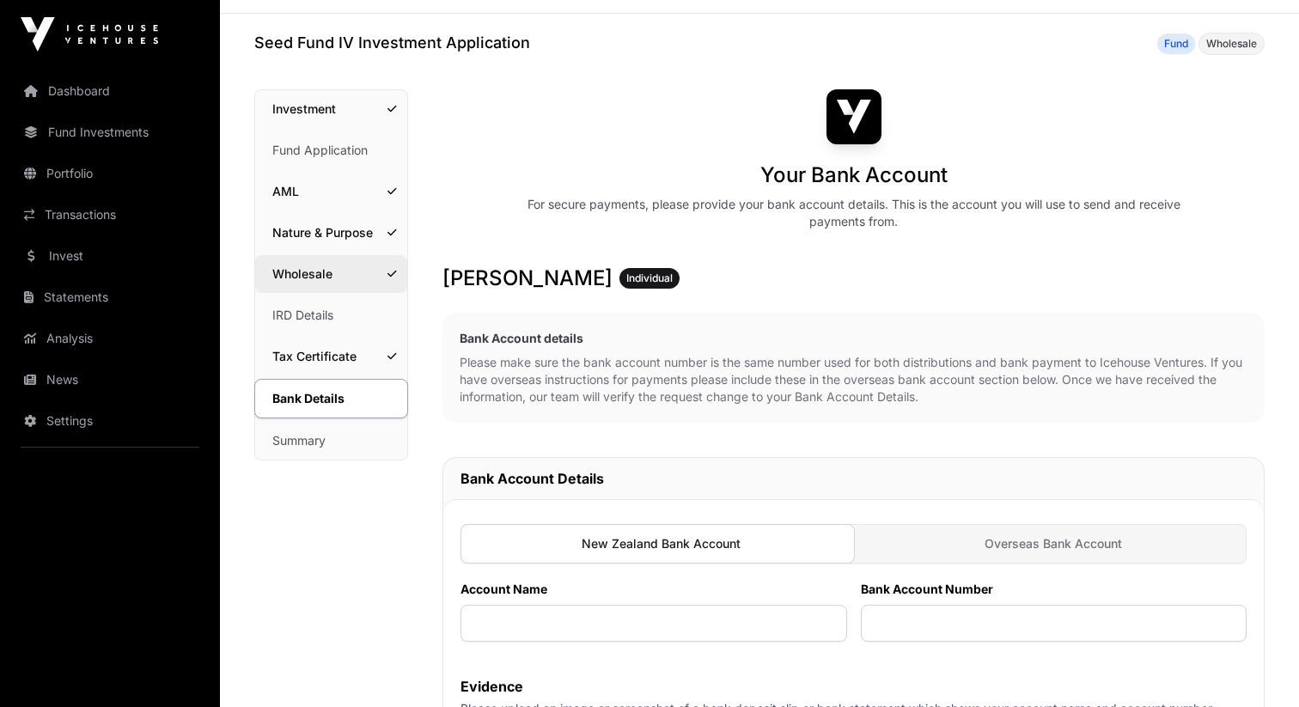
click at [310, 279] on link "Wholesale" at bounding box center [331, 274] width 152 height 38
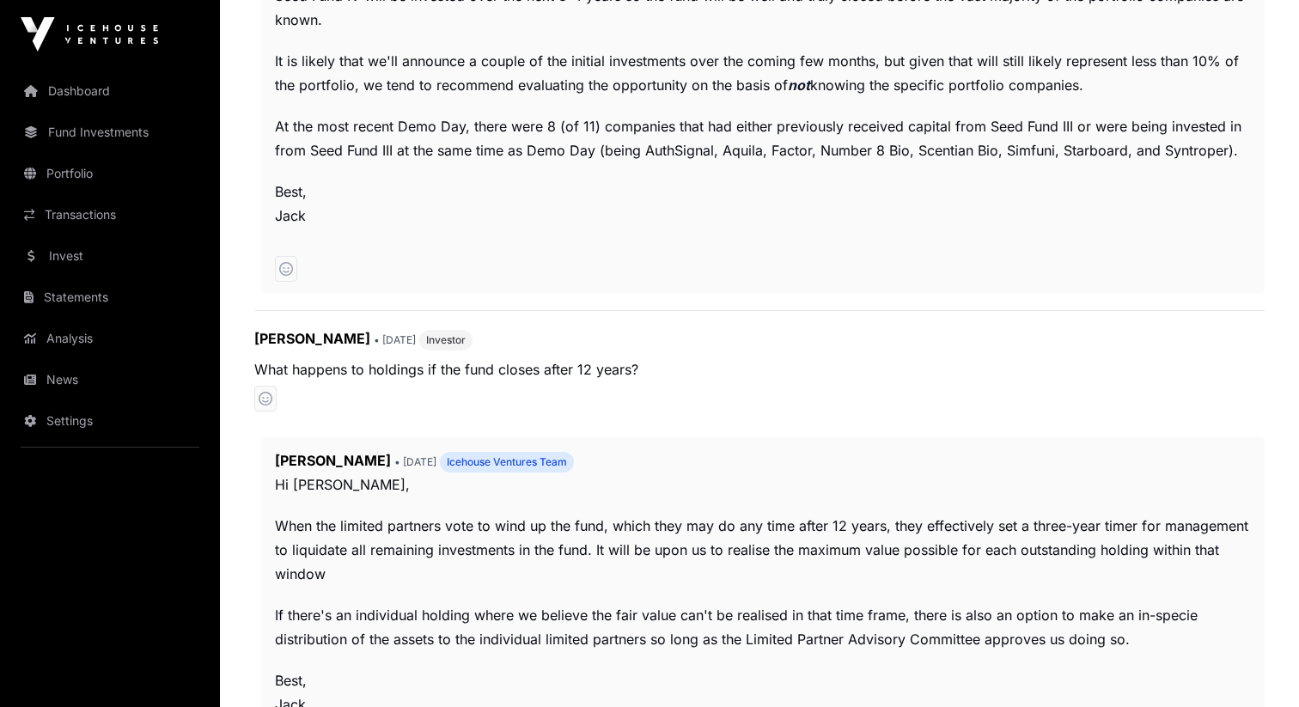
scroll to position [1117, 0]
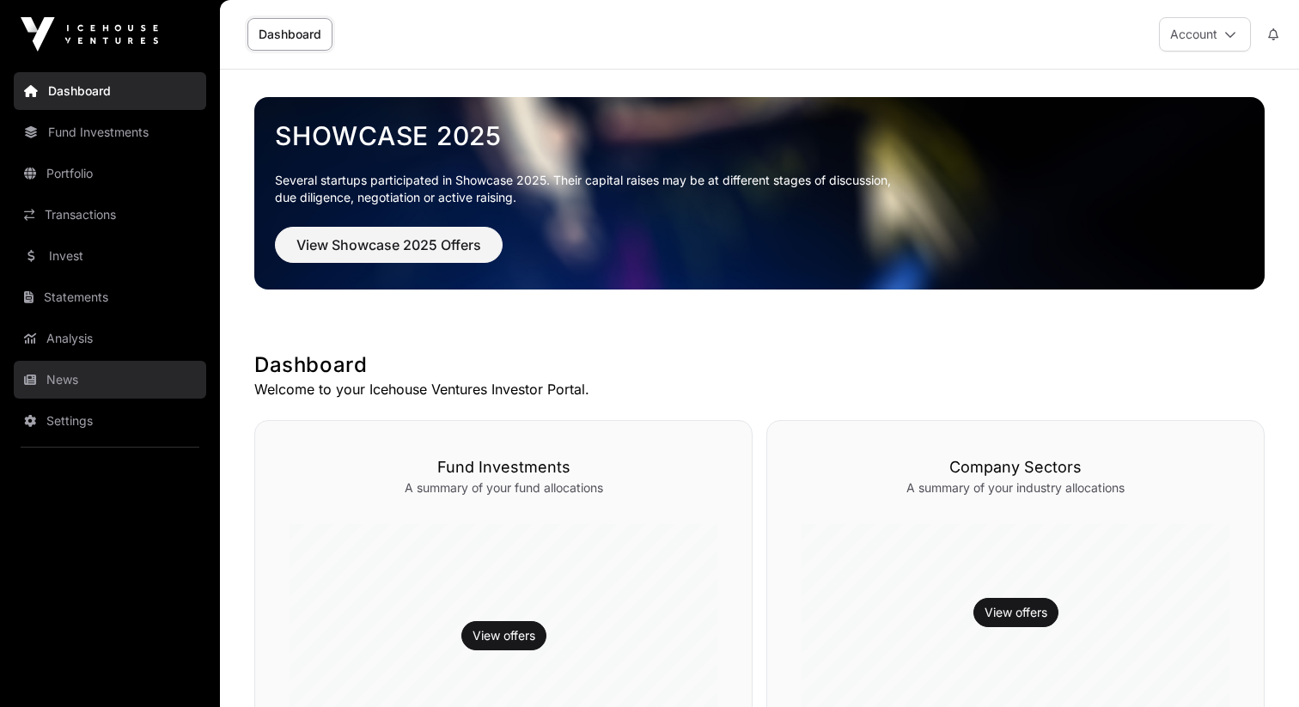
click at [92, 379] on link "News" at bounding box center [110, 380] width 192 height 38
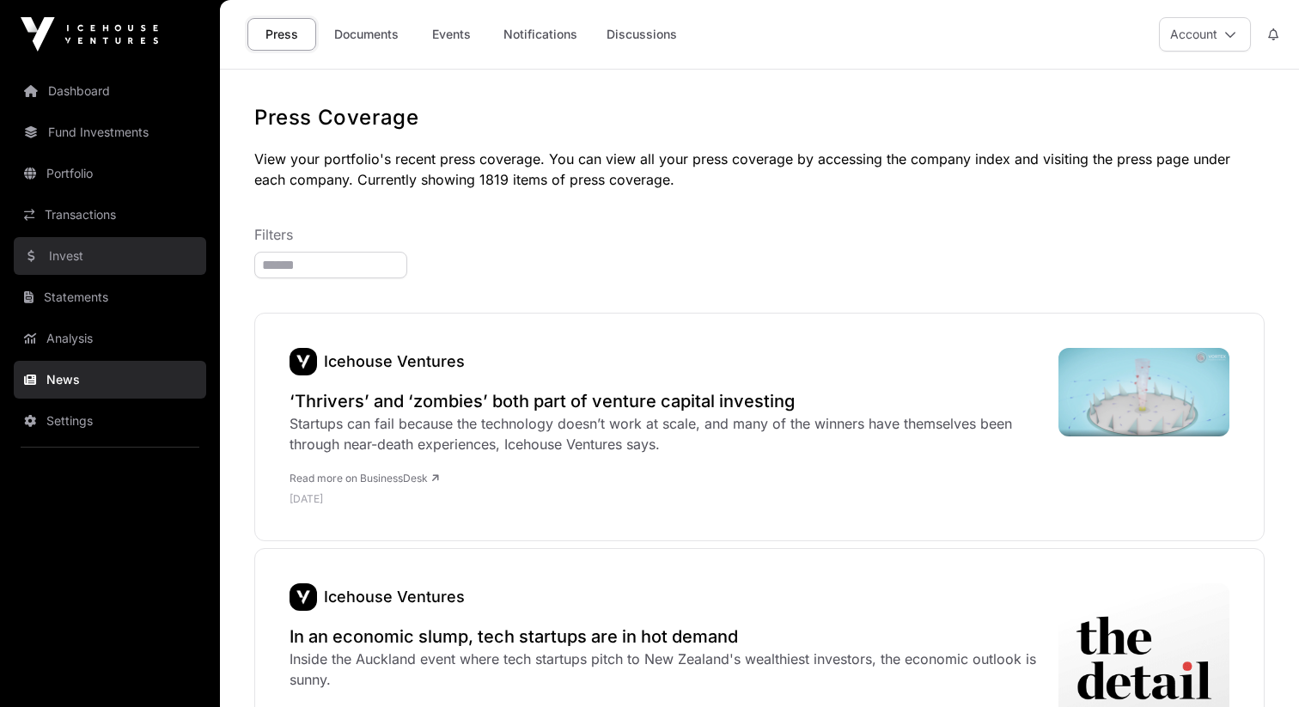
click at [83, 263] on link "Invest" at bounding box center [110, 256] width 192 height 38
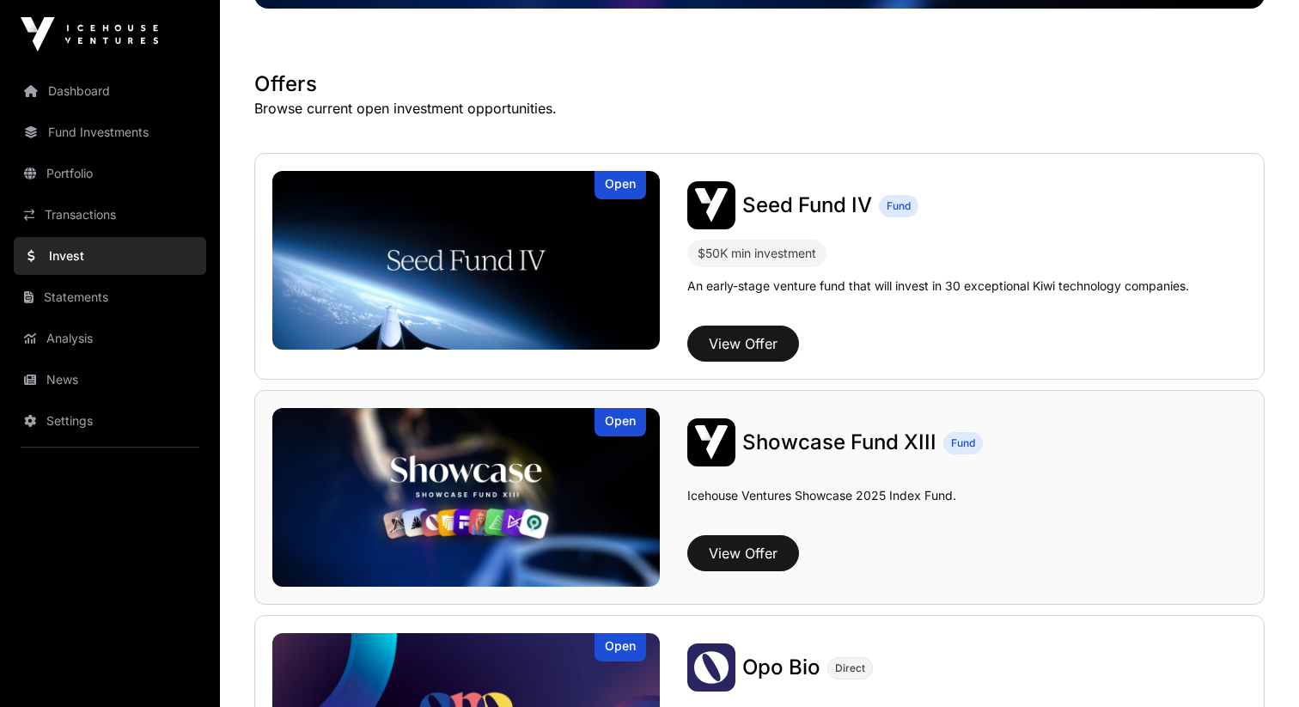
scroll to position [383, 0]
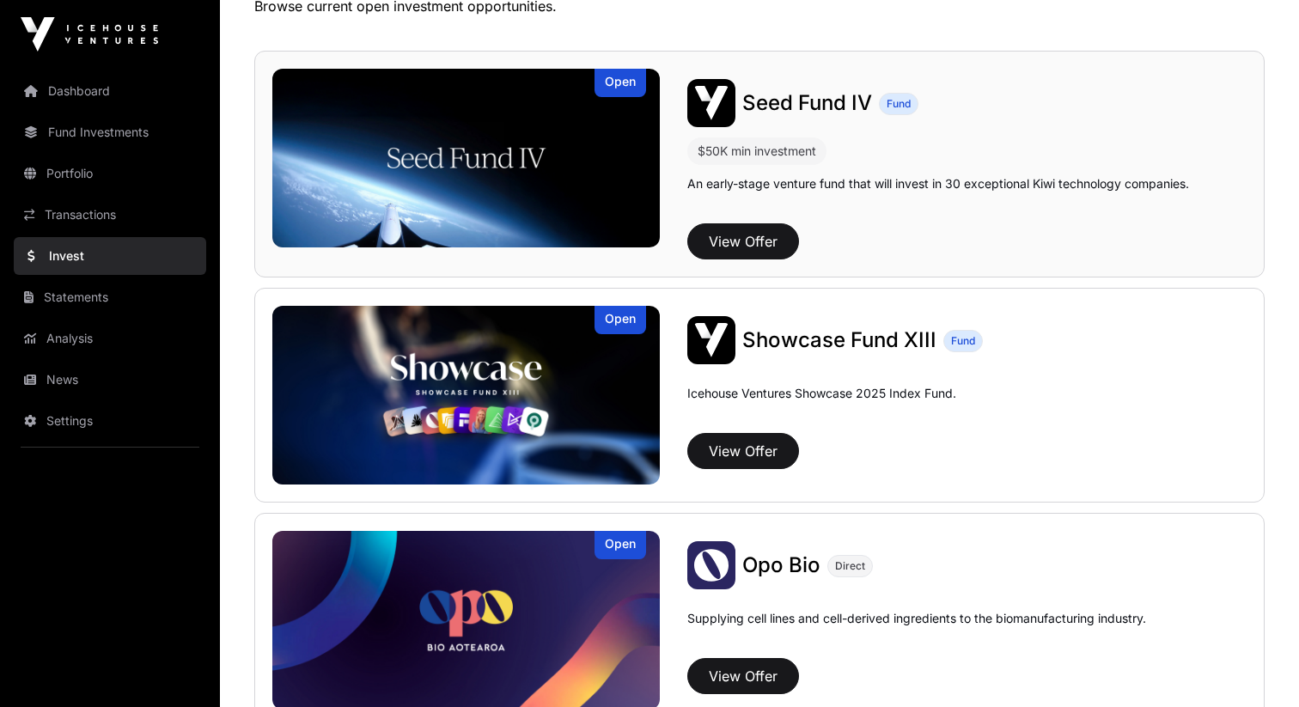
click at [791, 113] on span "Seed Fund IV" at bounding box center [807, 102] width 130 height 25
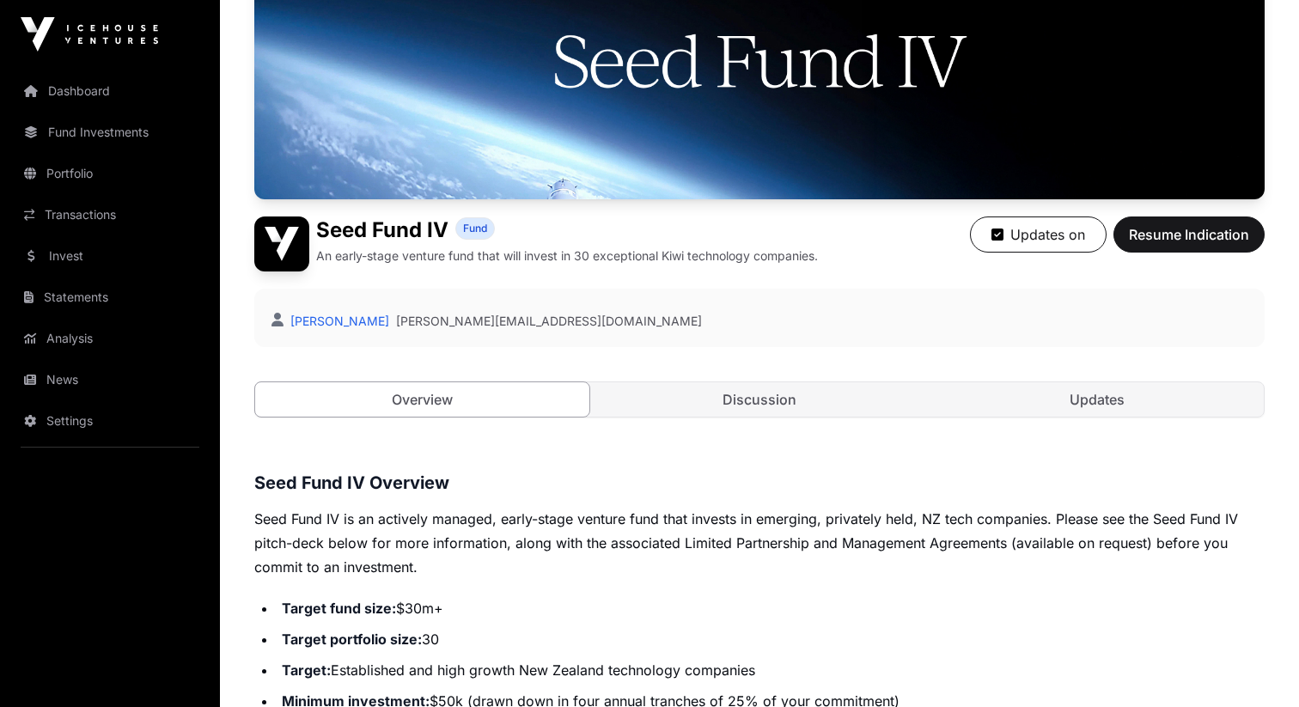
scroll to position [335, 0]
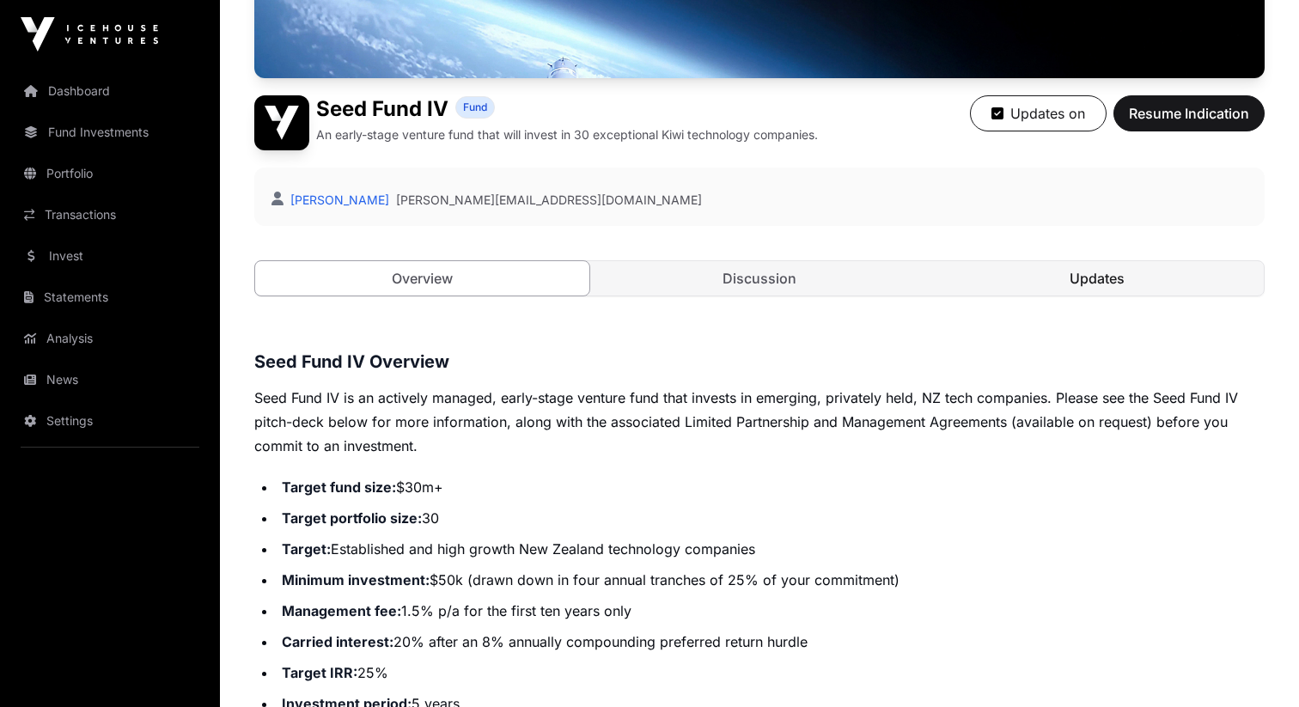
click at [1028, 288] on link "Updates" at bounding box center [1097, 278] width 334 height 34
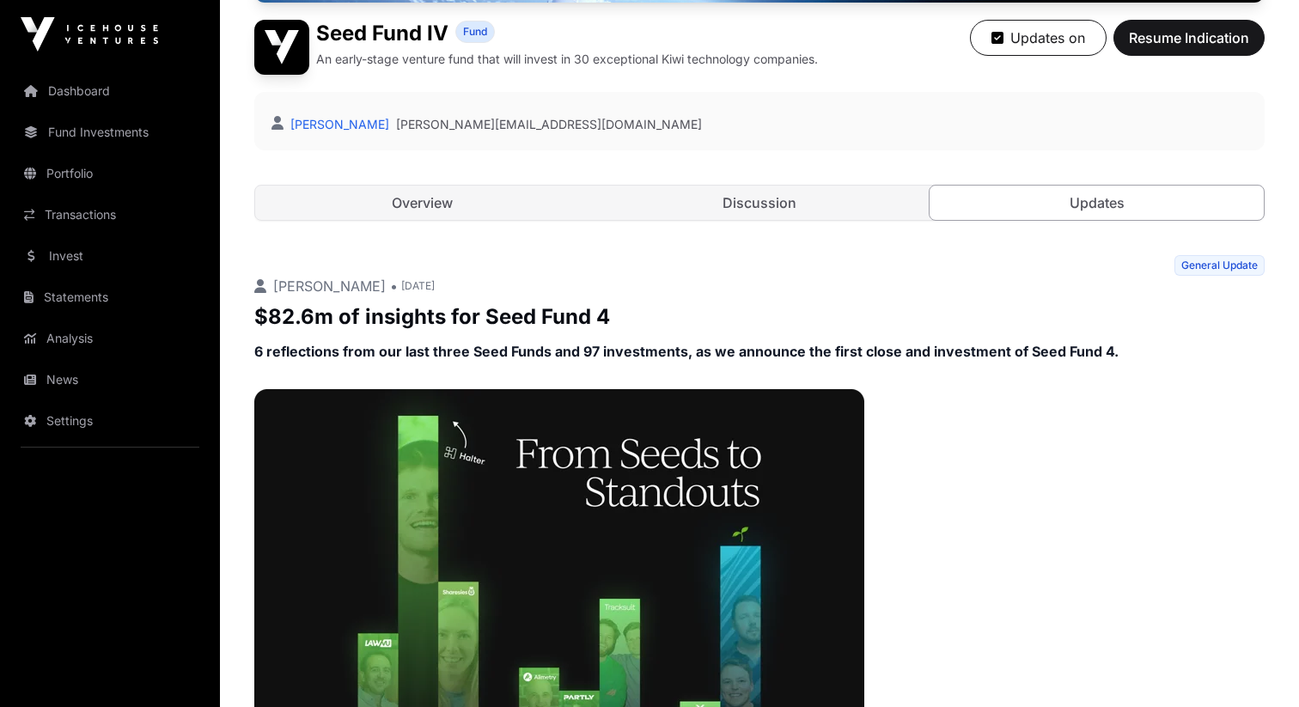
scroll to position [439, 0]
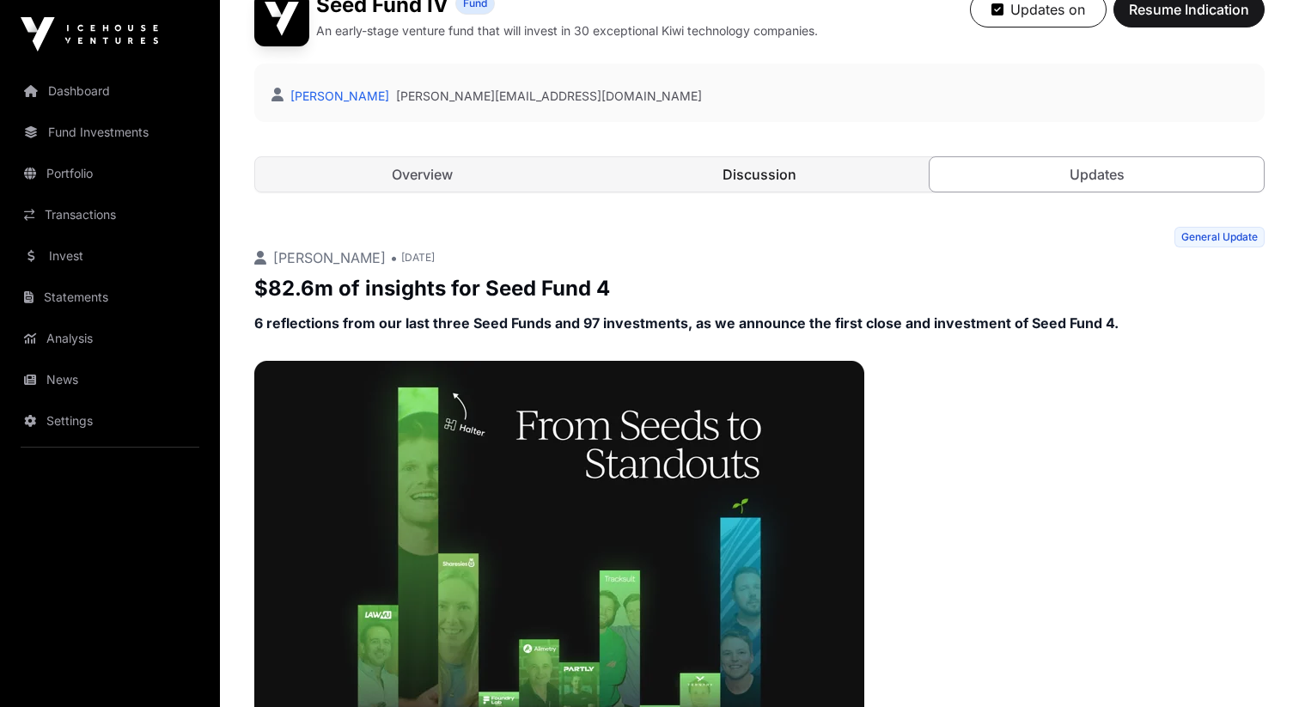
click at [778, 166] on link "Discussion" at bounding box center [760, 174] width 334 height 34
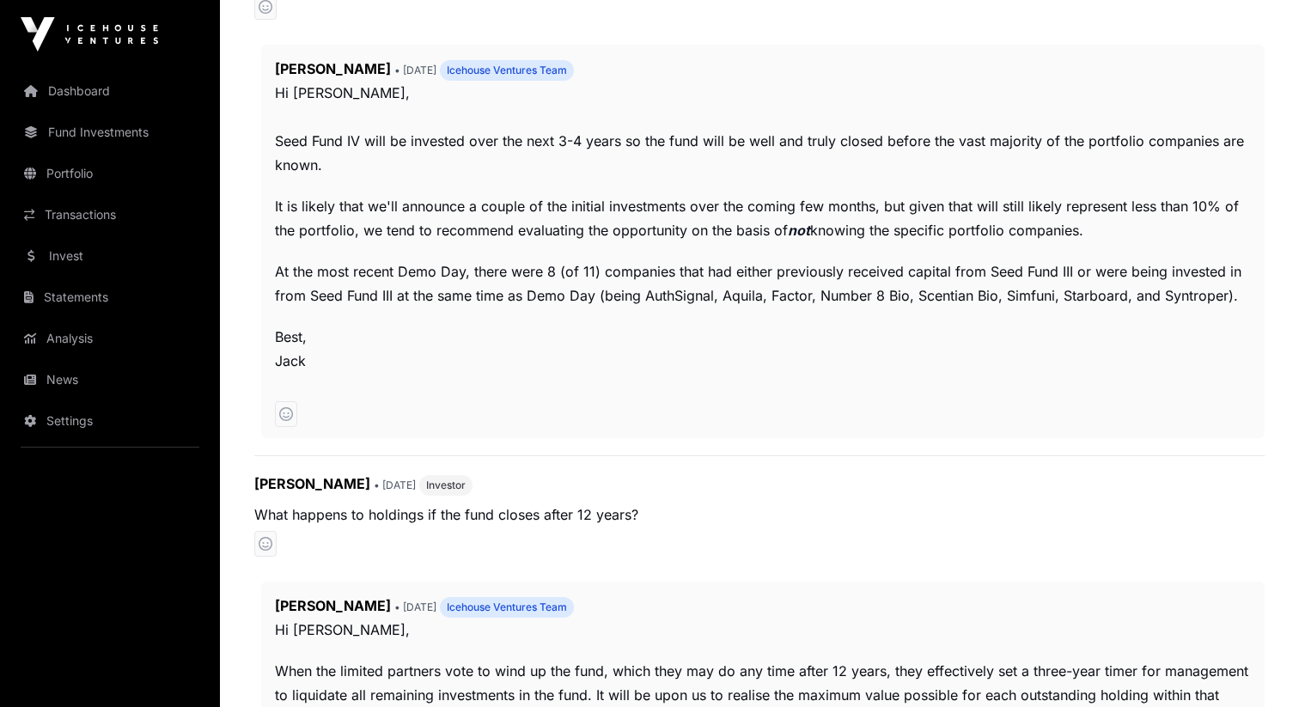
scroll to position [242, 0]
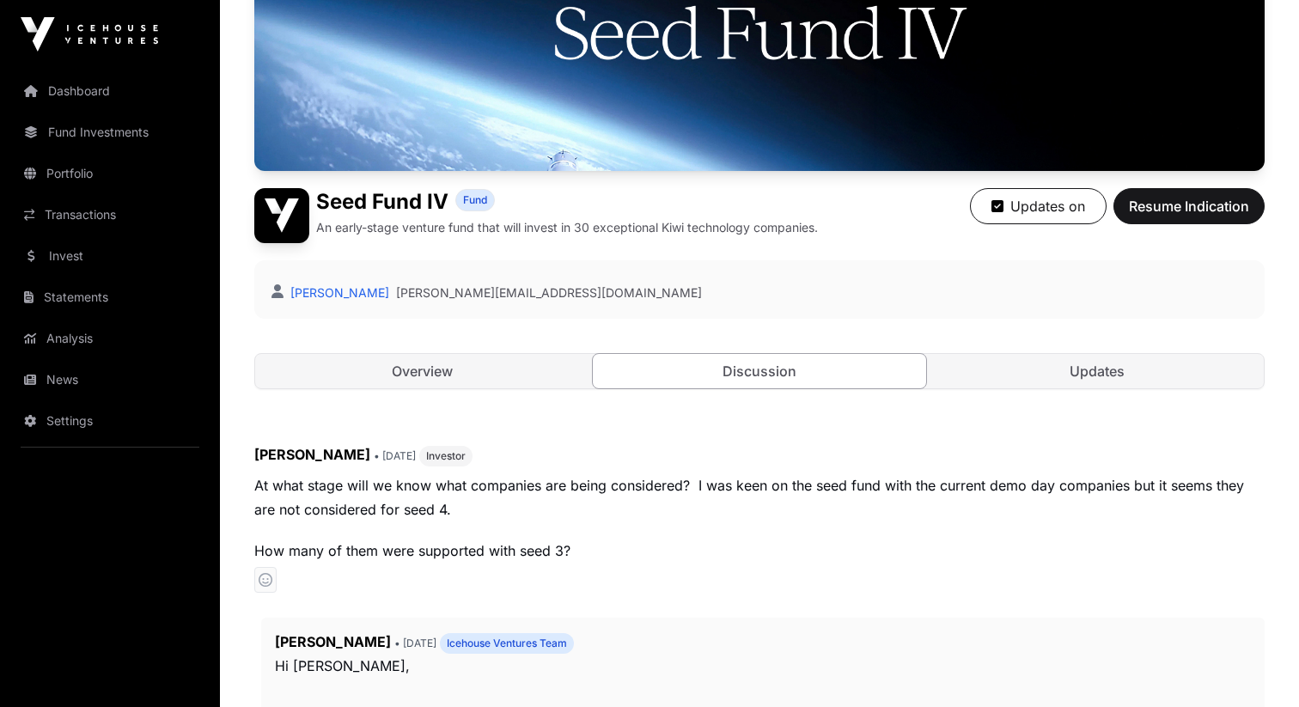
click at [808, 232] on p "An early-stage venture fund that will invest in 30 exceptional Kiwi technology …" at bounding box center [567, 227] width 502 height 17
